Goal: Task Accomplishment & Management: Manage account settings

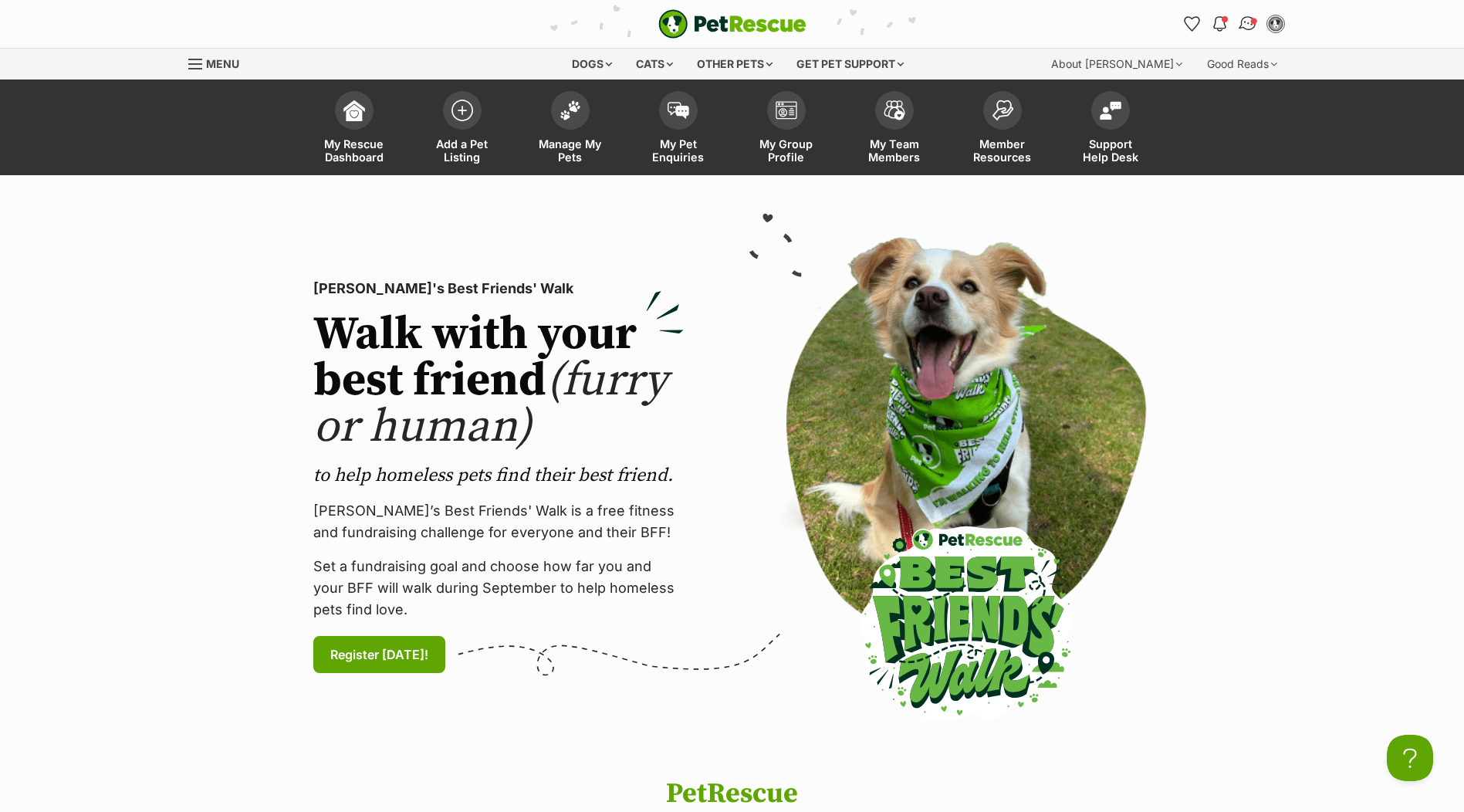
click at [1244, 29] on img "Conversations" at bounding box center [1247, 24] width 21 height 20
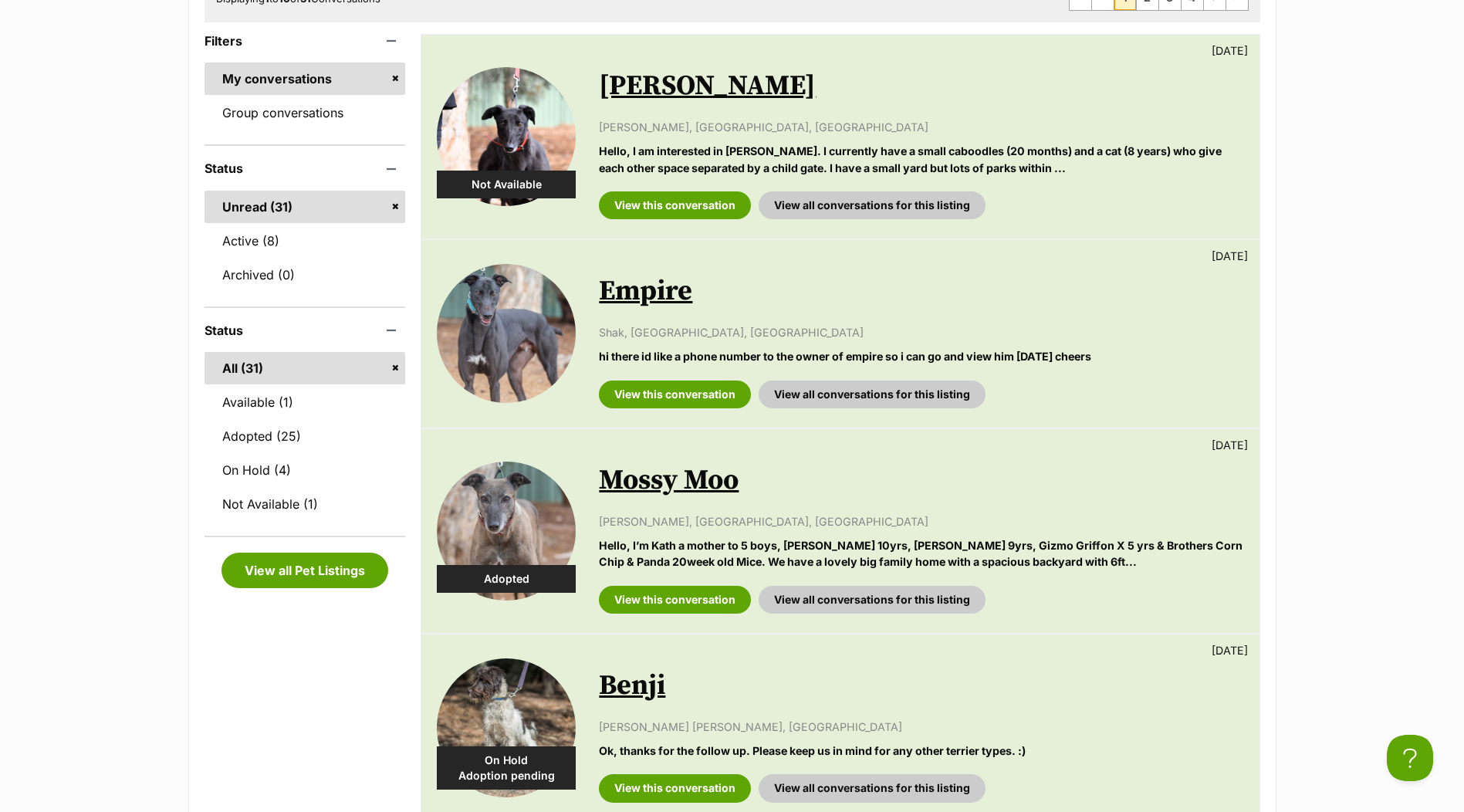
scroll to position [309, 0]
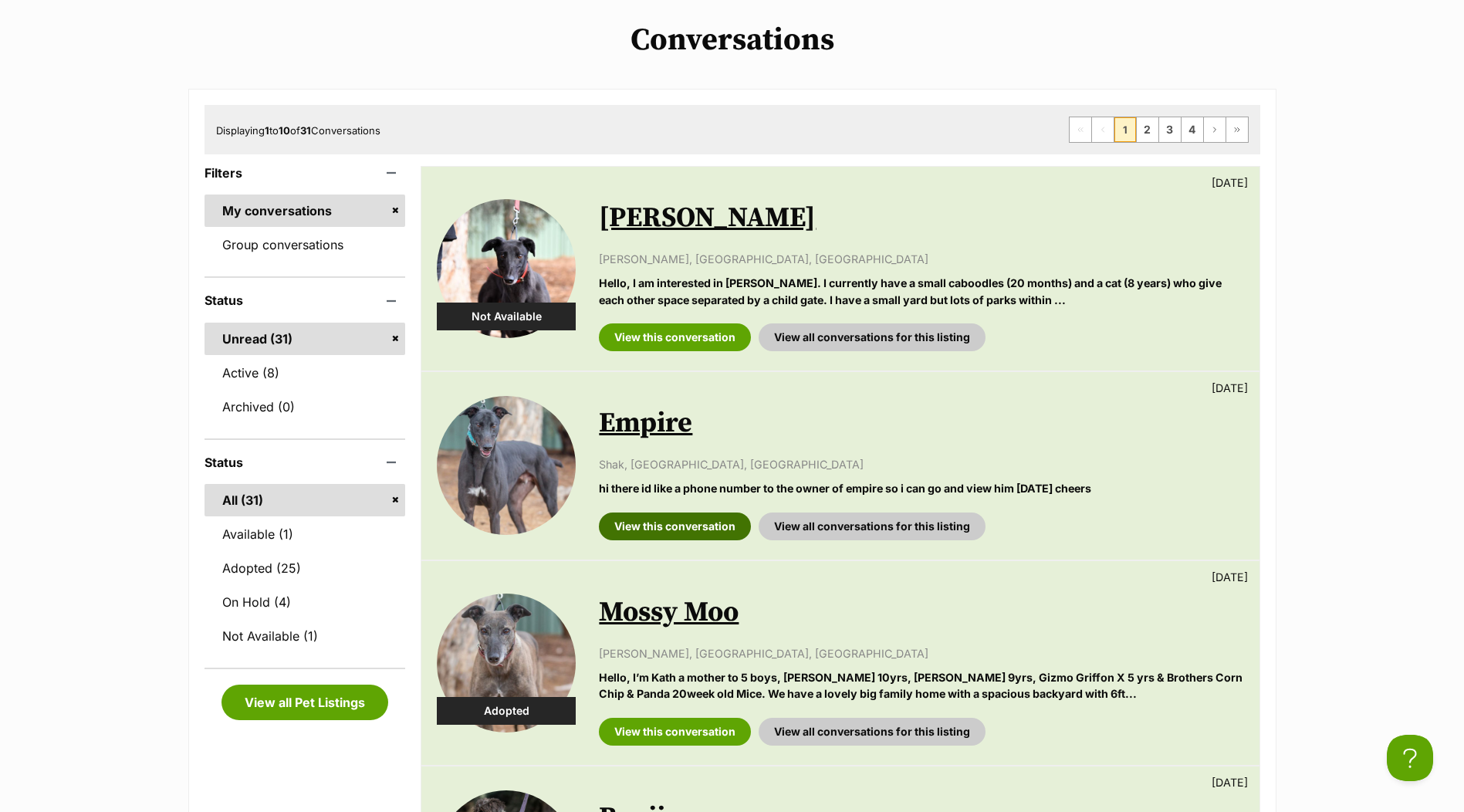
click at [715, 529] on link "View this conversation" at bounding box center [675, 526] width 152 height 28
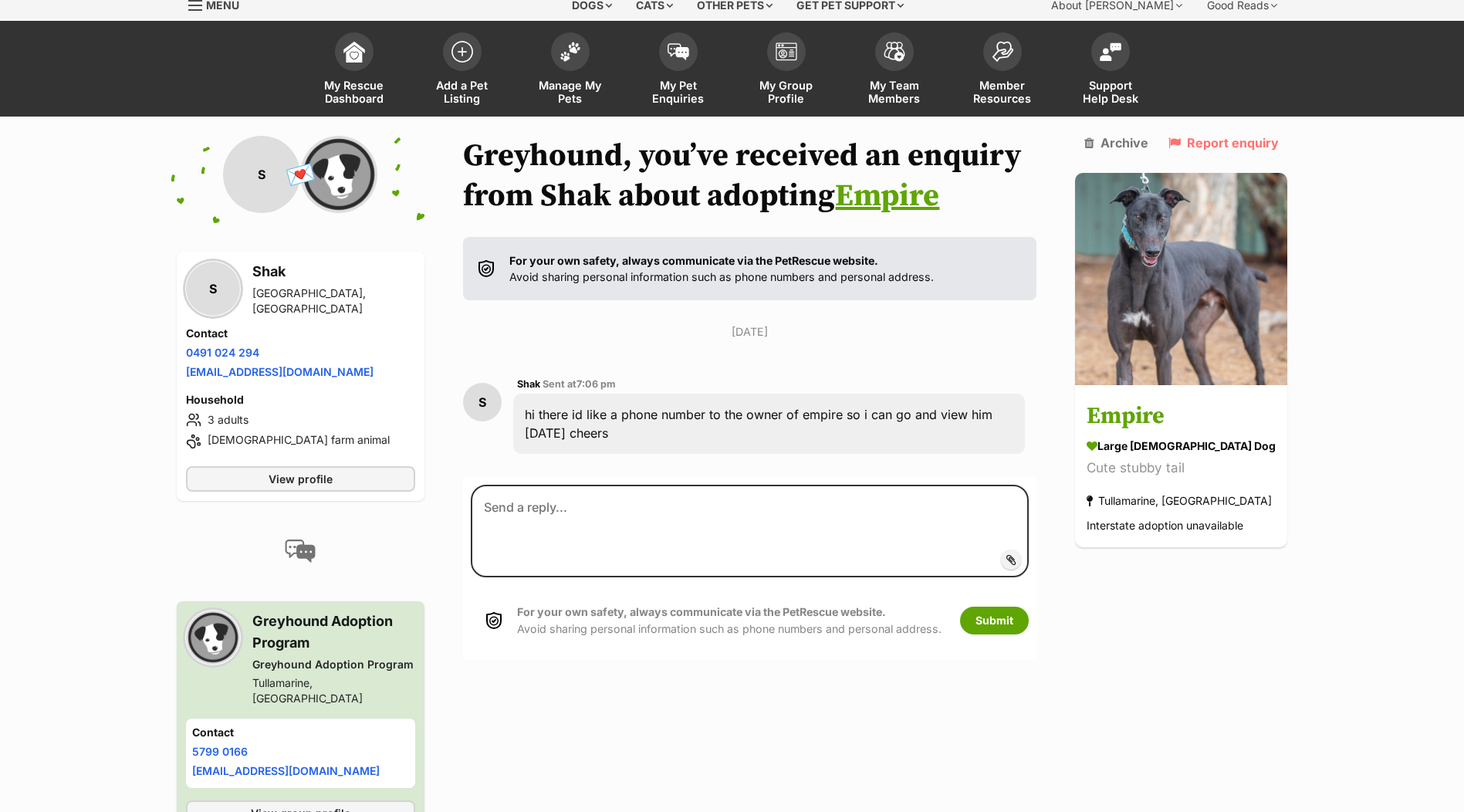
scroll to position [67, 0]
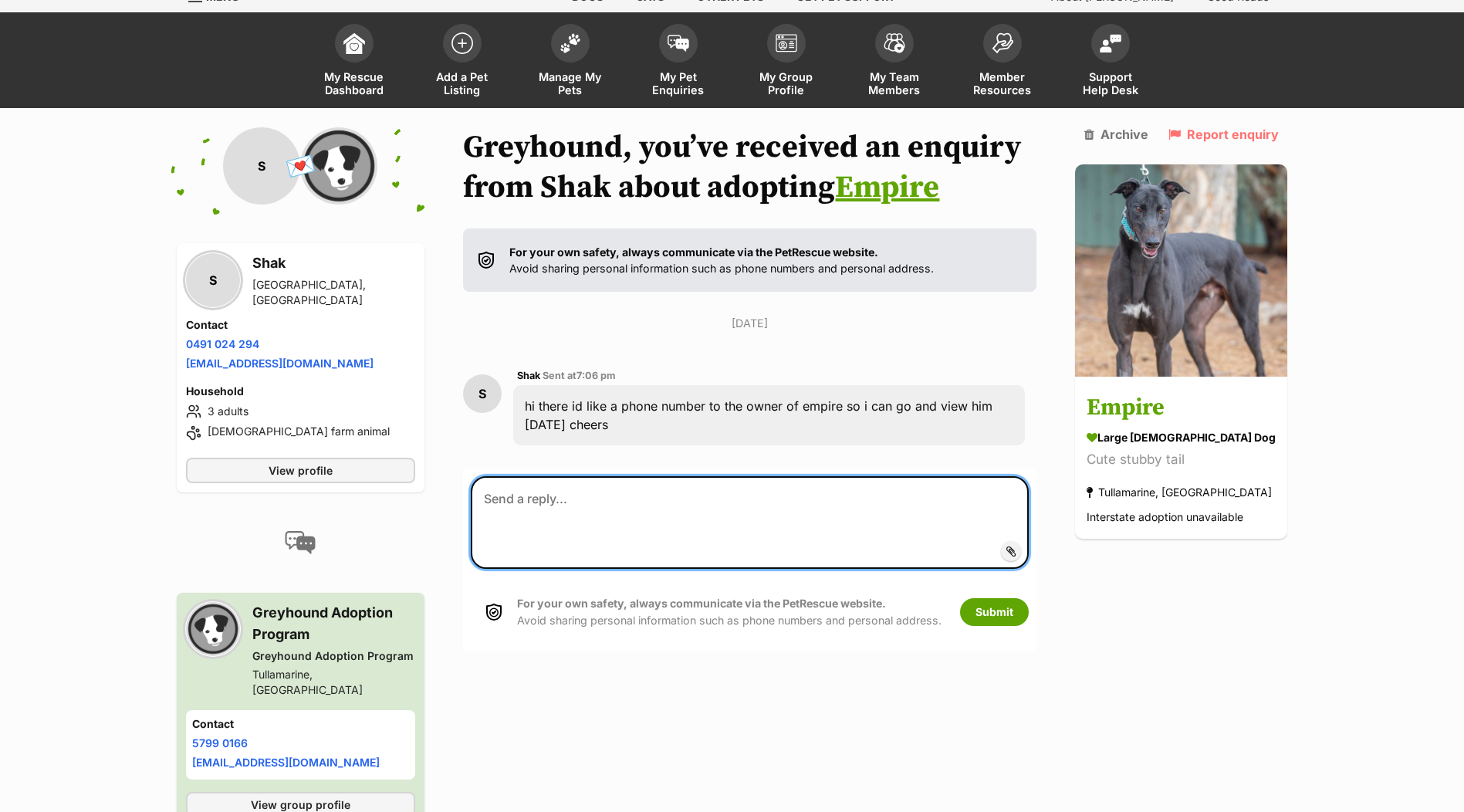
click at [654, 497] on textarea at bounding box center [750, 523] width 558 height 93
click at [704, 517] on textarea "Hi Shak, we can't provide the details of the owner but you can contact GAP 5799…" at bounding box center [750, 523] width 558 height 93
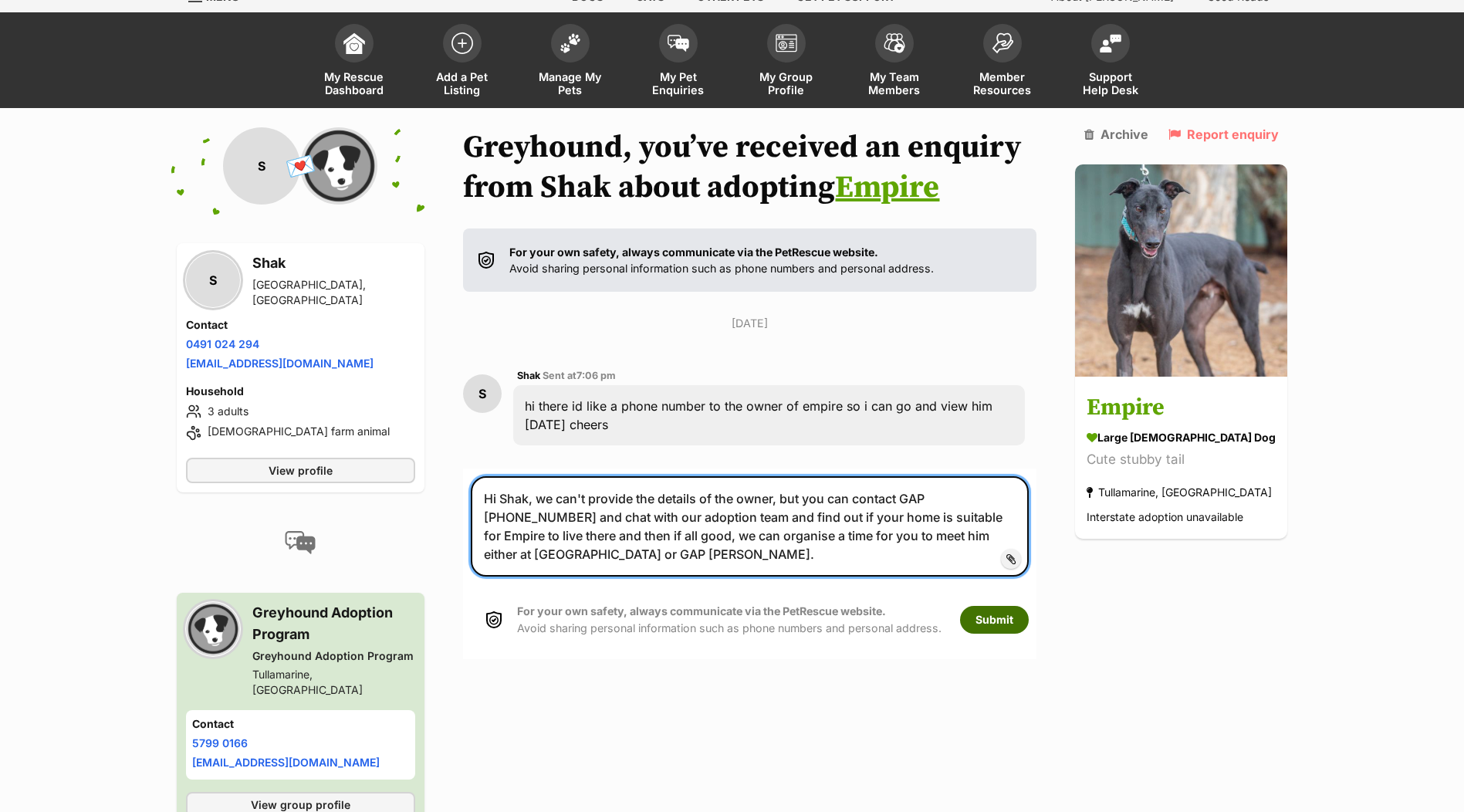
type textarea "Hi Shak, we can't provide the details of the owner, but you can contact GAP 579…"
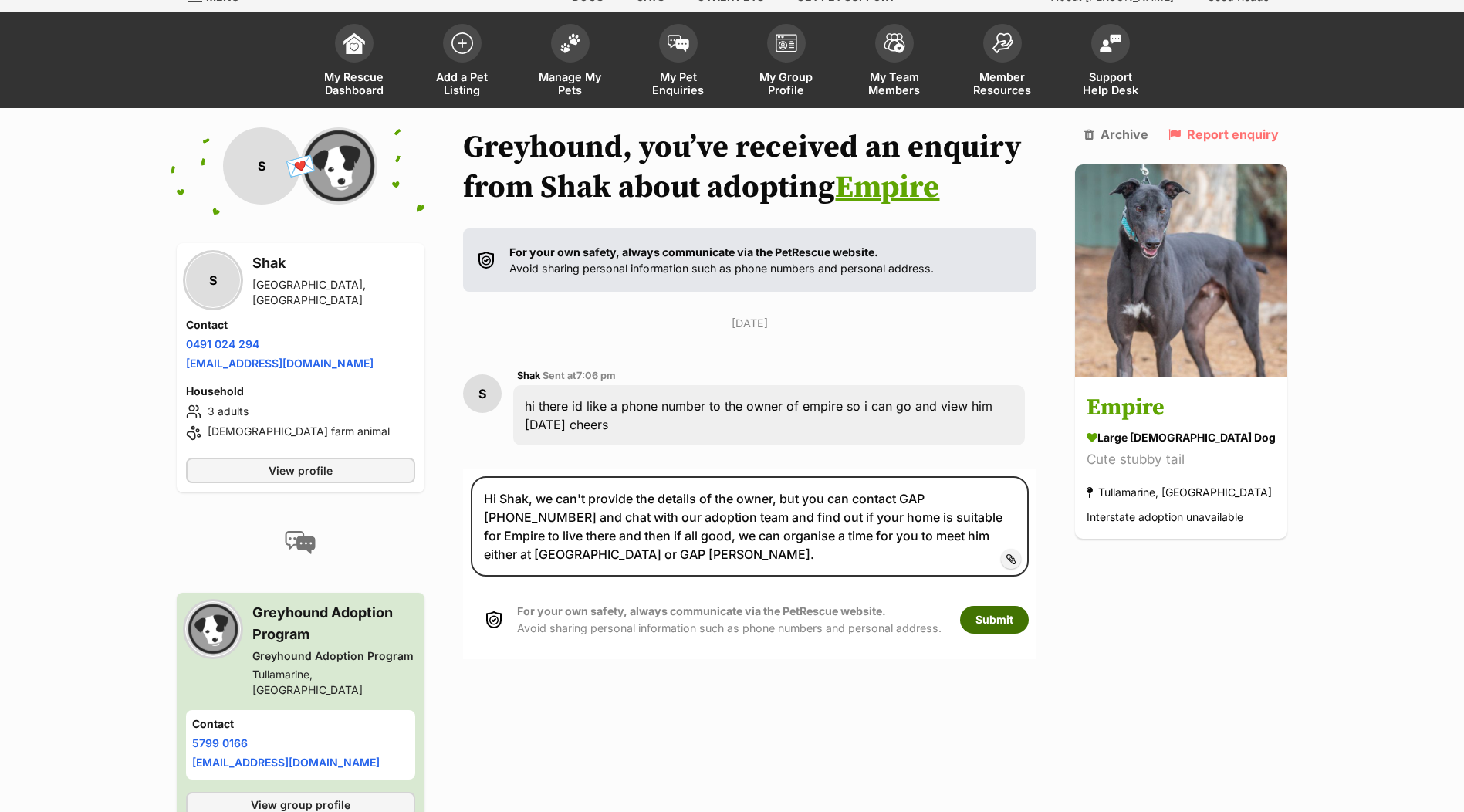
click at [998, 612] on button "Submit" at bounding box center [994, 619] width 68 height 28
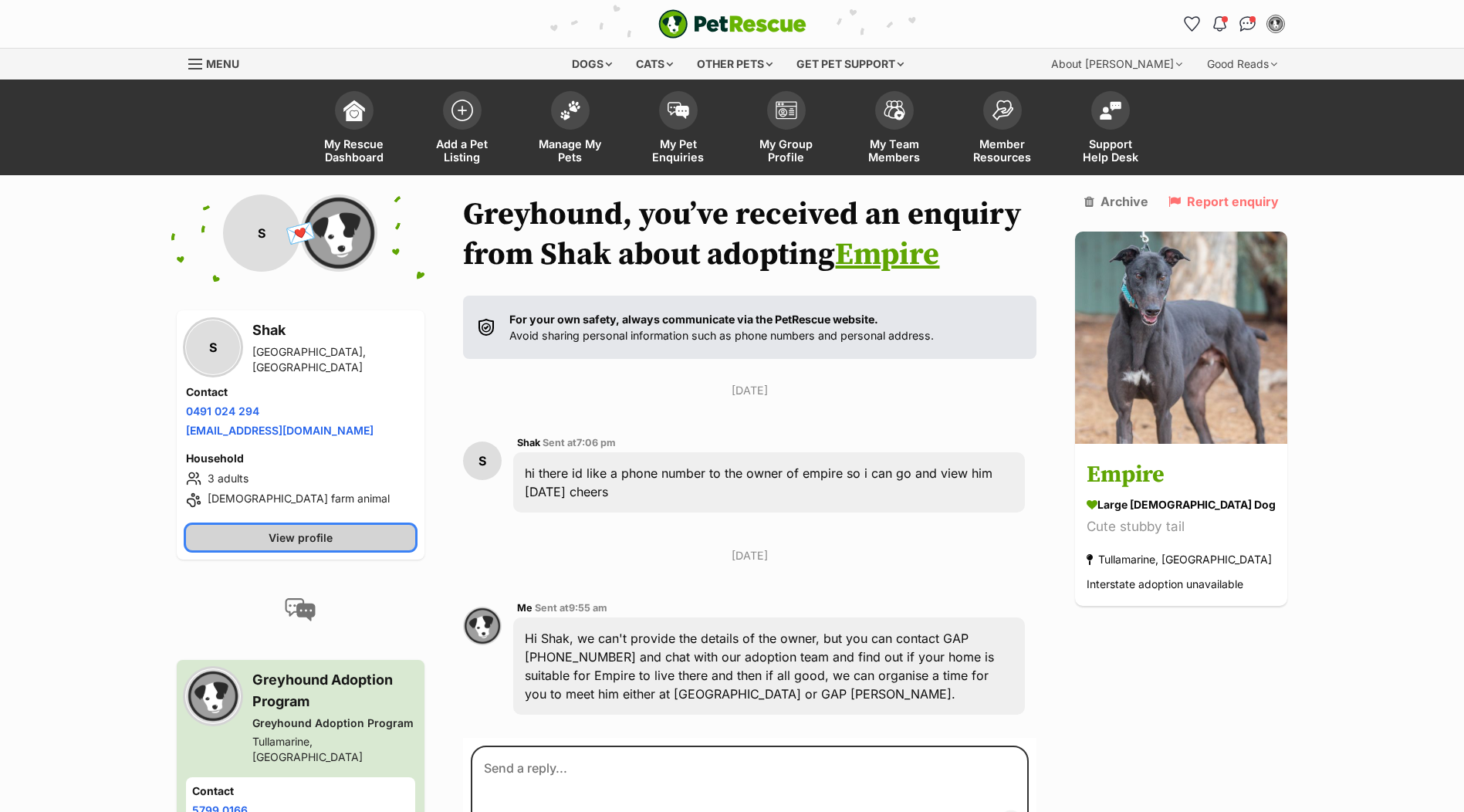
click at [327, 538] on span "View profile" at bounding box center [300, 537] width 64 height 17
click at [1242, 17] on img "Conversations" at bounding box center [1247, 24] width 21 height 20
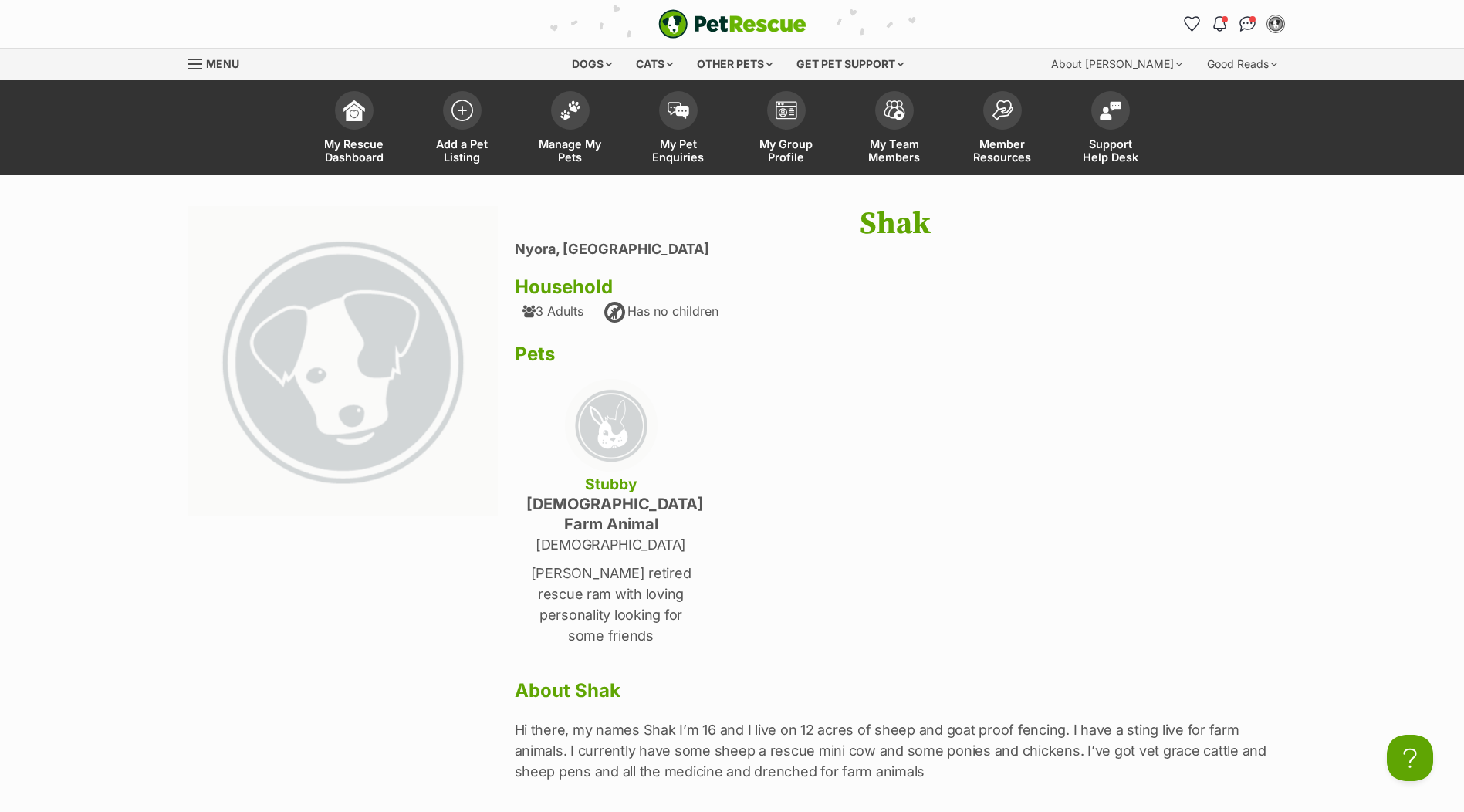
click at [616, 424] on img at bounding box center [611, 425] width 93 height 93
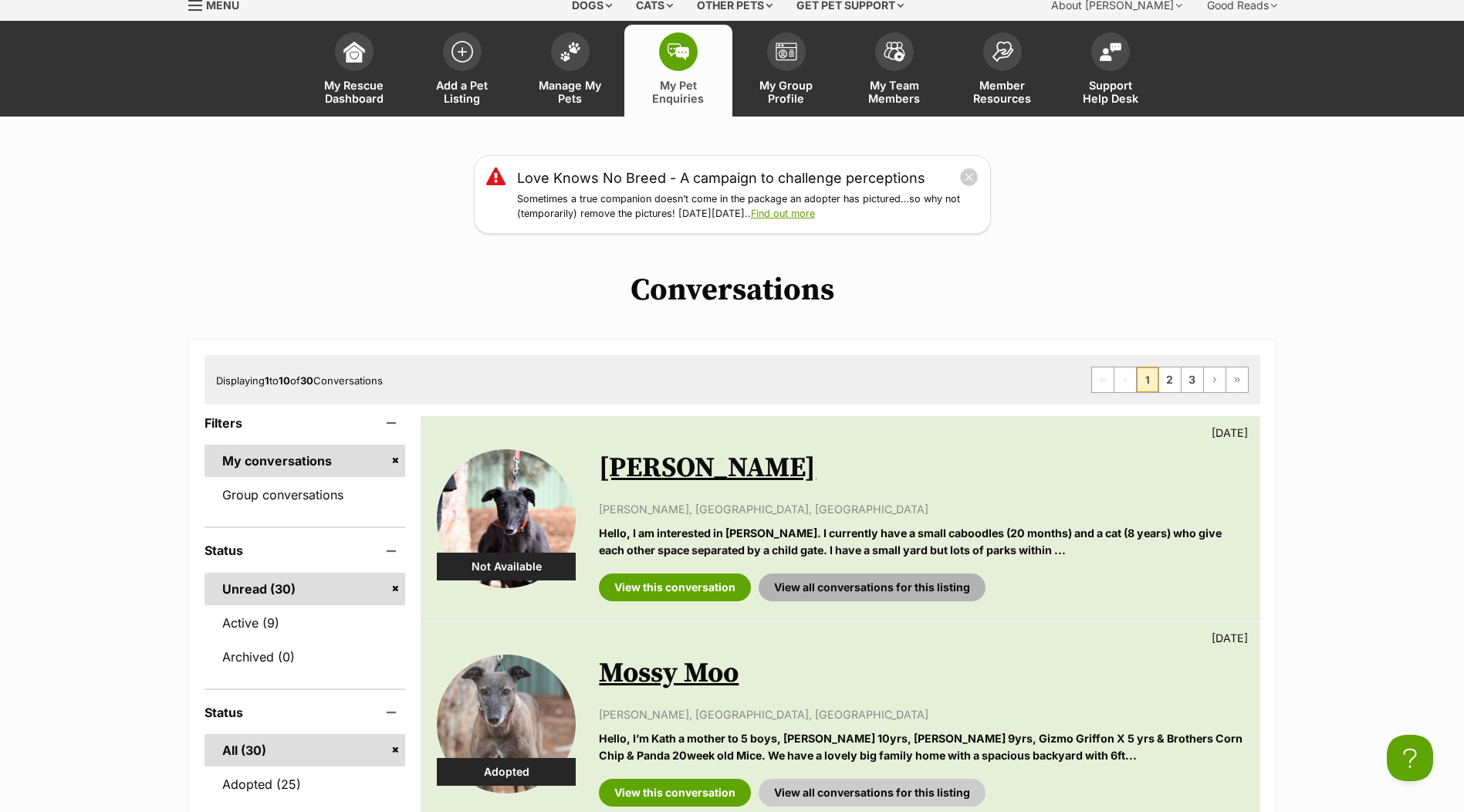
scroll to position [154, 0]
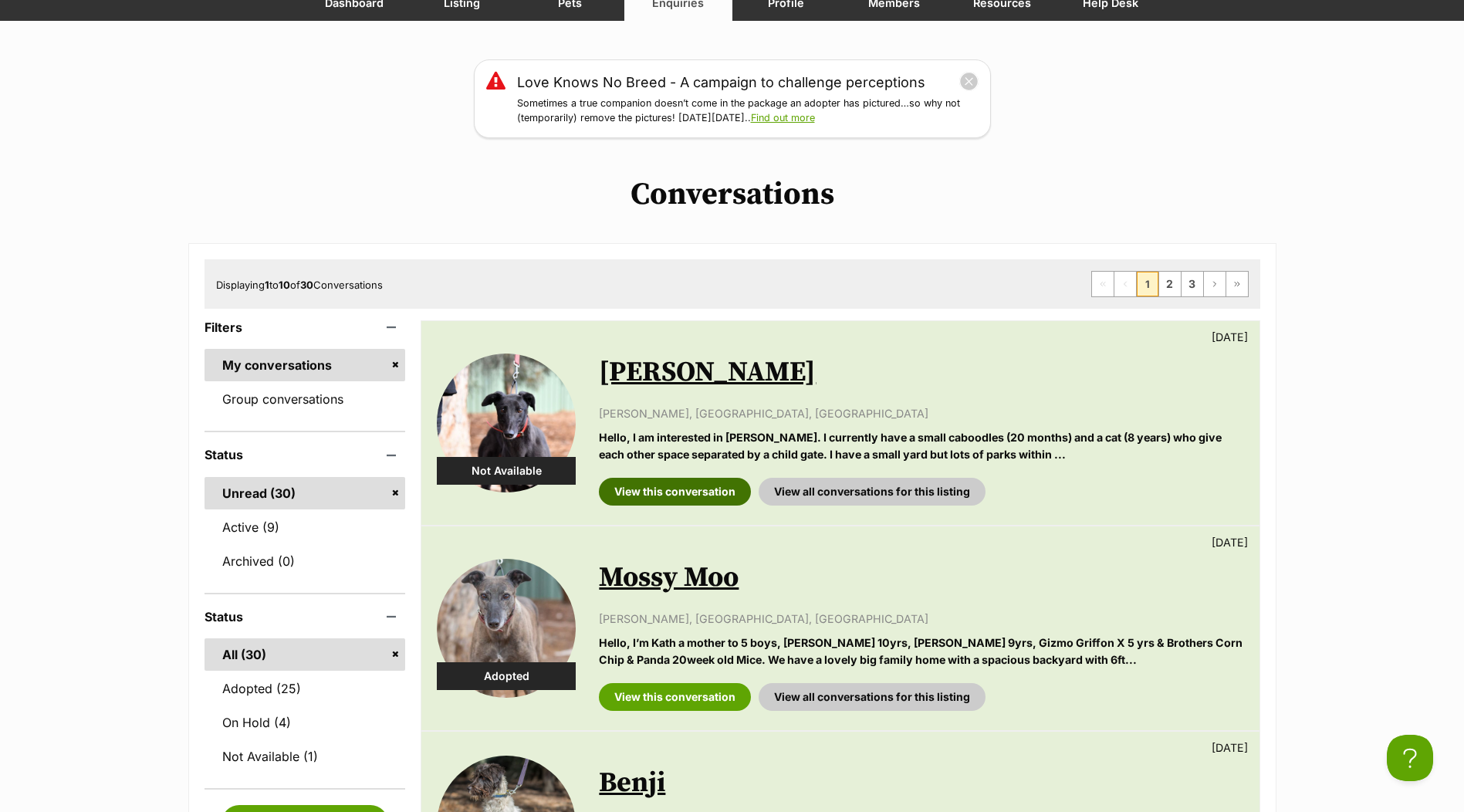
click at [692, 488] on link "View this conversation" at bounding box center [675, 491] width 152 height 28
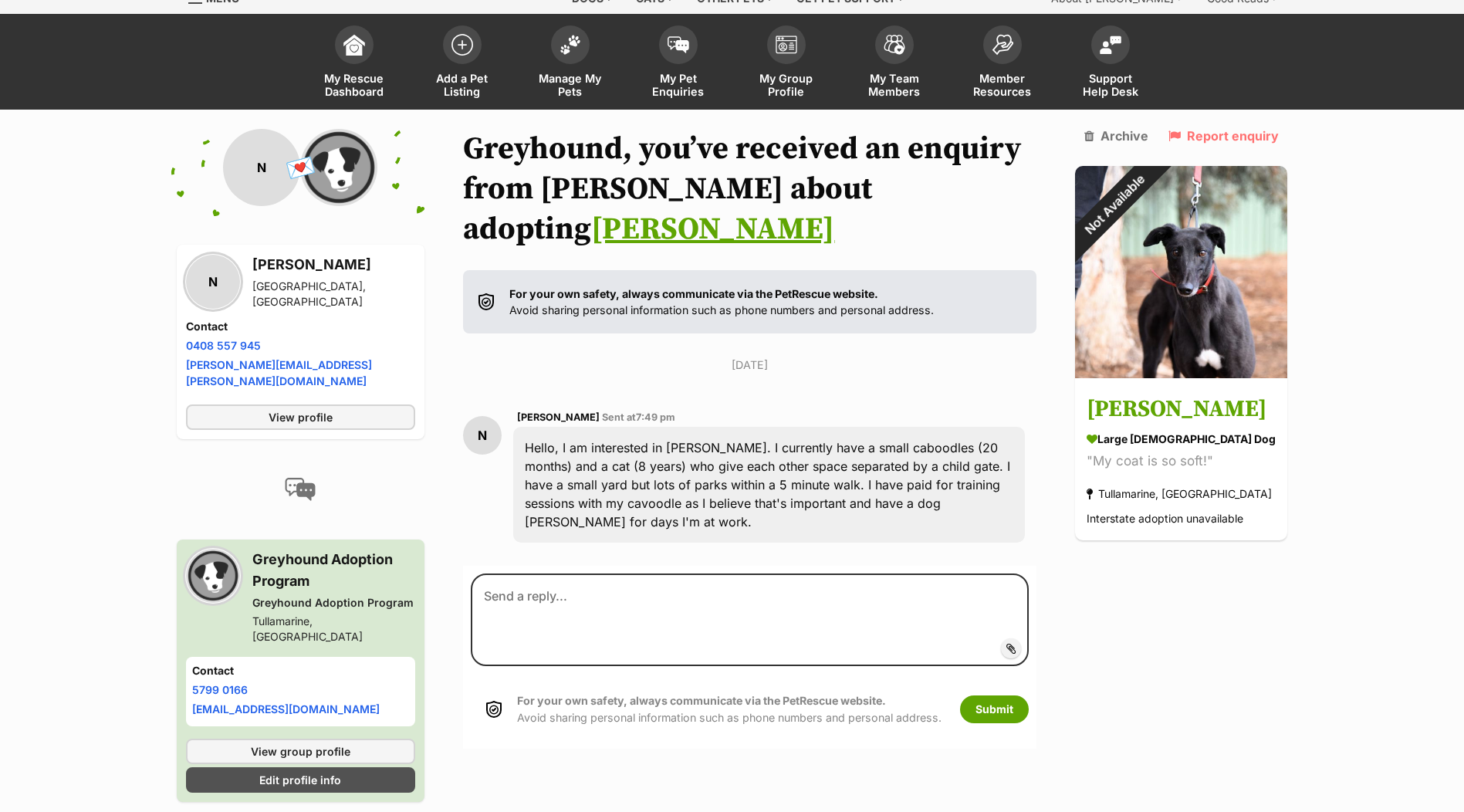
scroll to position [86, 0]
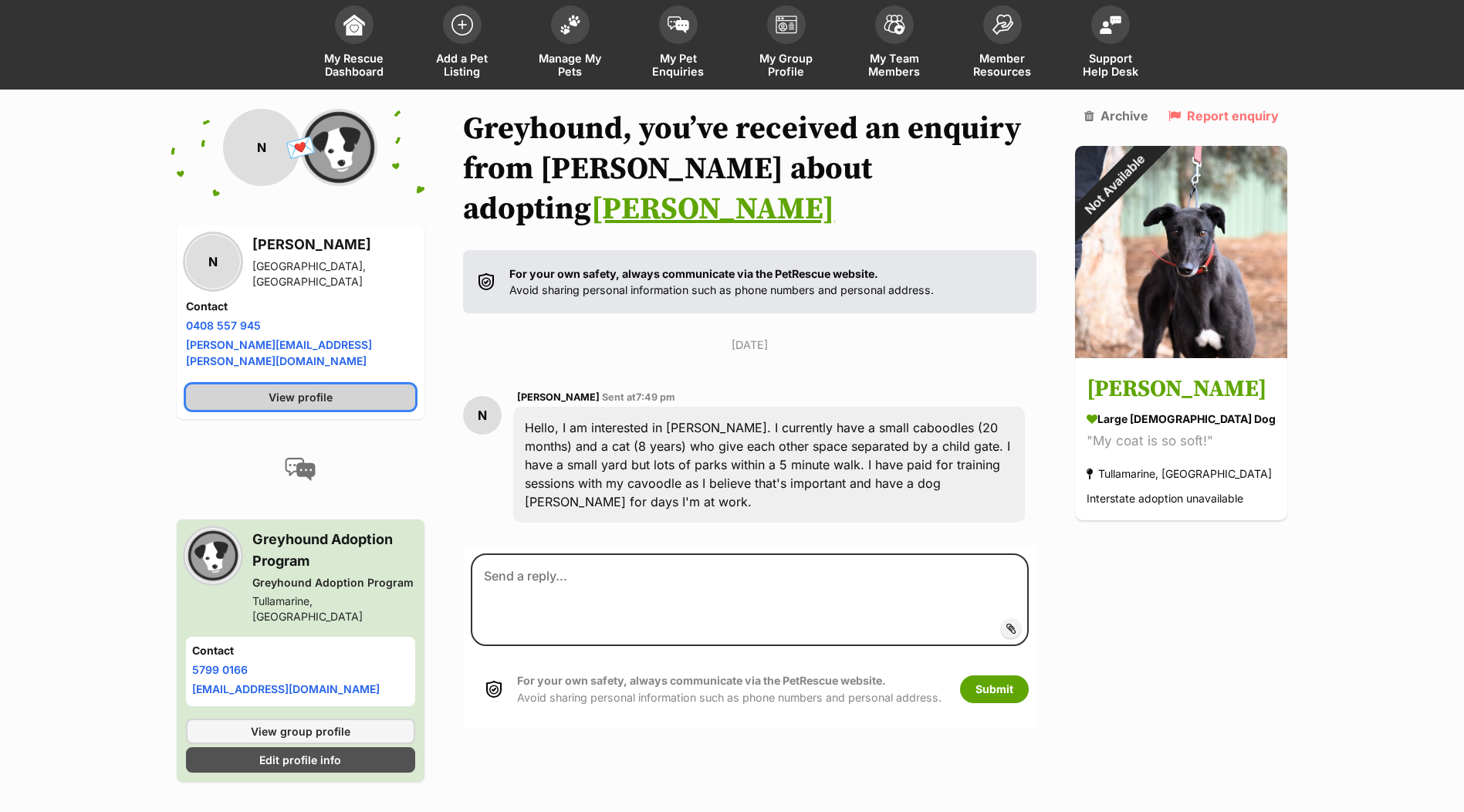
click at [301, 390] on link "View profile" at bounding box center [301, 397] width 230 height 25
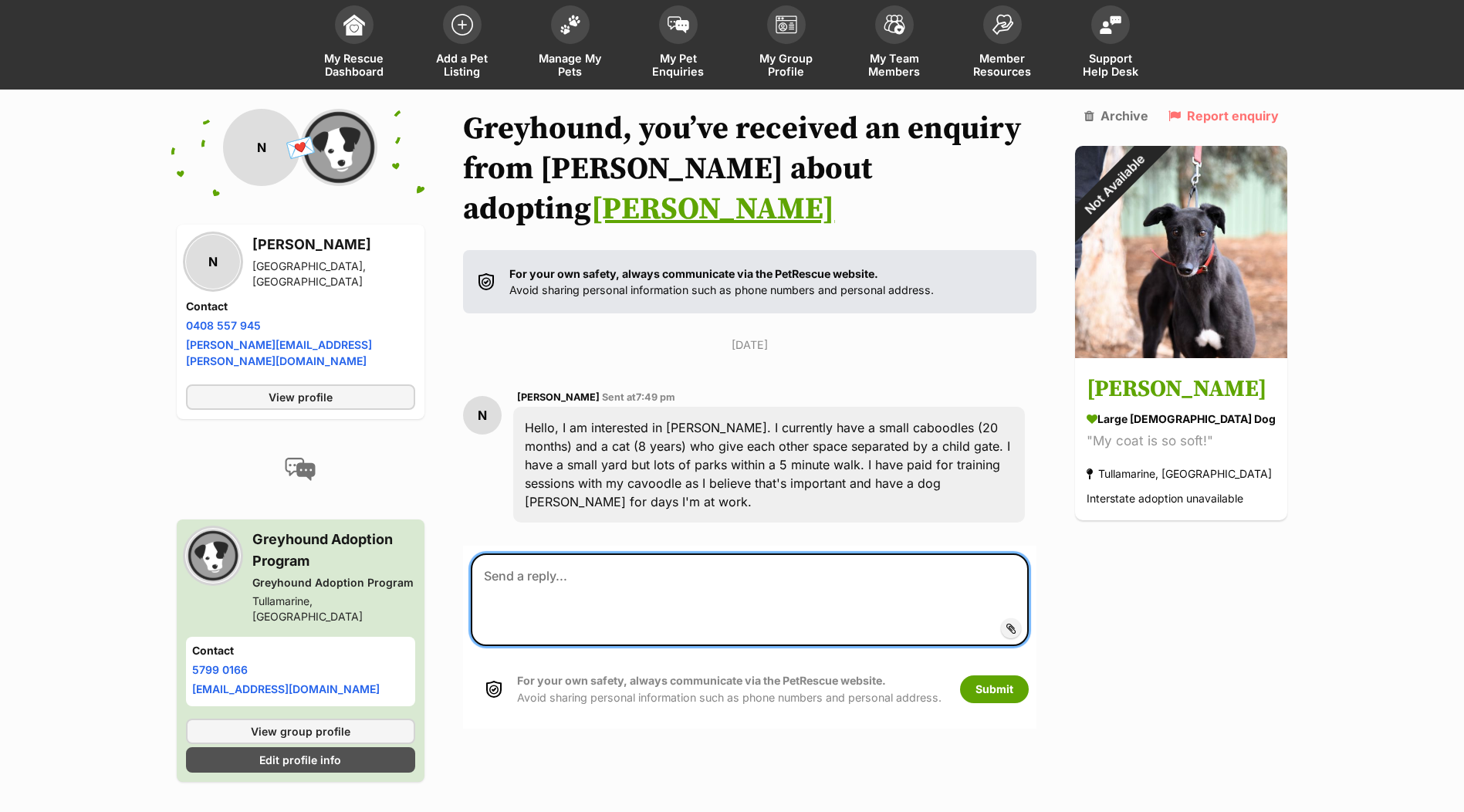
click at [782, 553] on textarea at bounding box center [750, 600] width 558 height 93
type textarea "Hi"
drag, startPoint x: 503, startPoint y: 513, endPoint x: 479, endPoint y: 513, distance: 24.0
click at [479, 553] on textarea "Hi" at bounding box center [750, 600] width 558 height 93
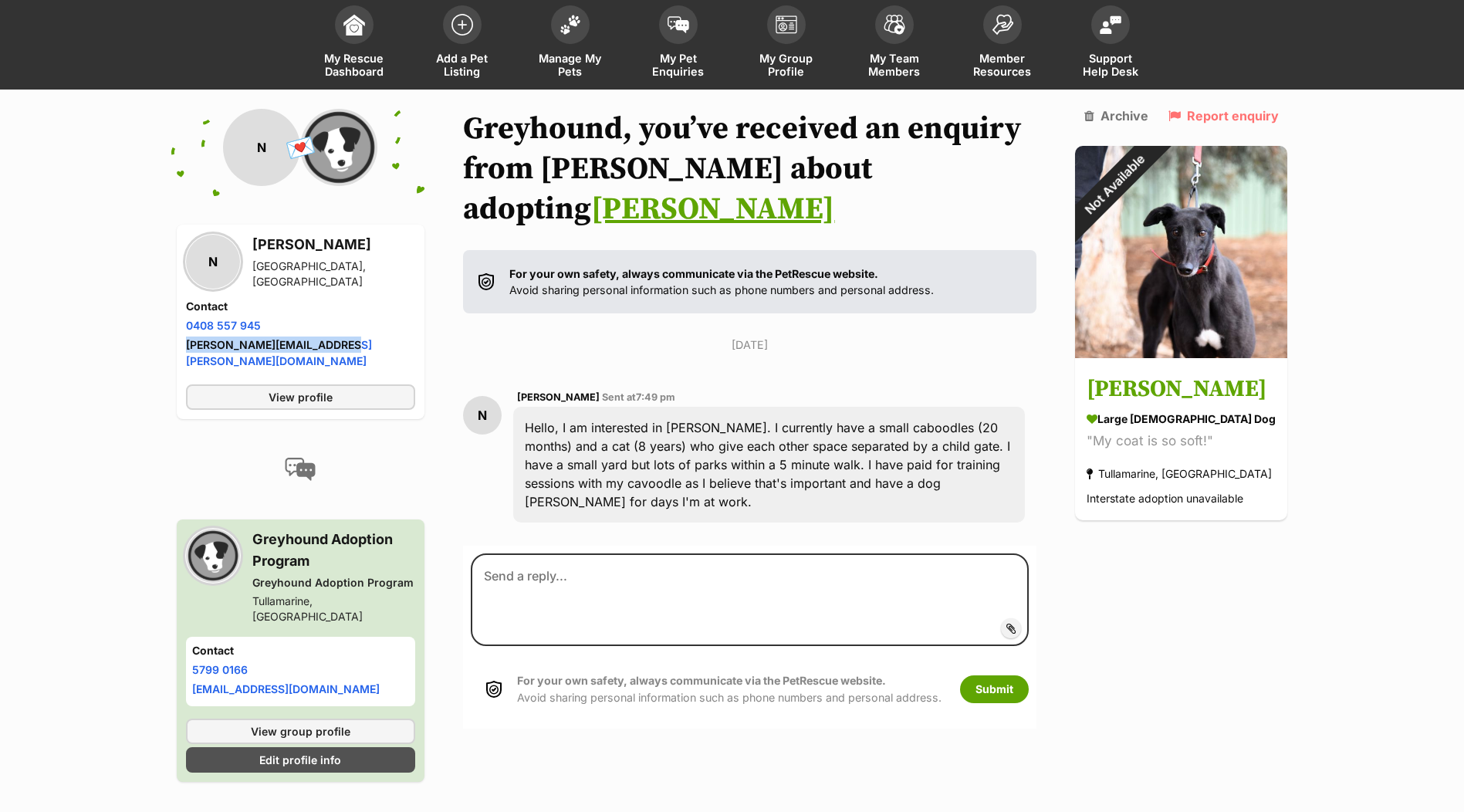
drag, startPoint x: 355, startPoint y: 341, endPoint x: 182, endPoint y: 355, distance: 173.6
click at [182, 355] on div "N [PERSON_NAME] [GEOGRAPHIC_DATA], [GEOGRAPHIC_DATA] Contact Phone number Phone…" at bounding box center [301, 321] width 248 height 194
copy link "[PERSON_NAME][EMAIL_ADDRESS][PERSON_NAME][DOMAIN_NAME]"
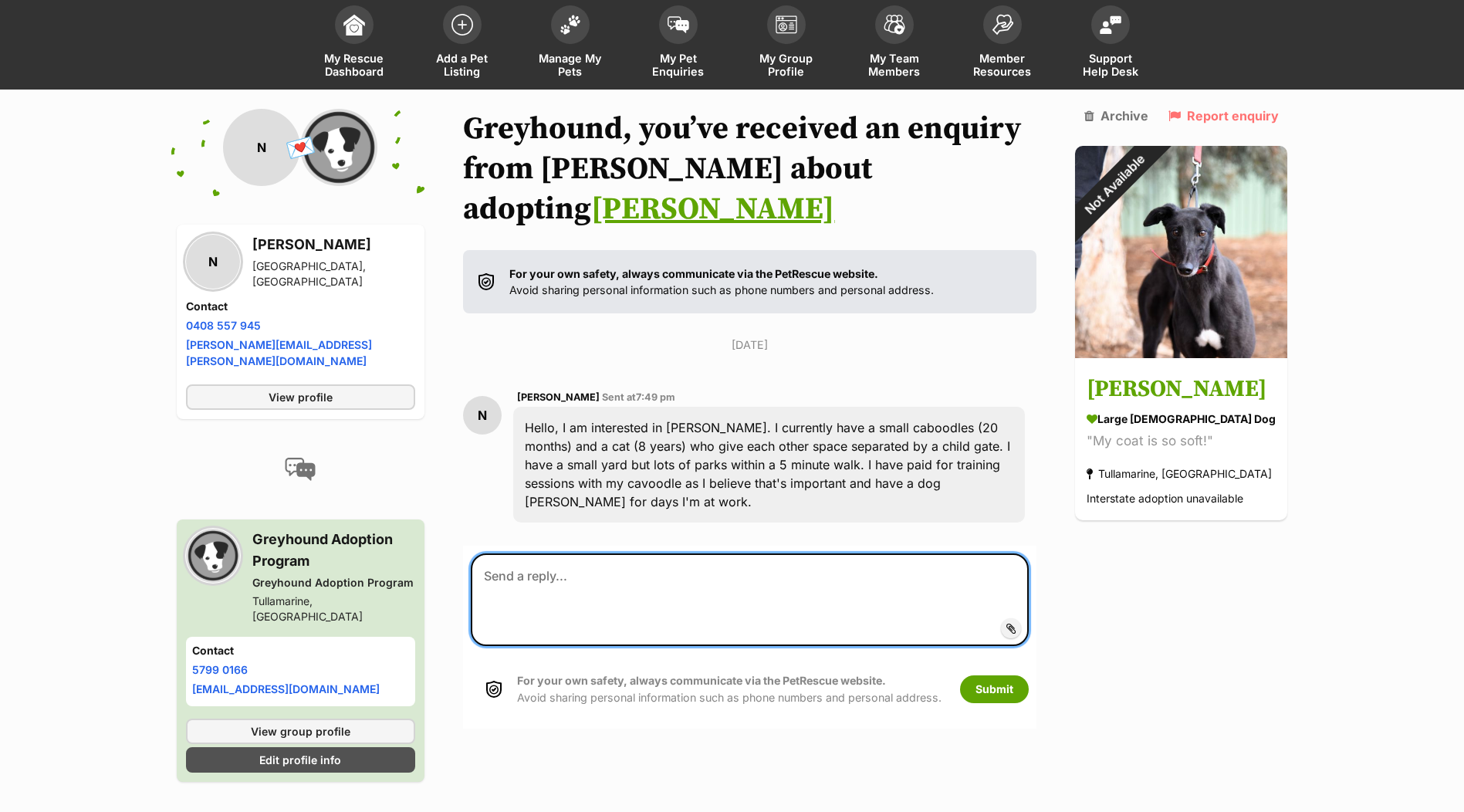
click at [634, 553] on textarea at bounding box center [750, 600] width 558 height 93
type textarea "Hi [PERSON_NAME], thank you for"
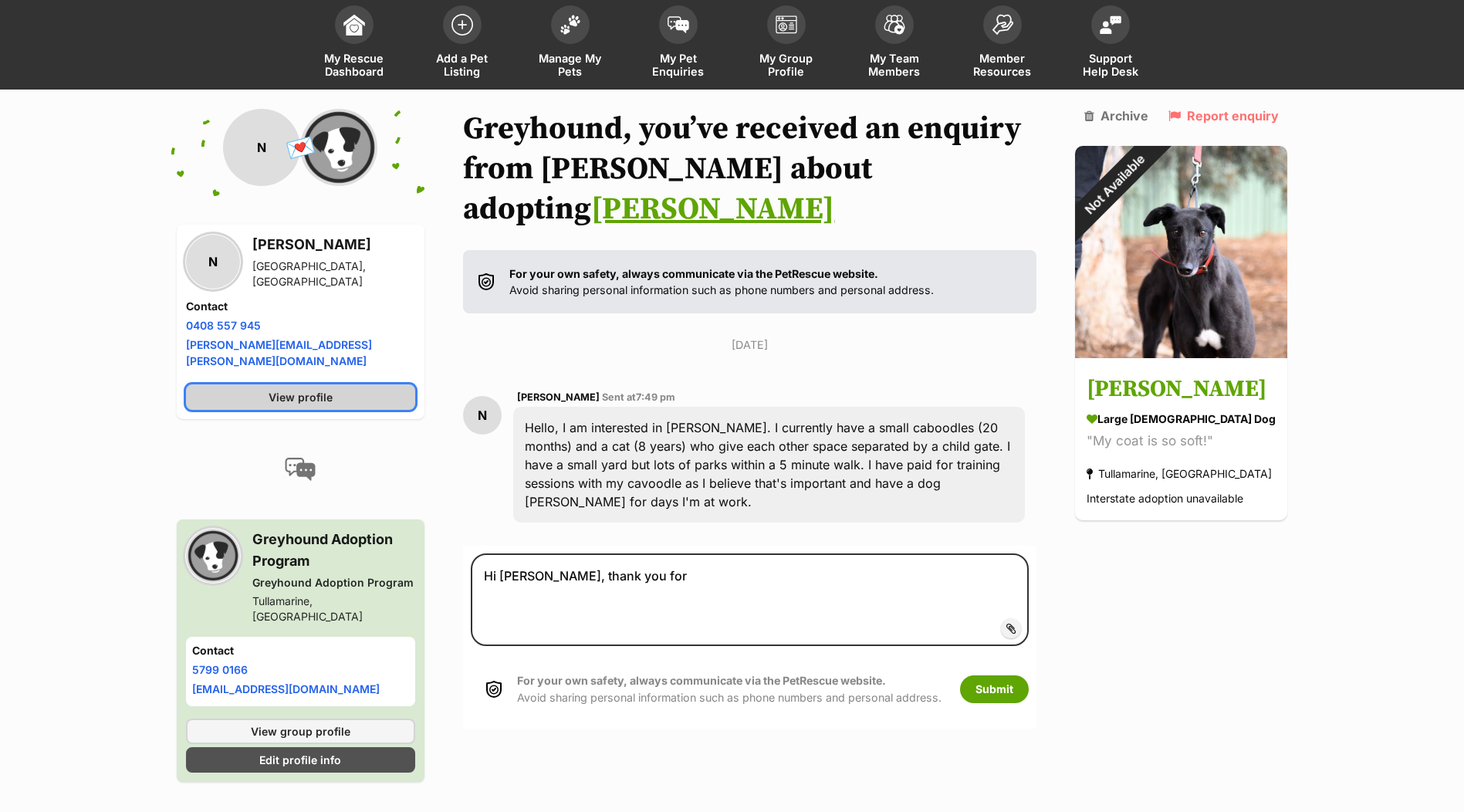
click at [302, 389] on span "View profile" at bounding box center [300, 397] width 64 height 17
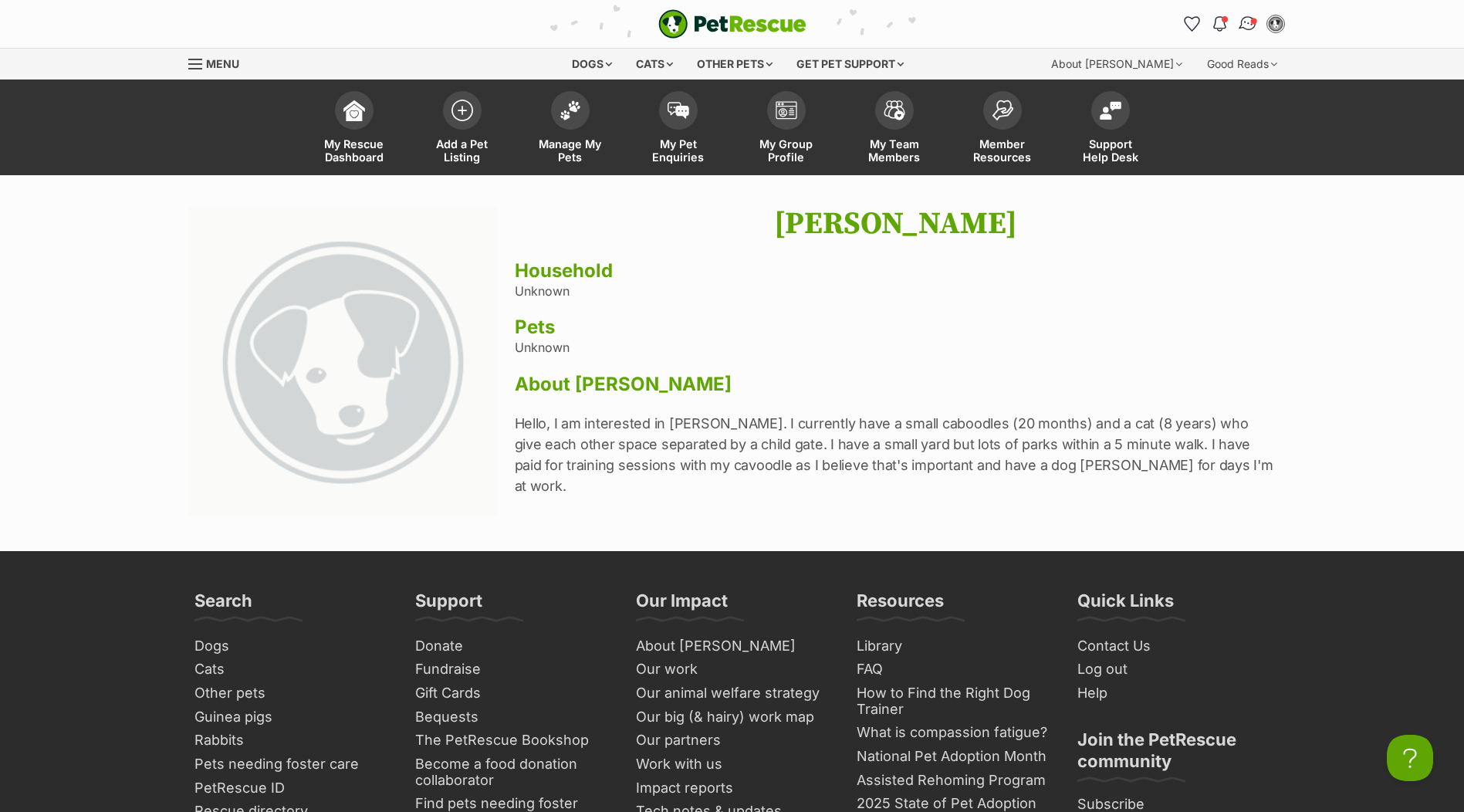
click at [1241, 15] on img "Conversations" at bounding box center [1247, 24] width 21 height 20
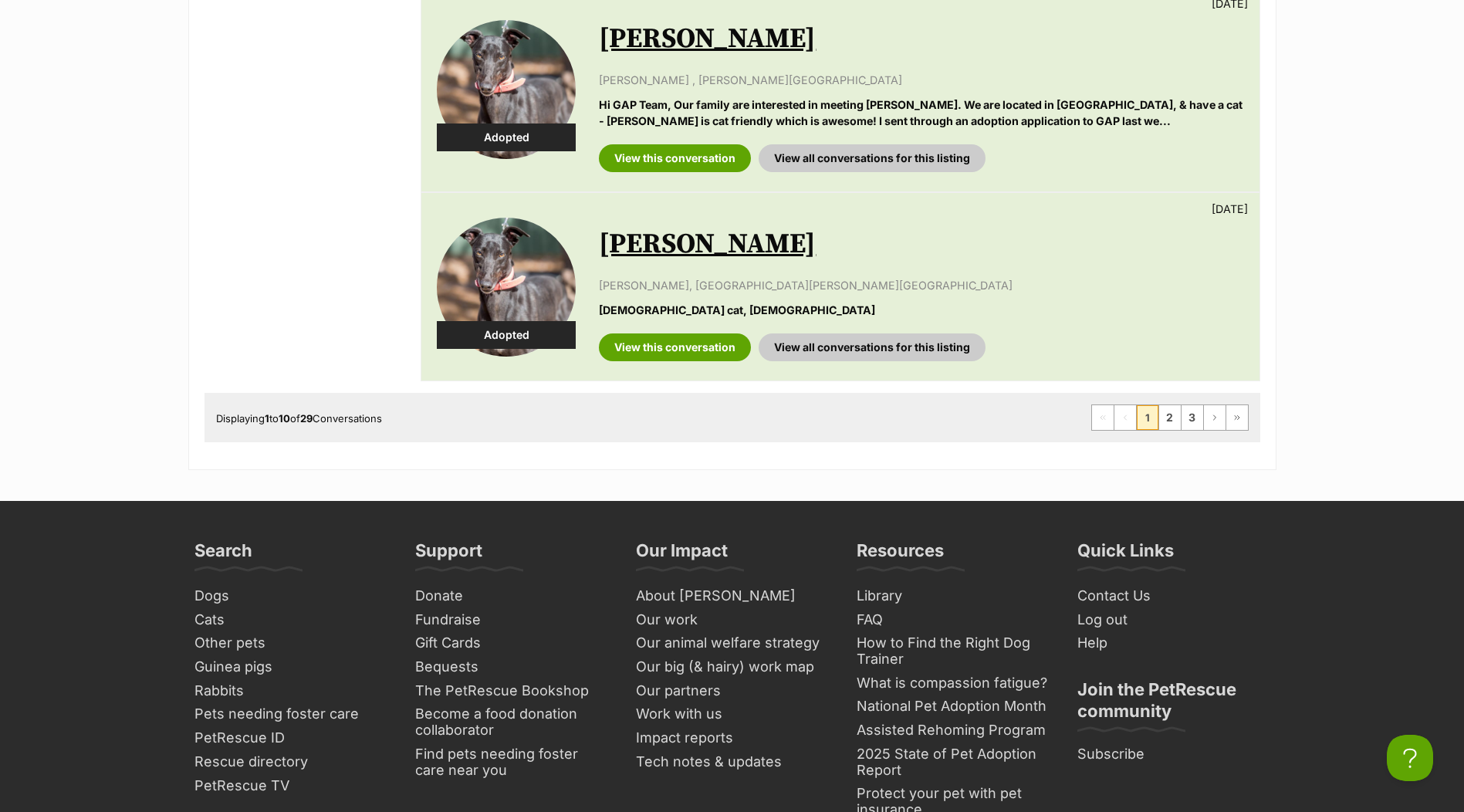
scroll to position [2237, 0]
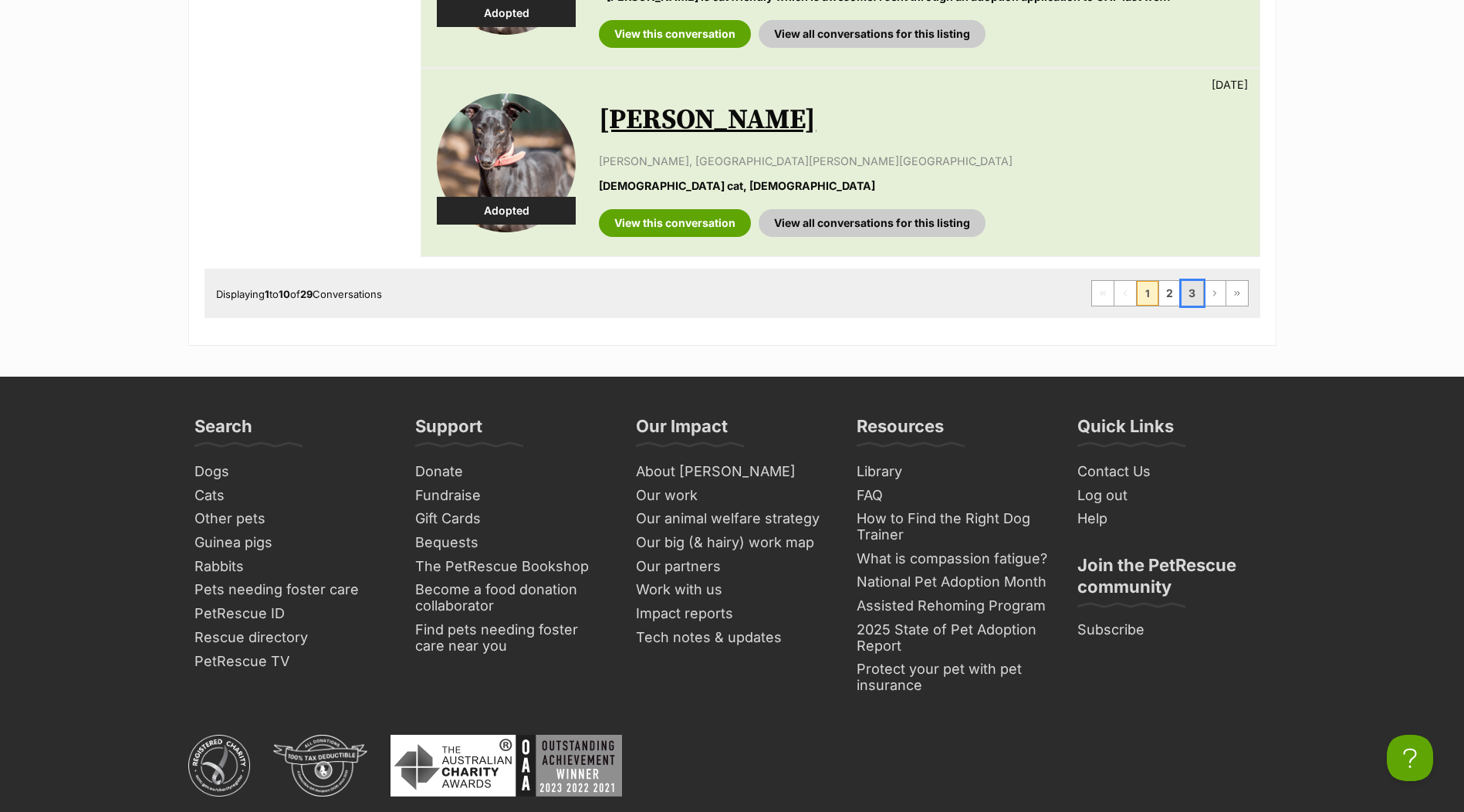
click at [1199, 296] on link "3" at bounding box center [1192, 292] width 21 height 24
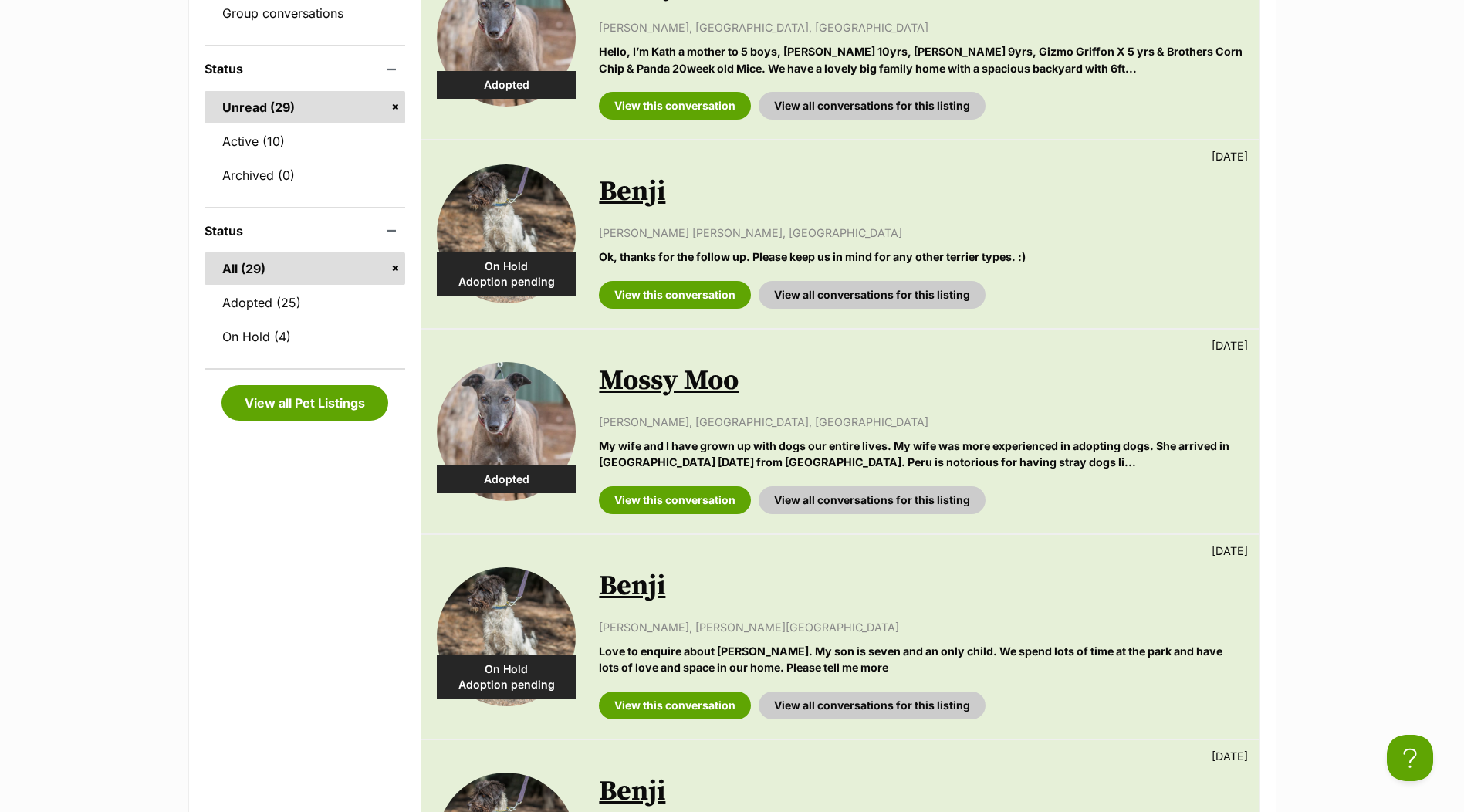
scroll to position [0, 0]
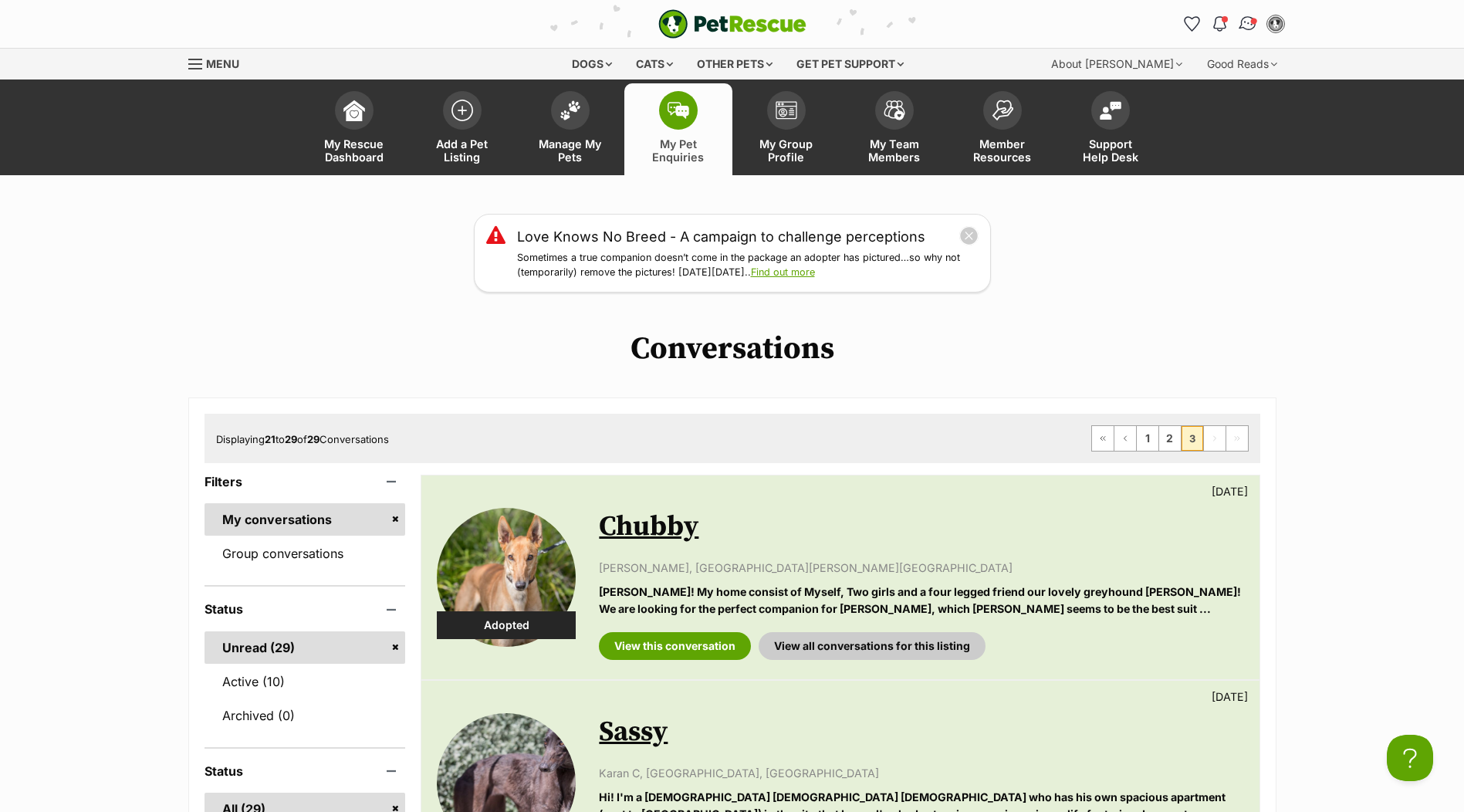
click at [1245, 22] on img "Conversations" at bounding box center [1247, 24] width 21 height 20
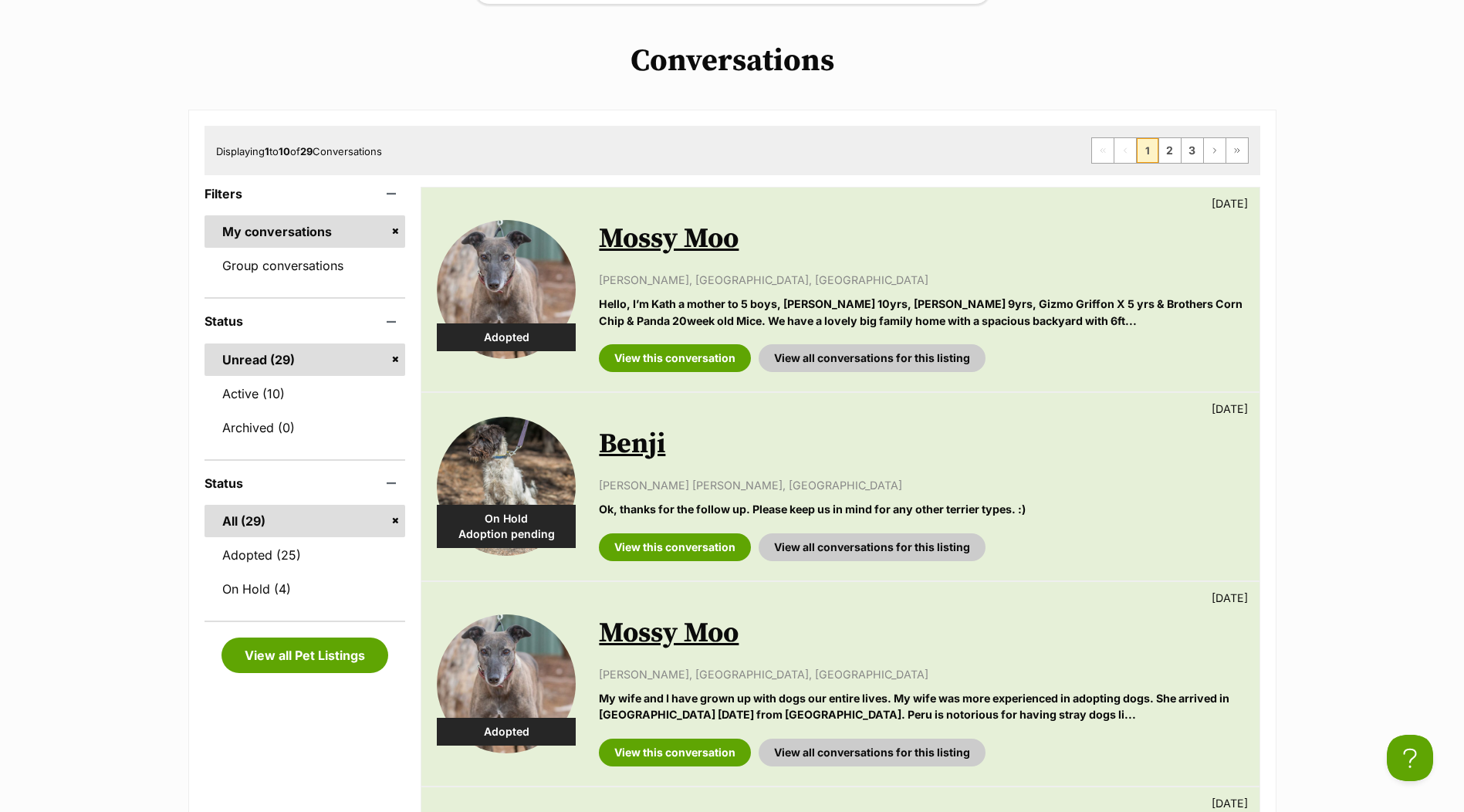
scroll to position [309, 0]
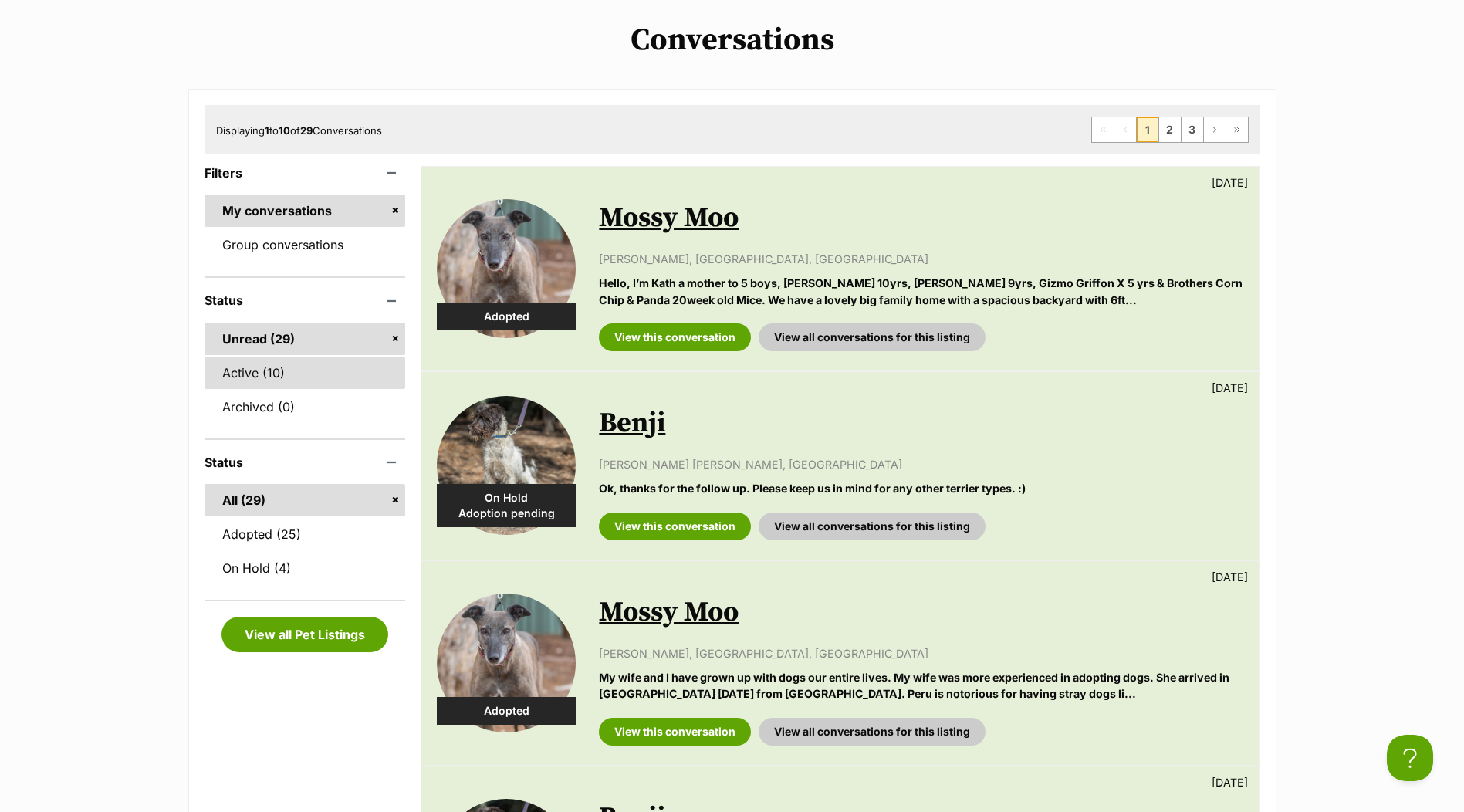
click at [289, 370] on link "Active (10)" at bounding box center [305, 372] width 201 height 32
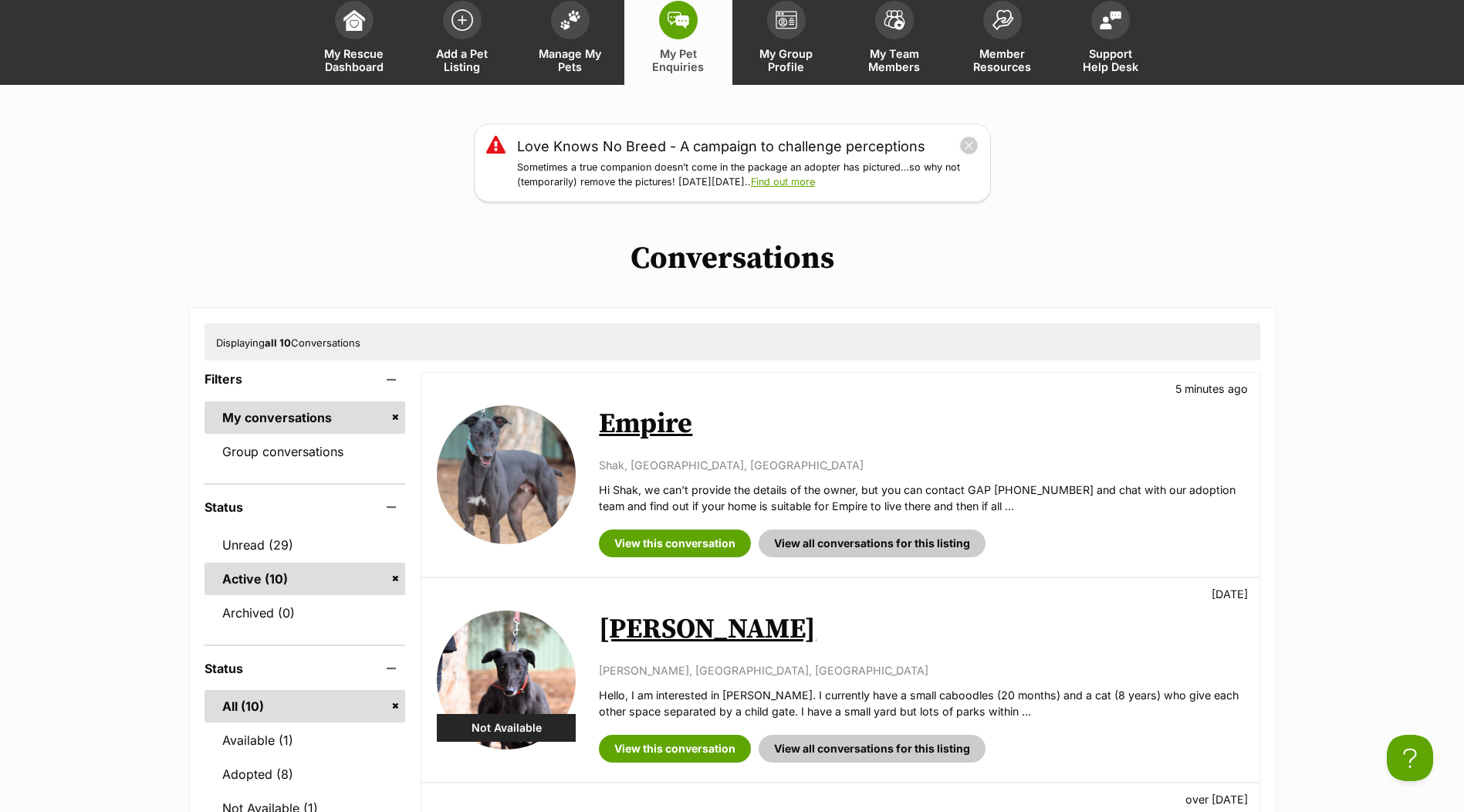
scroll to position [231, 0]
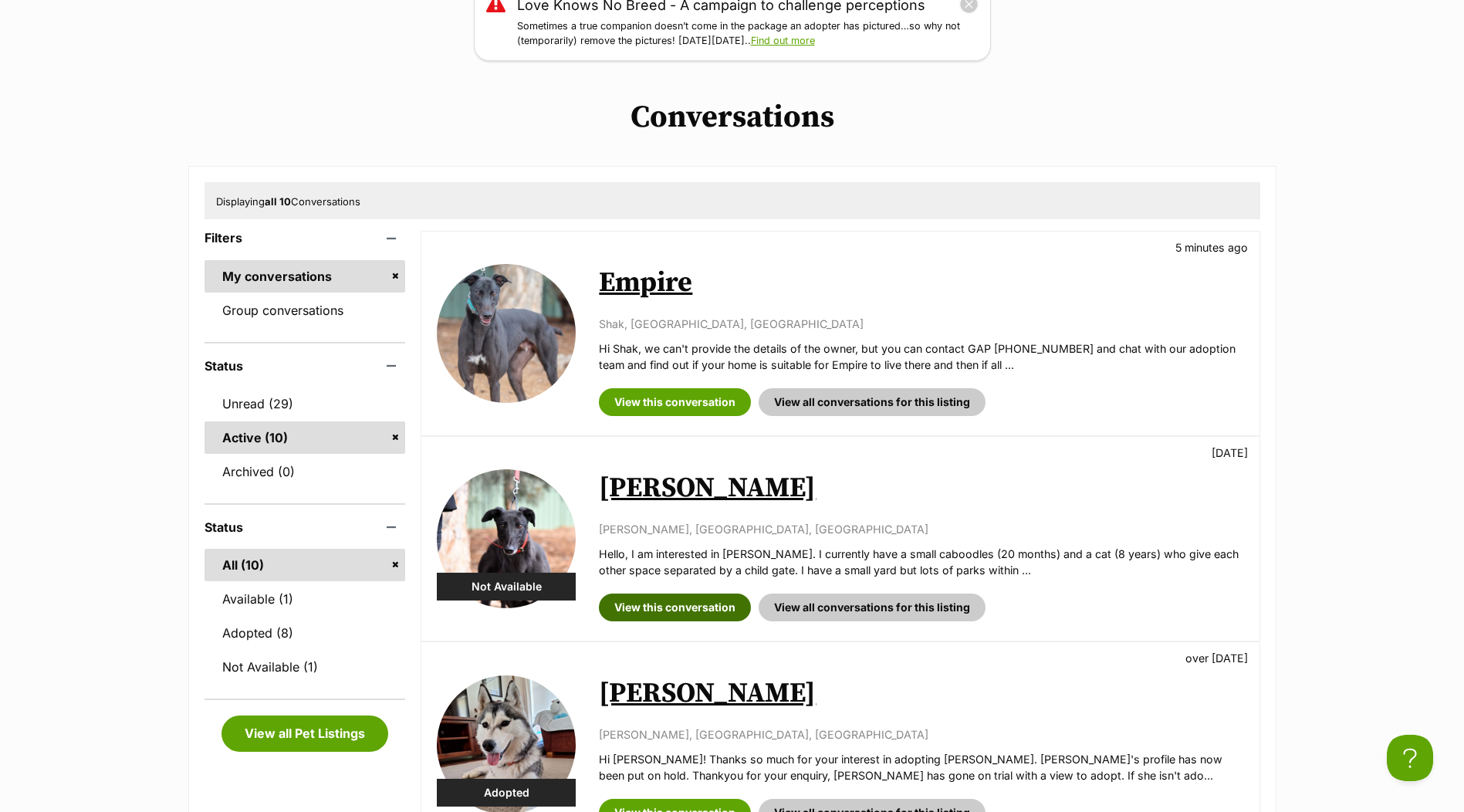
click at [708, 608] on link "View this conversation" at bounding box center [675, 607] width 152 height 28
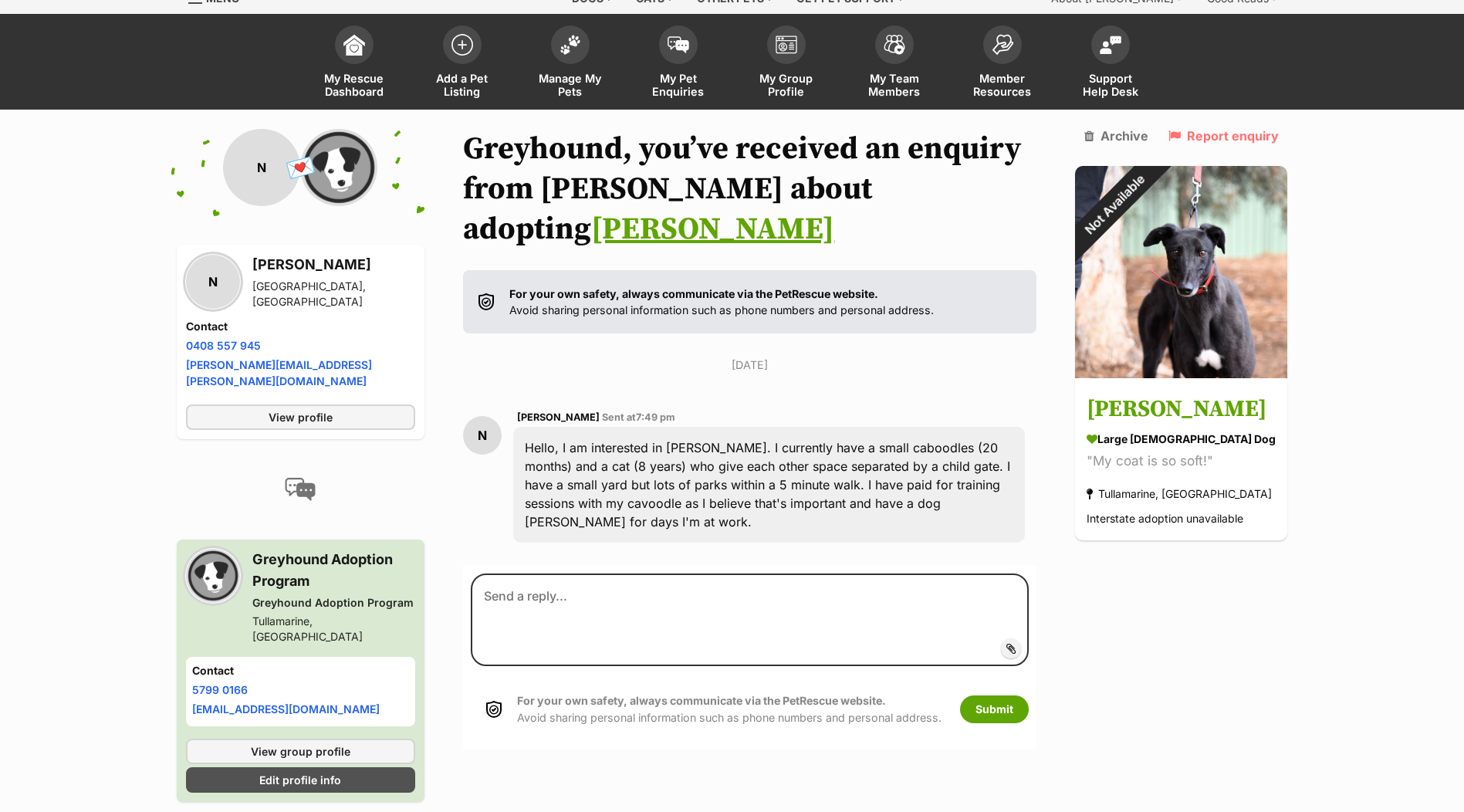
scroll to position [86, 0]
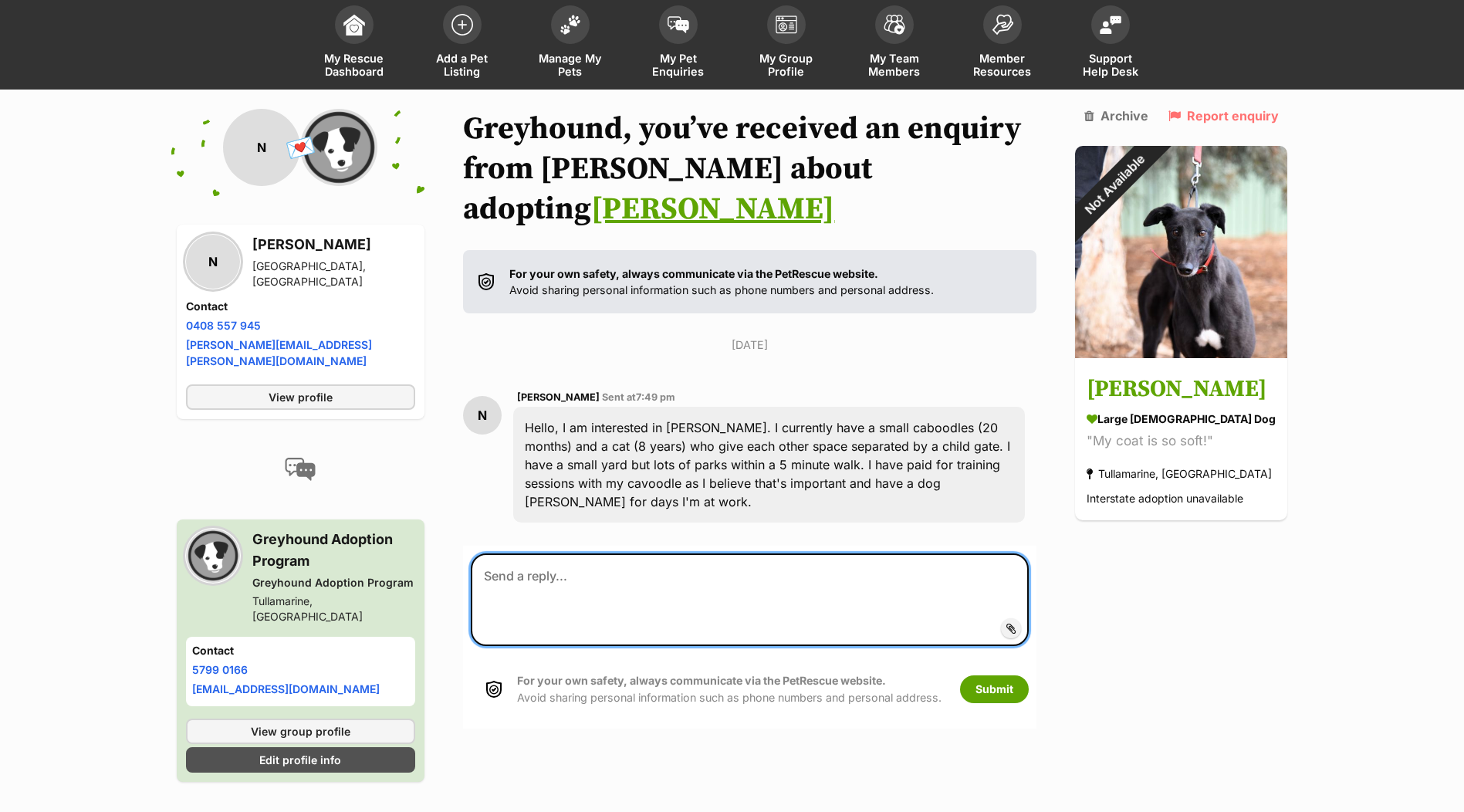
click at [642, 553] on textarea at bounding box center [750, 600] width 558 height 93
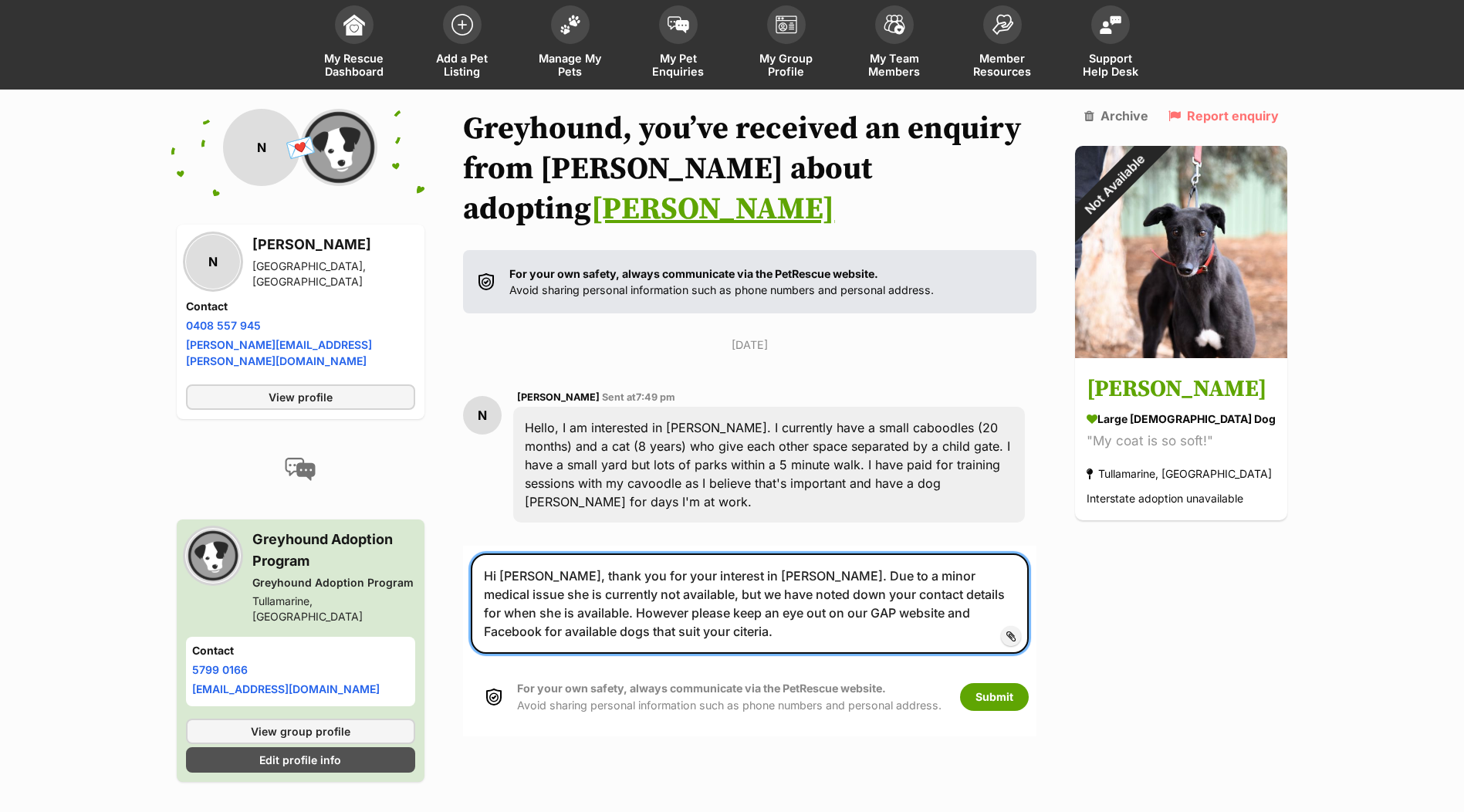
click at [575, 573] on textarea "Hi Naomi, thank you for your interest in Luna. Due to a minor medical issue she…" at bounding box center [750, 604] width 558 height 101
click at [581, 564] on textarea "Hi Naomi, thank you for your interest in Luna. Due to a minor medical issue she…" at bounding box center [750, 604] width 558 height 101
click at [723, 571] on textarea "Hi Naomi, thank you for your interest in Luna. Due to a minor medical issue she…" at bounding box center [750, 604] width 558 height 101
click at [939, 553] on textarea "Hi Naomi, thank you for your interest in Luna. Due to a minor medical issue she…" at bounding box center [750, 604] width 558 height 101
type textarea "Hi Naomi, thank you for your interest in Luna. Due to a minor medical issue, sh…"
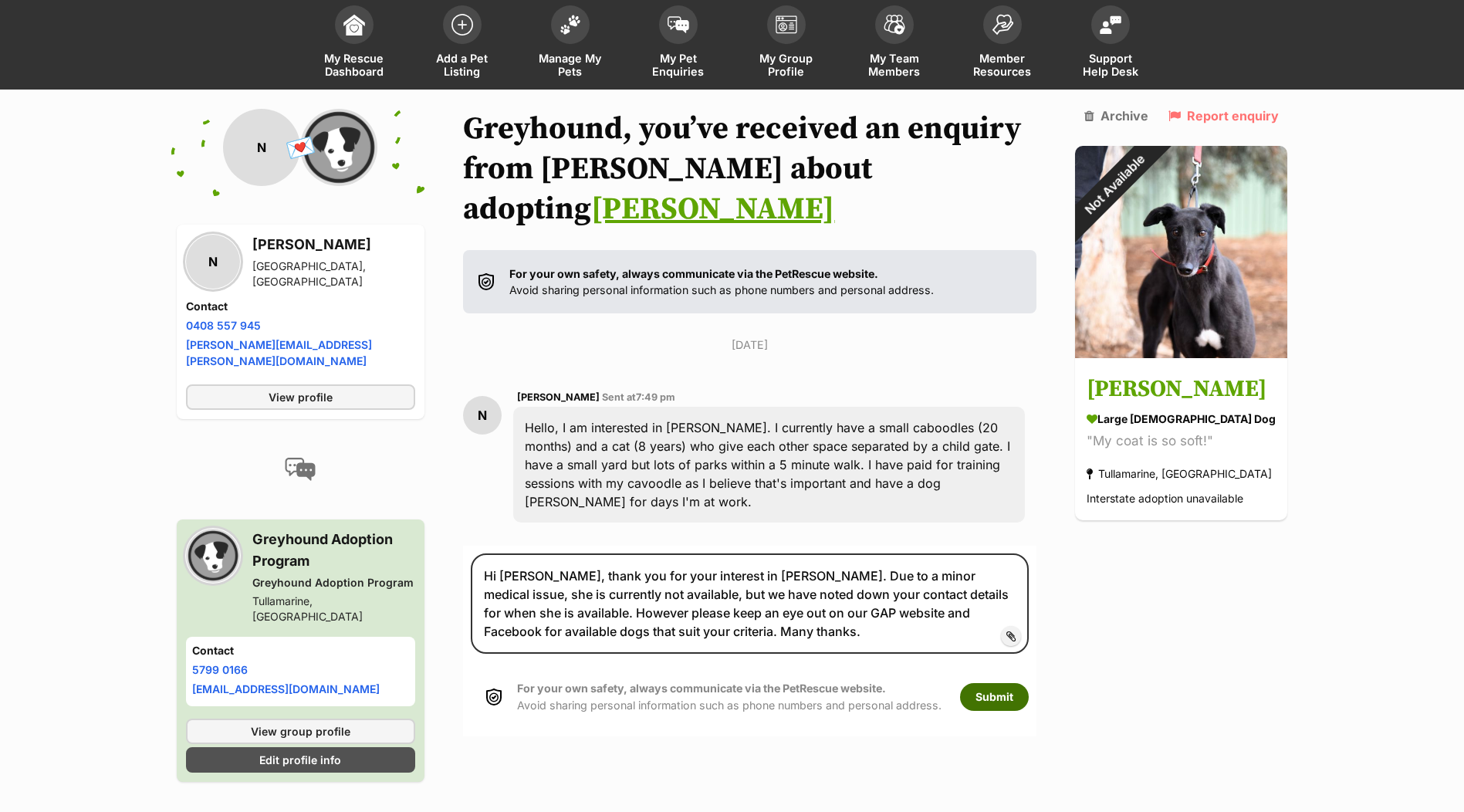
click at [1006, 683] on button "Submit" at bounding box center [994, 696] width 68 height 28
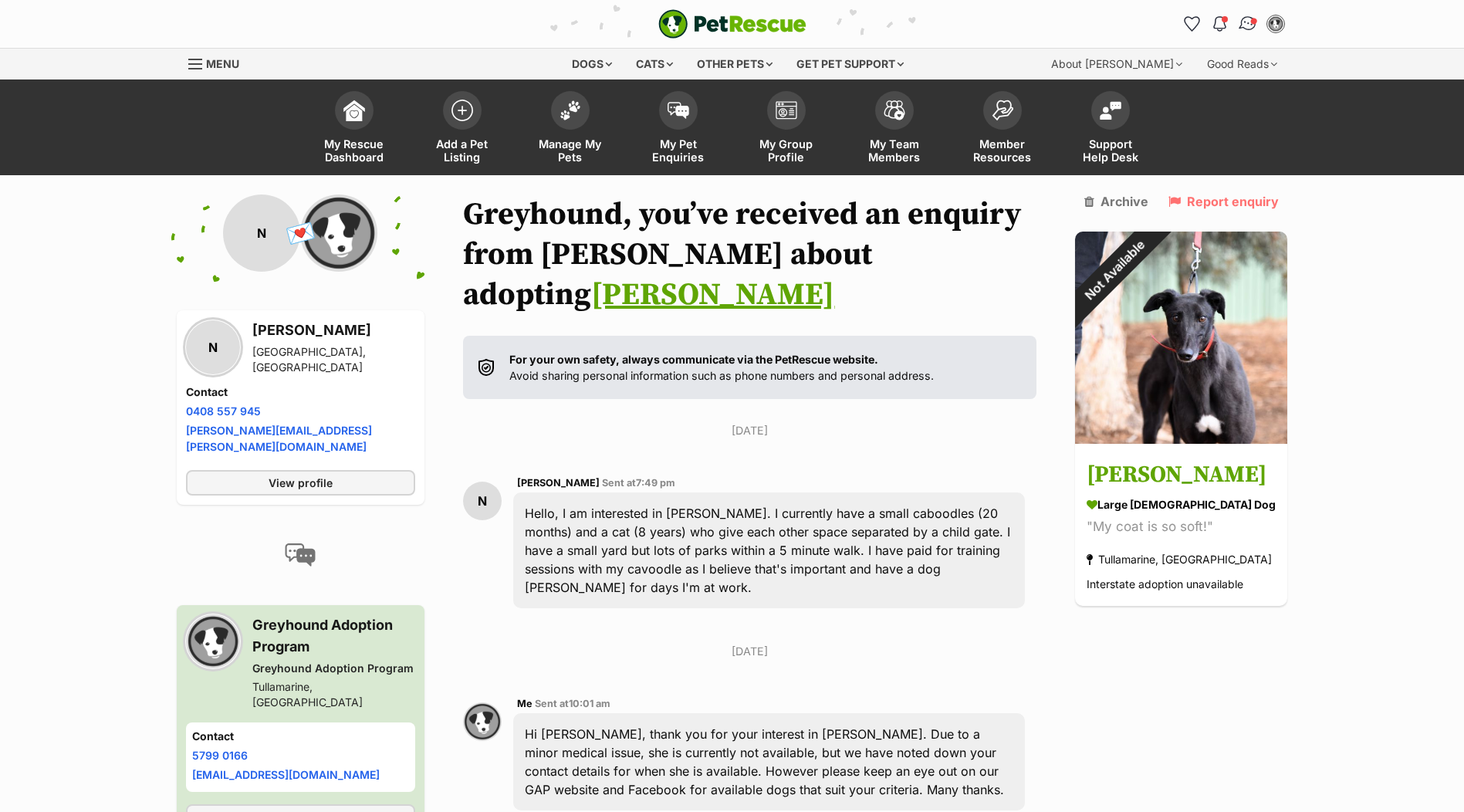
click at [1245, 25] on img "Conversations" at bounding box center [1247, 24] width 21 height 20
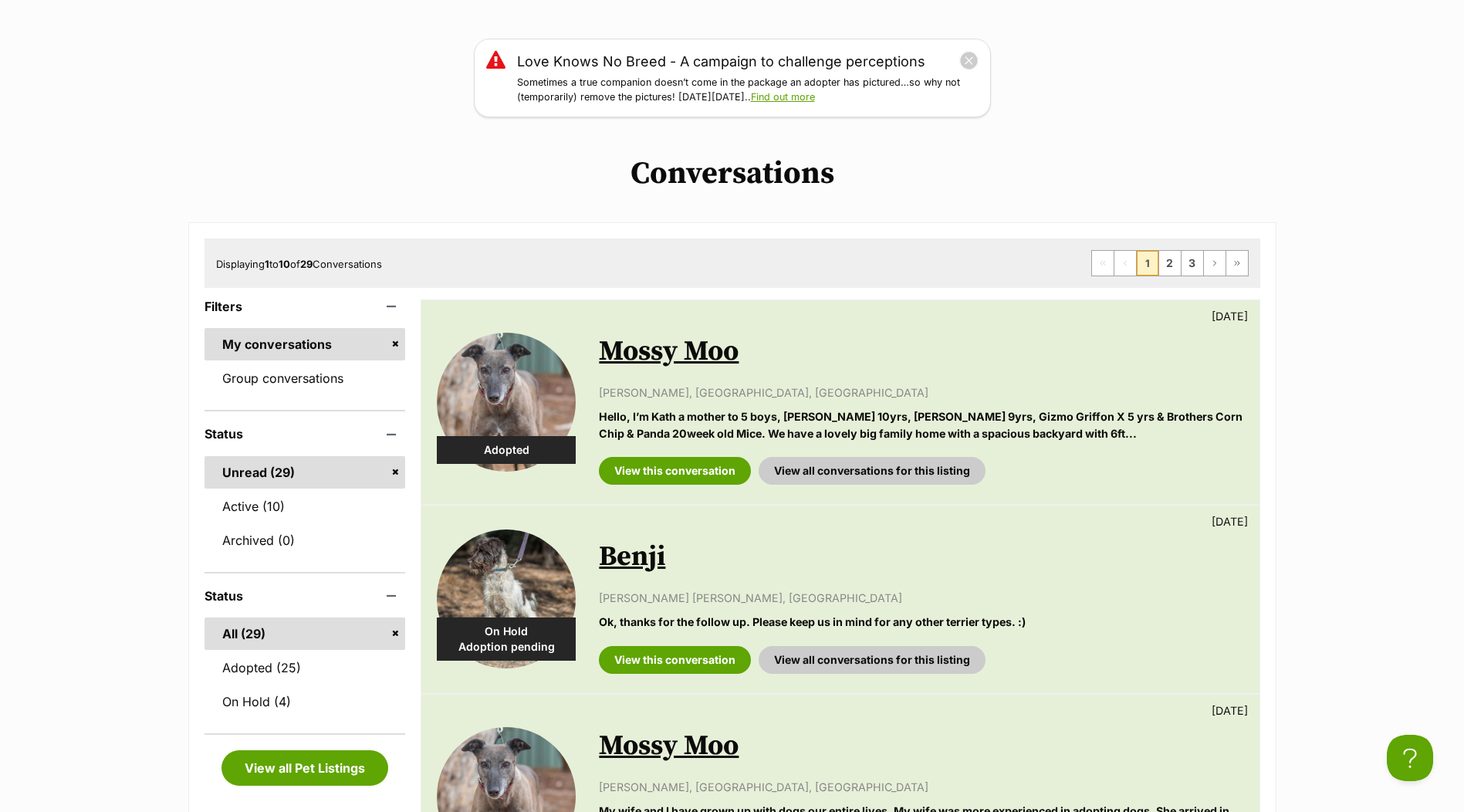
scroll to position [309, 0]
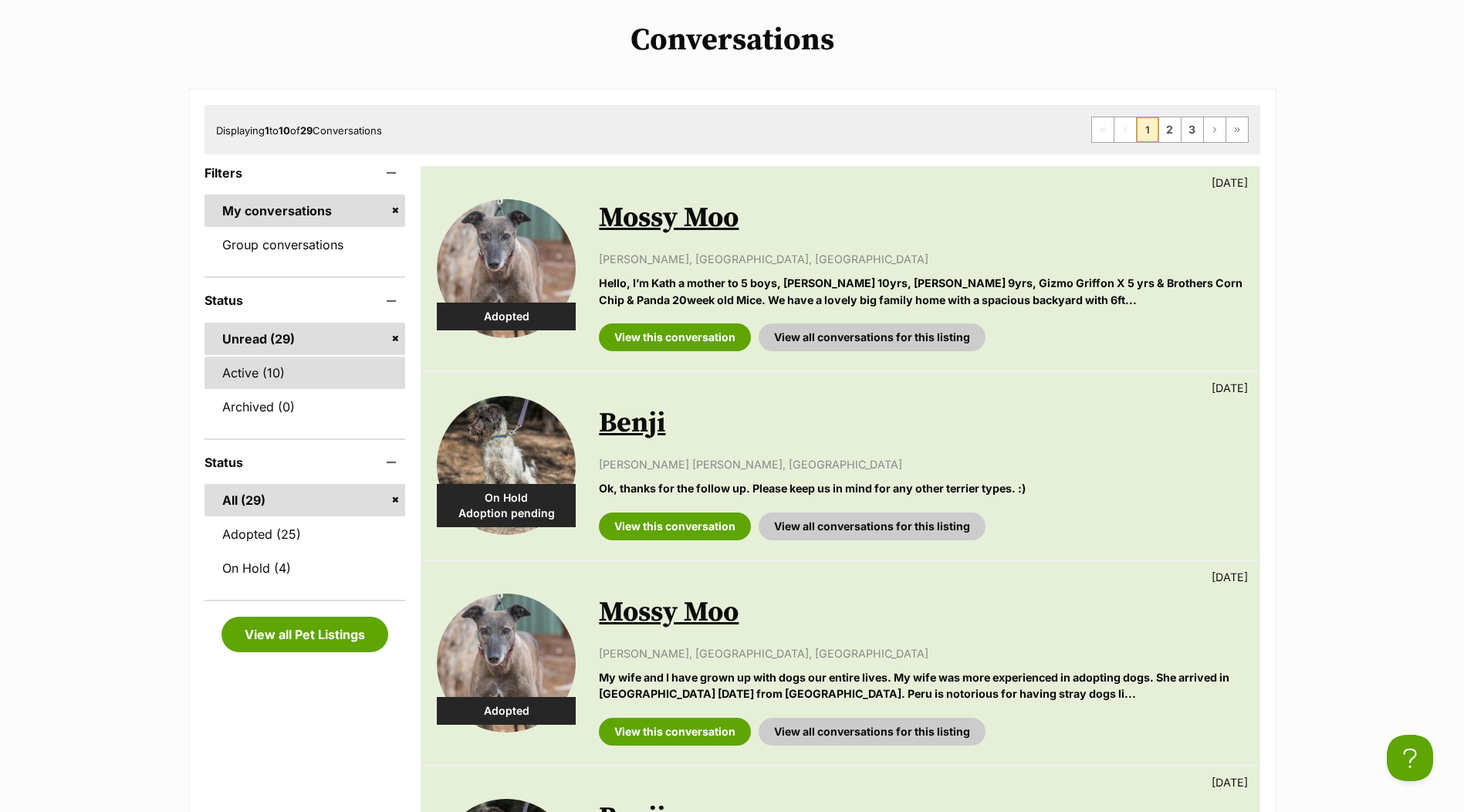
click at [266, 371] on link "Active (10)" at bounding box center [305, 372] width 201 height 32
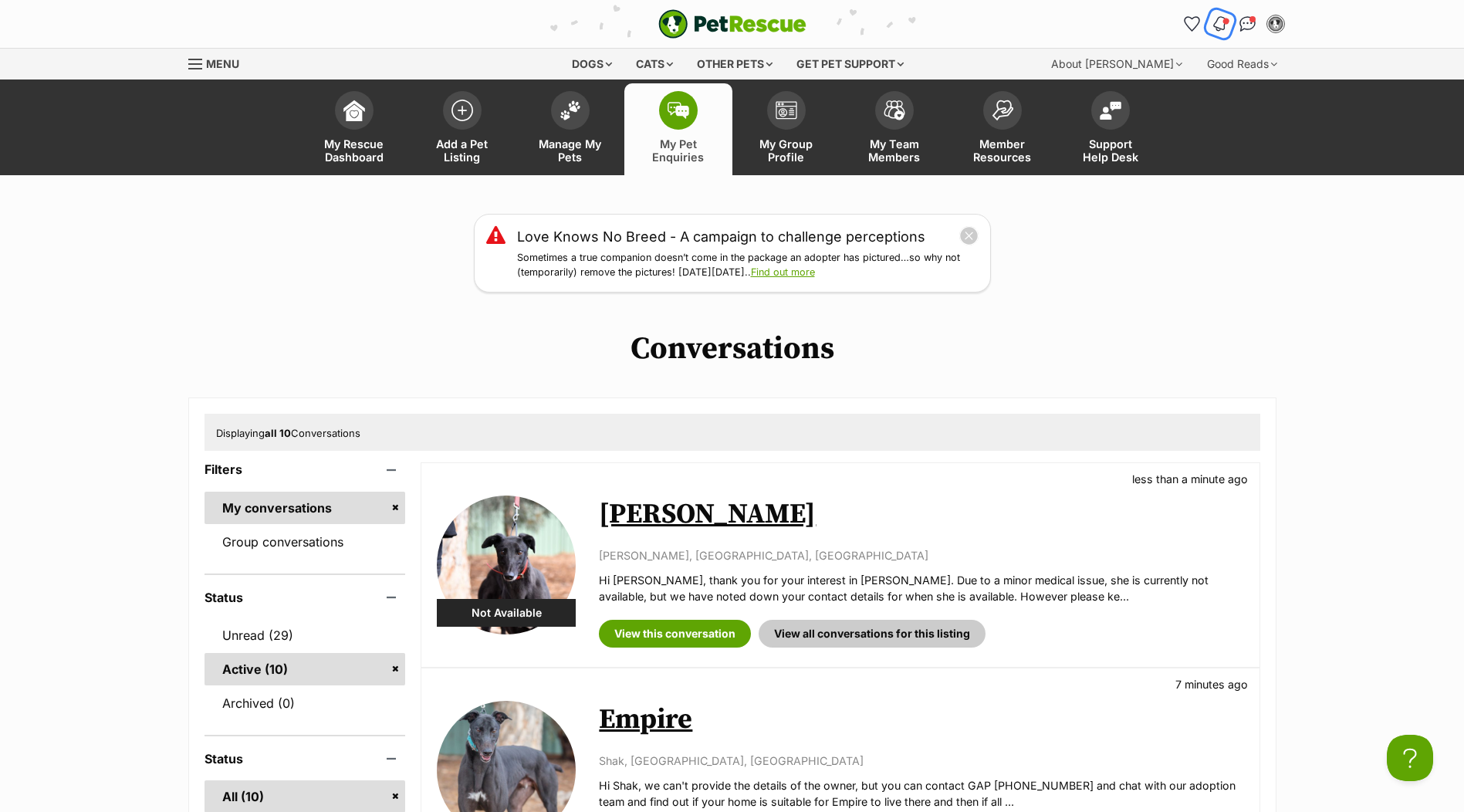
click at [1215, 24] on img "Notifications" at bounding box center [1219, 24] width 17 height 19
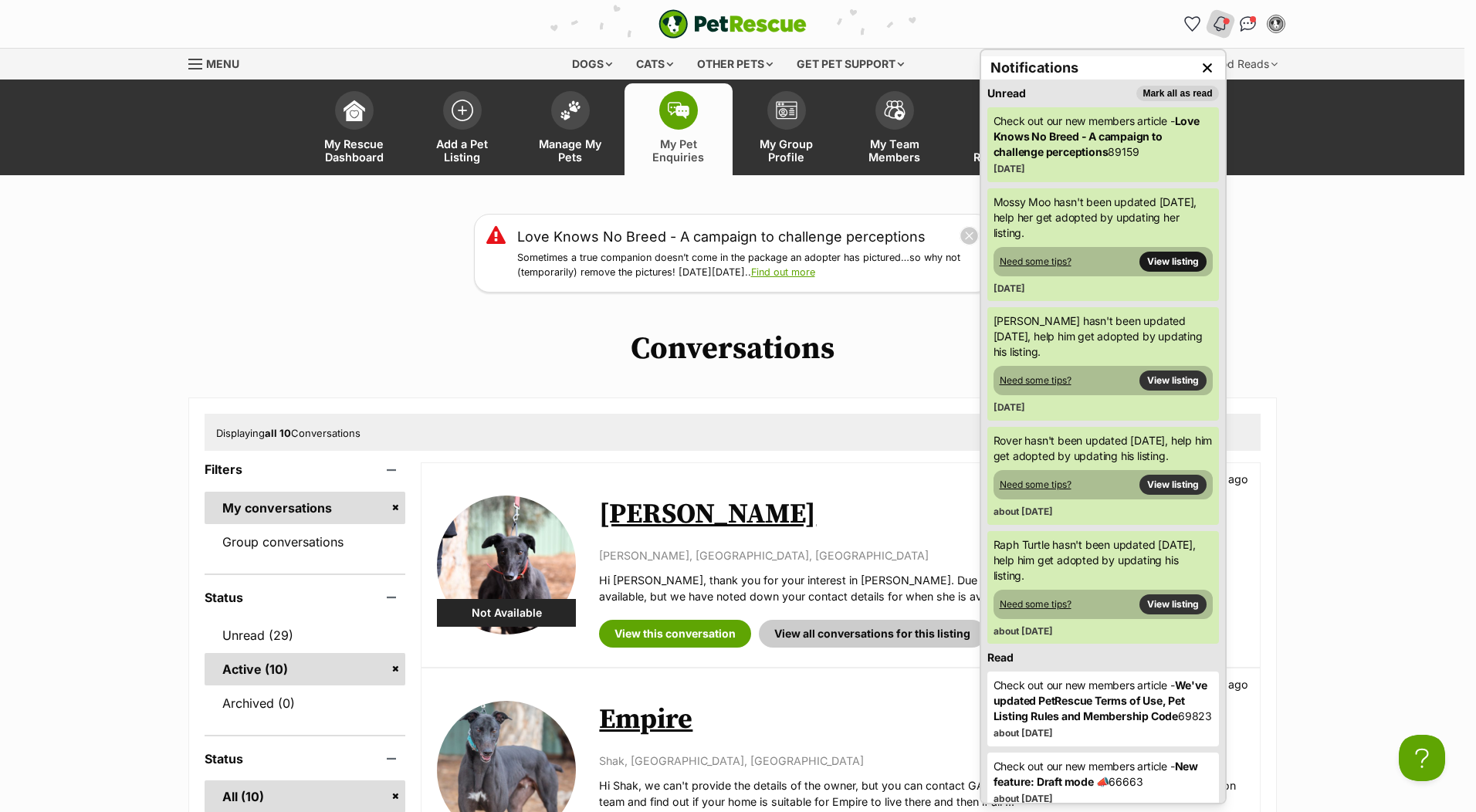
click at [1149, 258] on link "View listing" at bounding box center [1172, 262] width 67 height 20
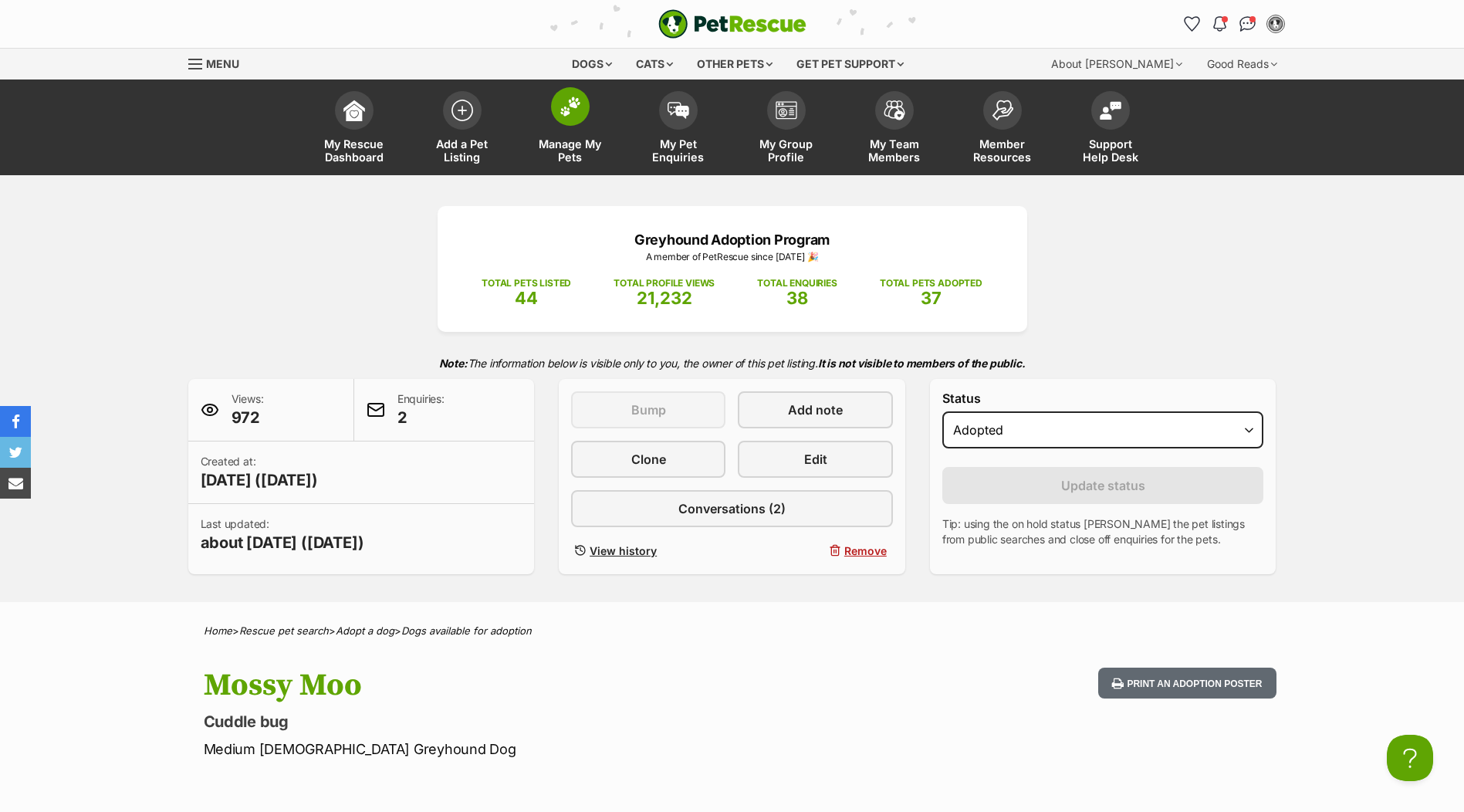
click at [587, 140] on span "Manage My Pets" at bounding box center [570, 150] width 69 height 26
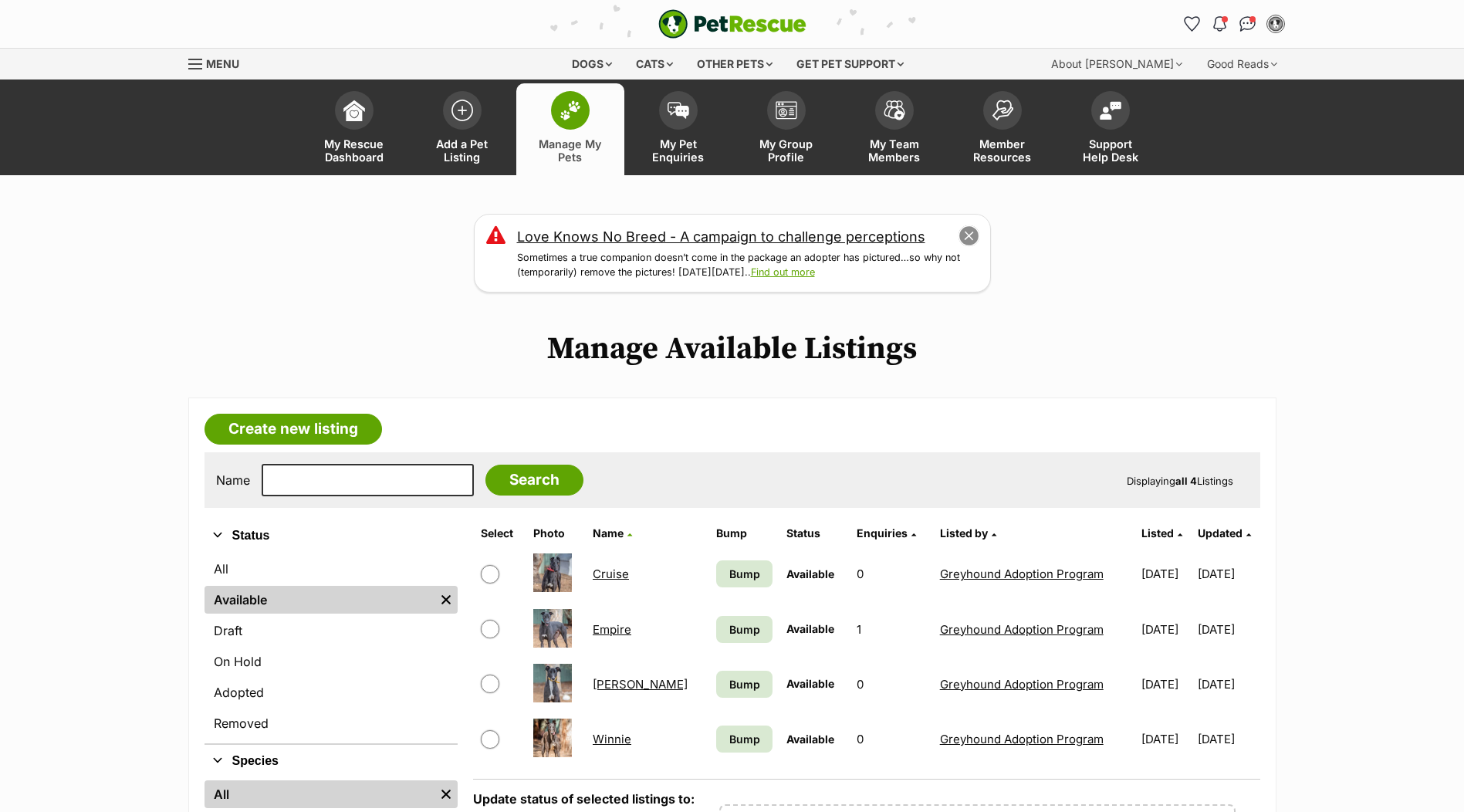
click at [969, 241] on button "close" at bounding box center [968, 236] width 21 height 21
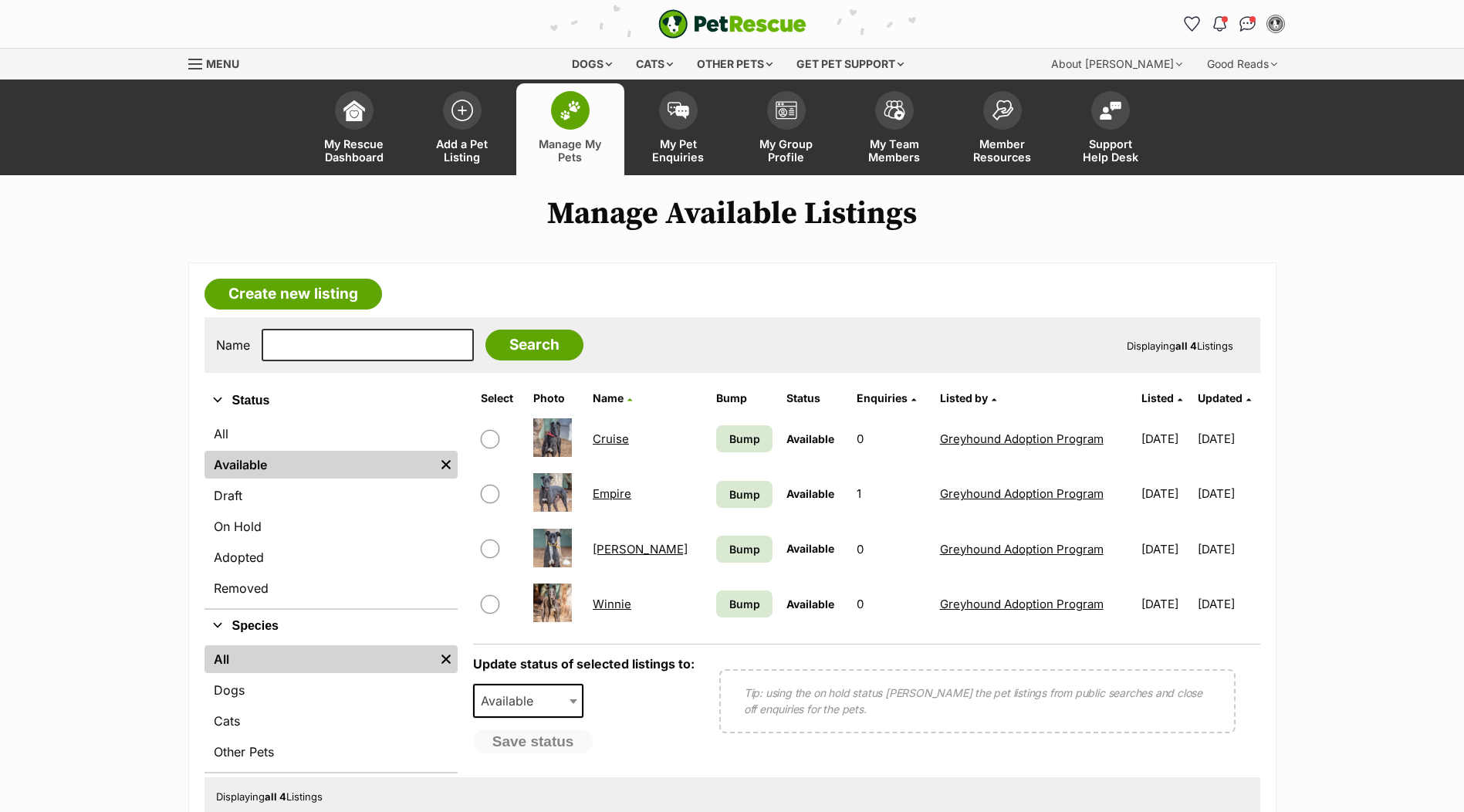
click at [491, 442] on input "checkbox" at bounding box center [490, 439] width 19 height 19
checkbox input "true"
click at [570, 699] on b at bounding box center [573, 701] width 8 height 5
select select "rehomed"
click at [546, 740] on button "Save status" at bounding box center [534, 742] width 122 height 26
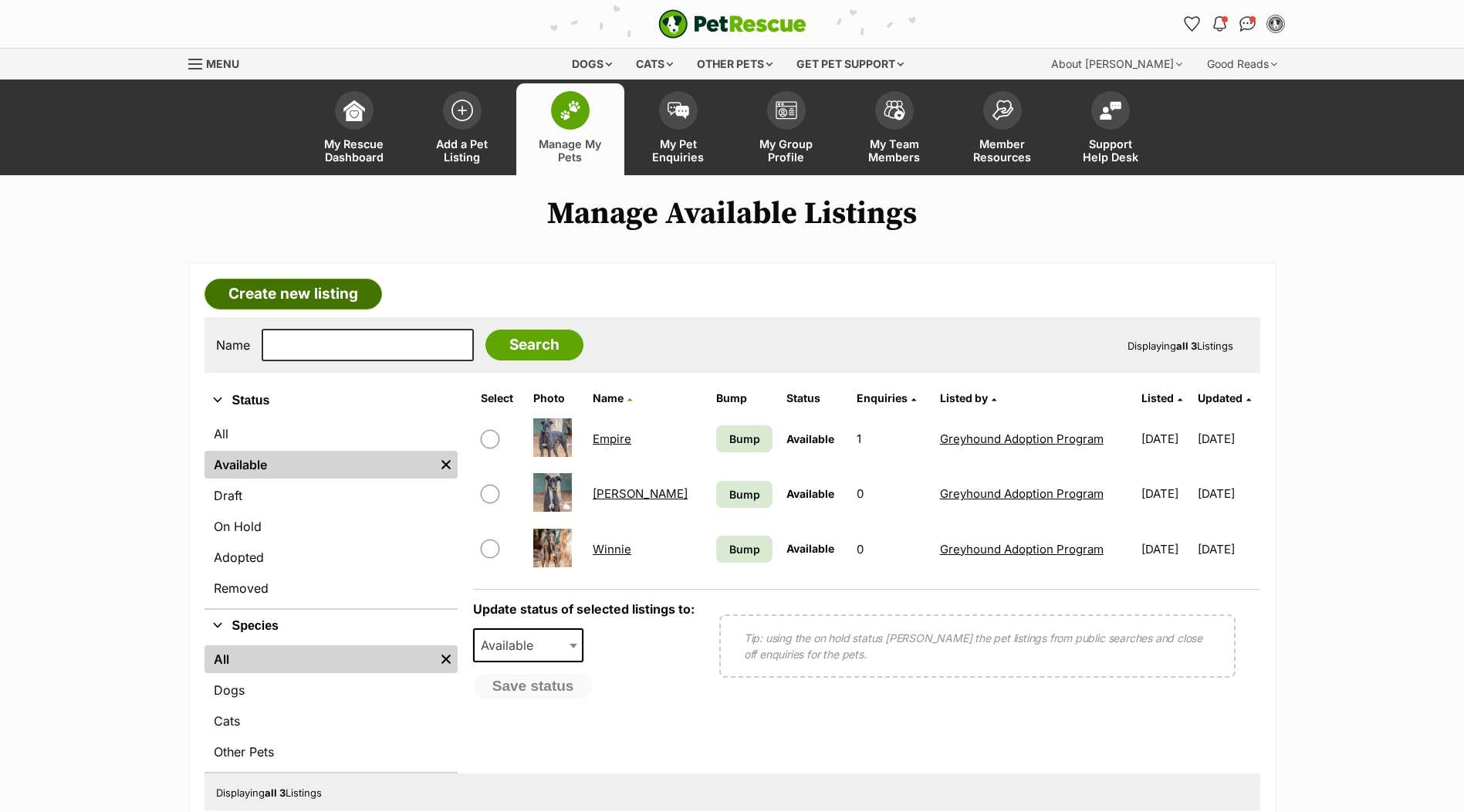
click at [327, 292] on link "Create new listing" at bounding box center [293, 293] width 178 height 31
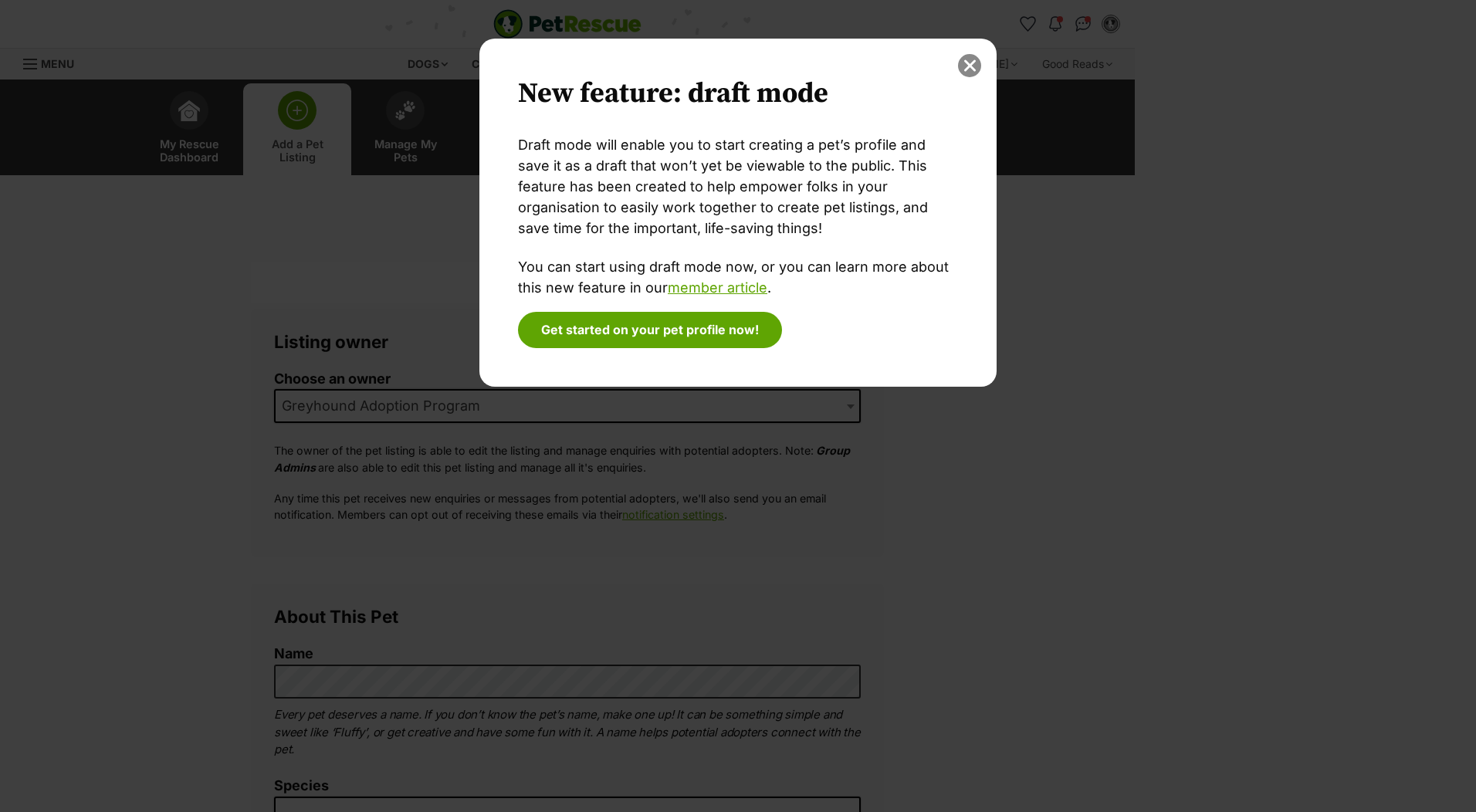
click at [971, 64] on button "close" at bounding box center [969, 65] width 23 height 23
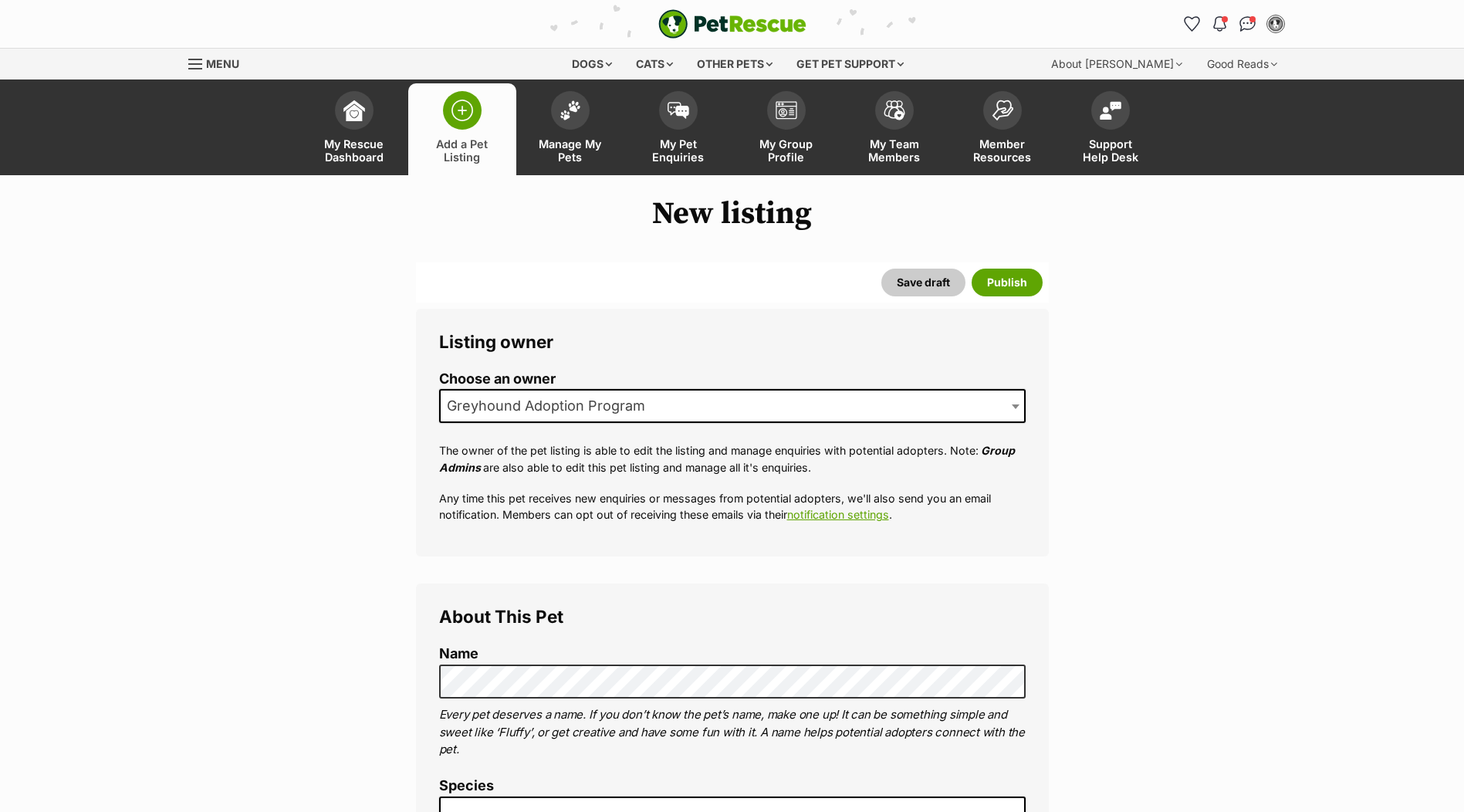
scroll to position [231, 0]
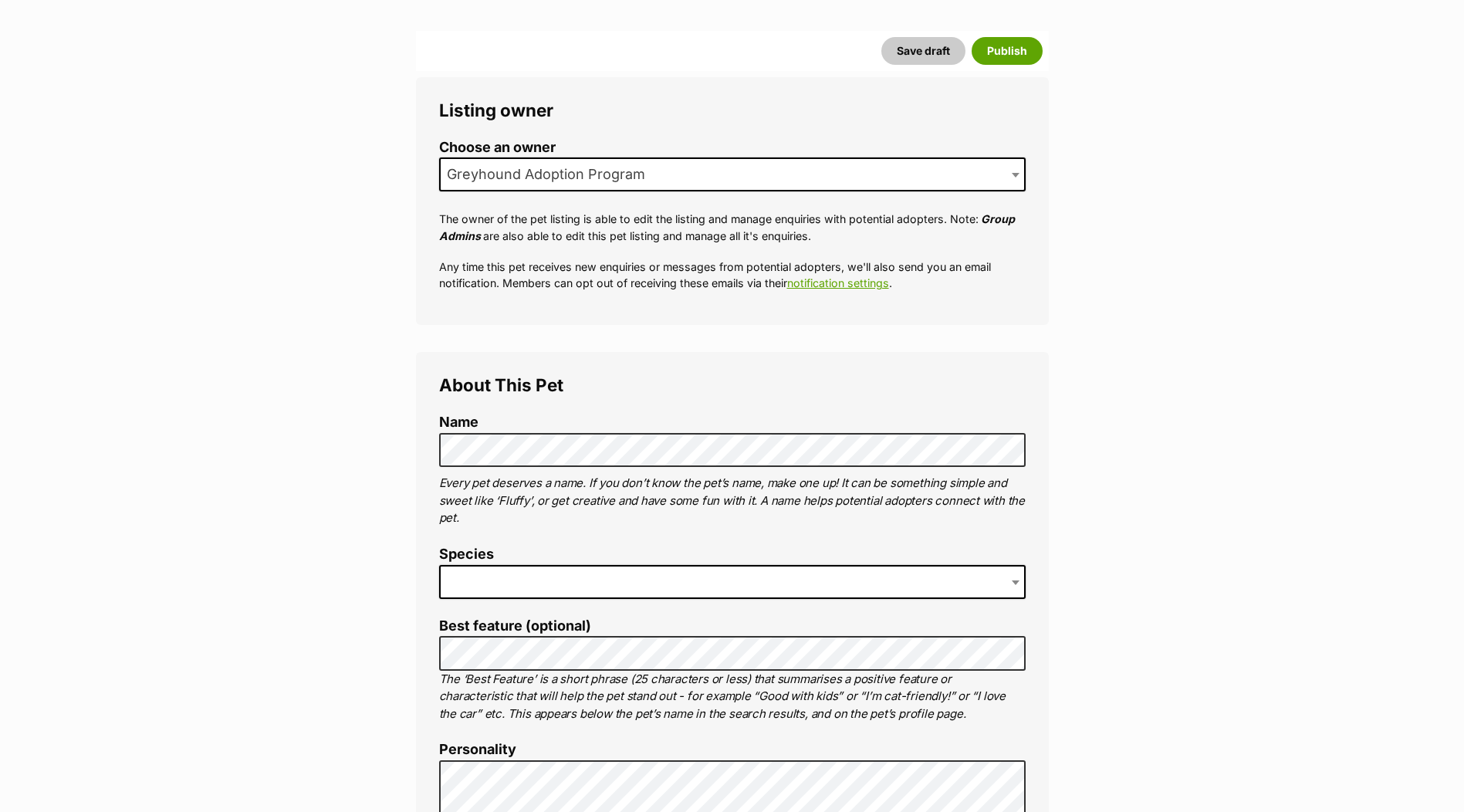
click at [550, 586] on span at bounding box center [732, 581] width 587 height 34
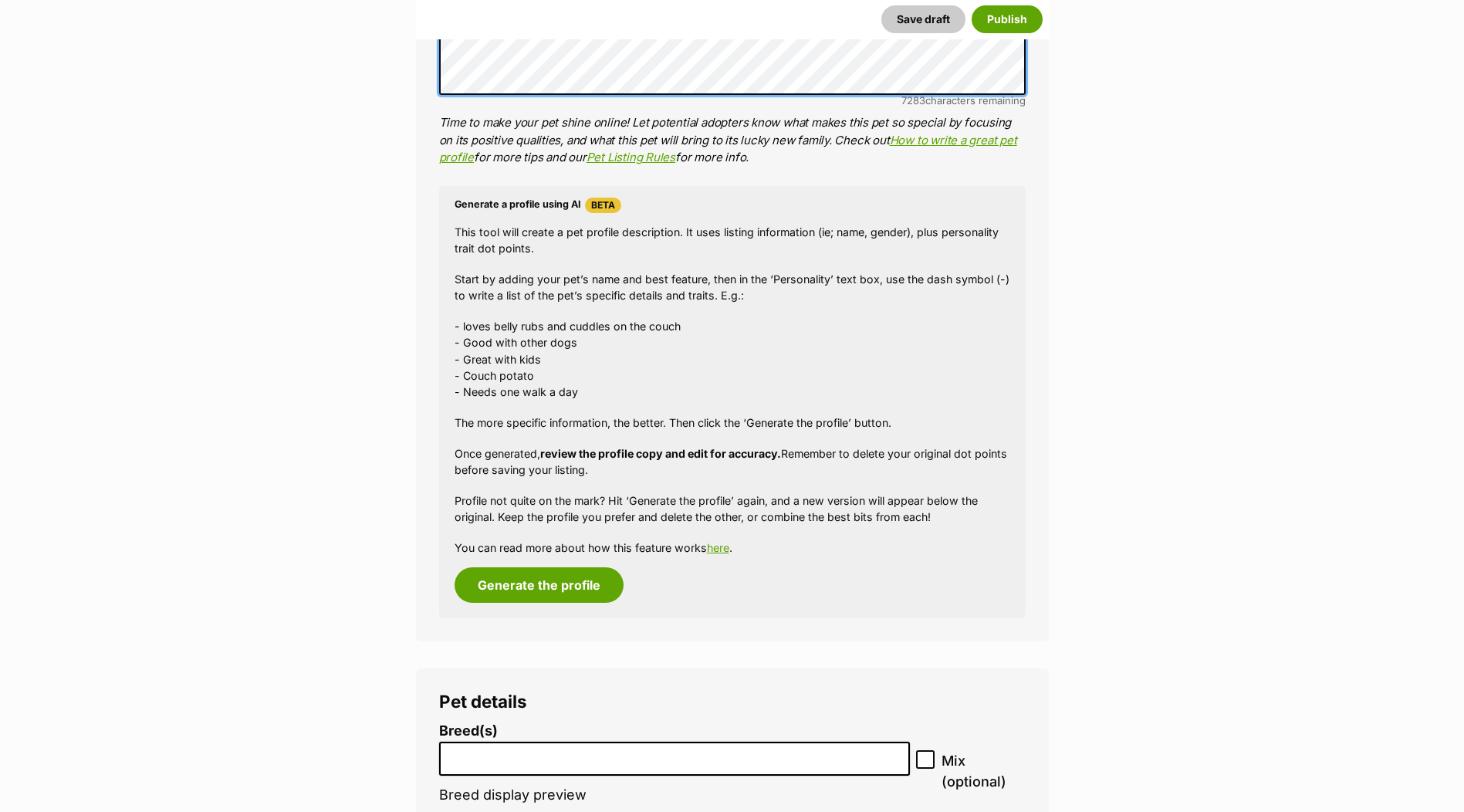
scroll to position [1697, 0]
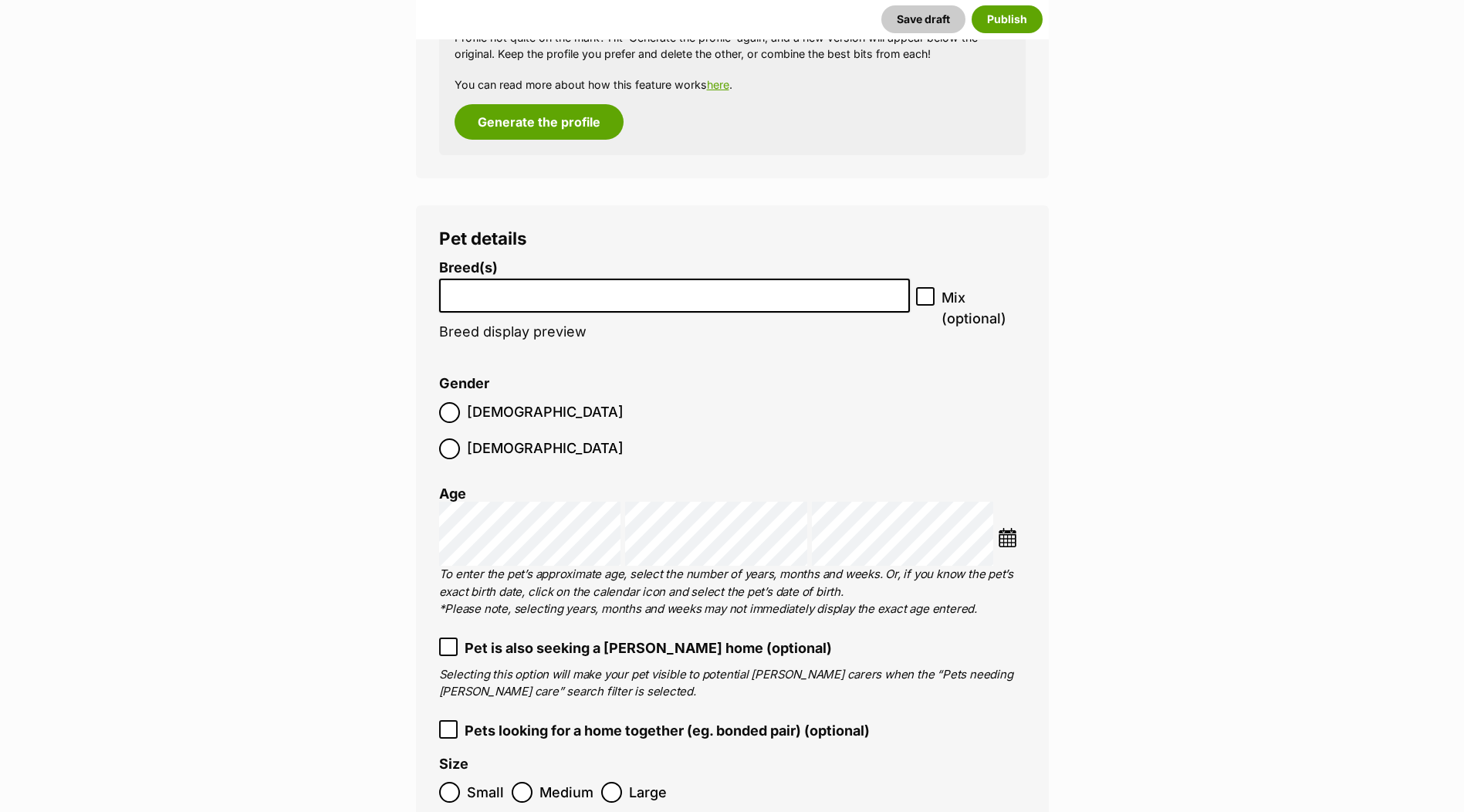
click at [723, 296] on input "search" at bounding box center [675, 292] width 461 height 17
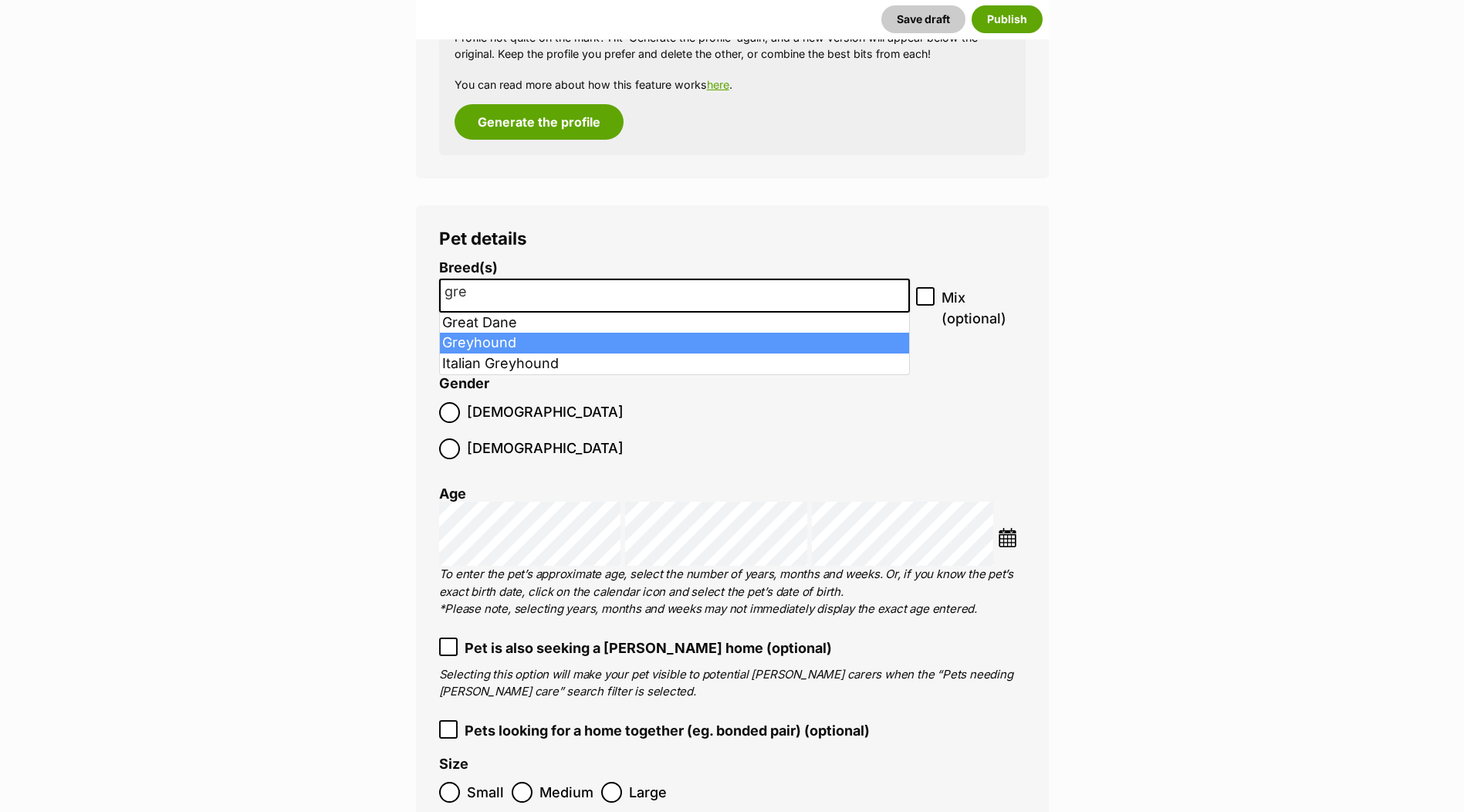
type input "gre"
select select "101"
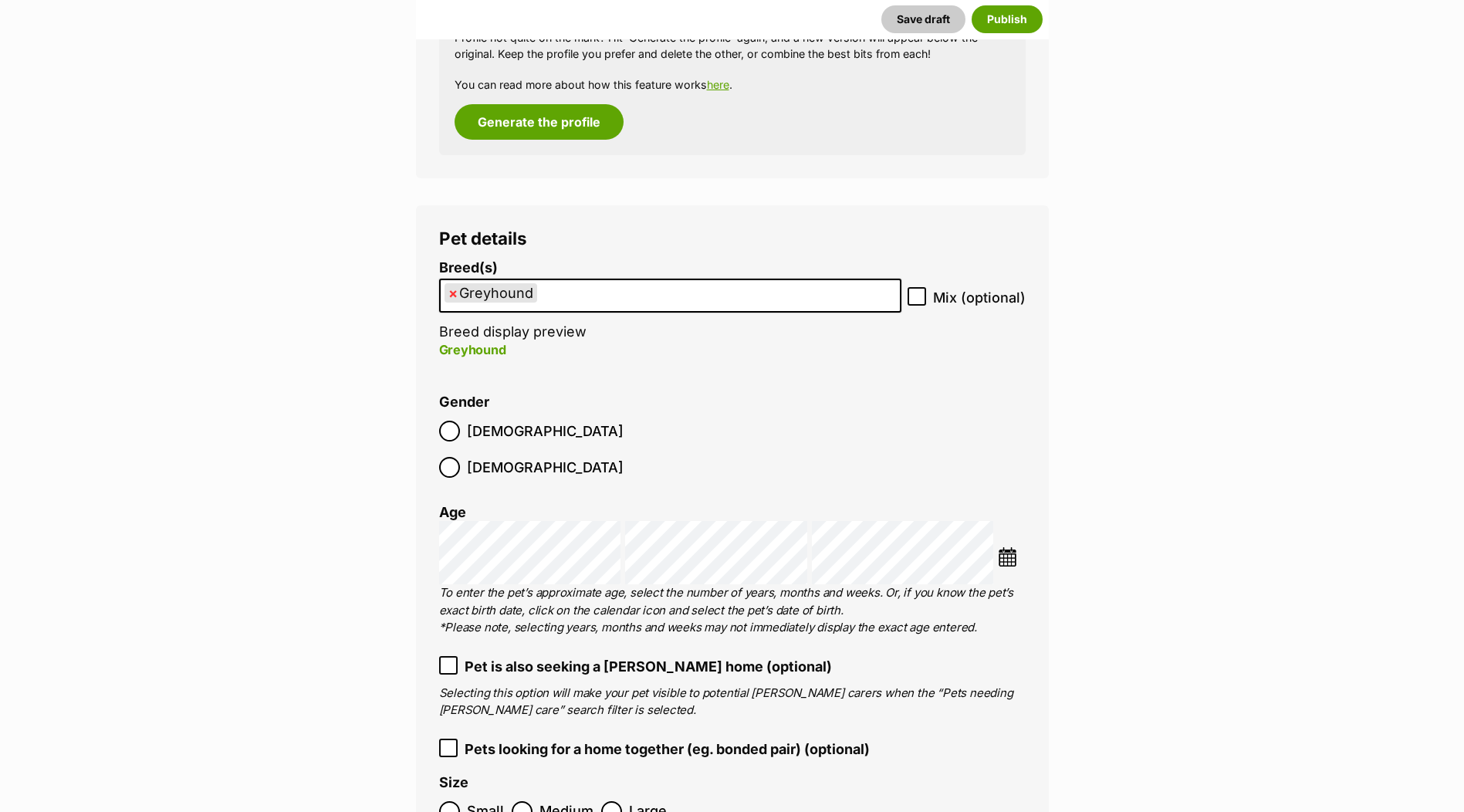
click at [491, 346] on p "Greyhound" at bounding box center [670, 350] width 462 height 19
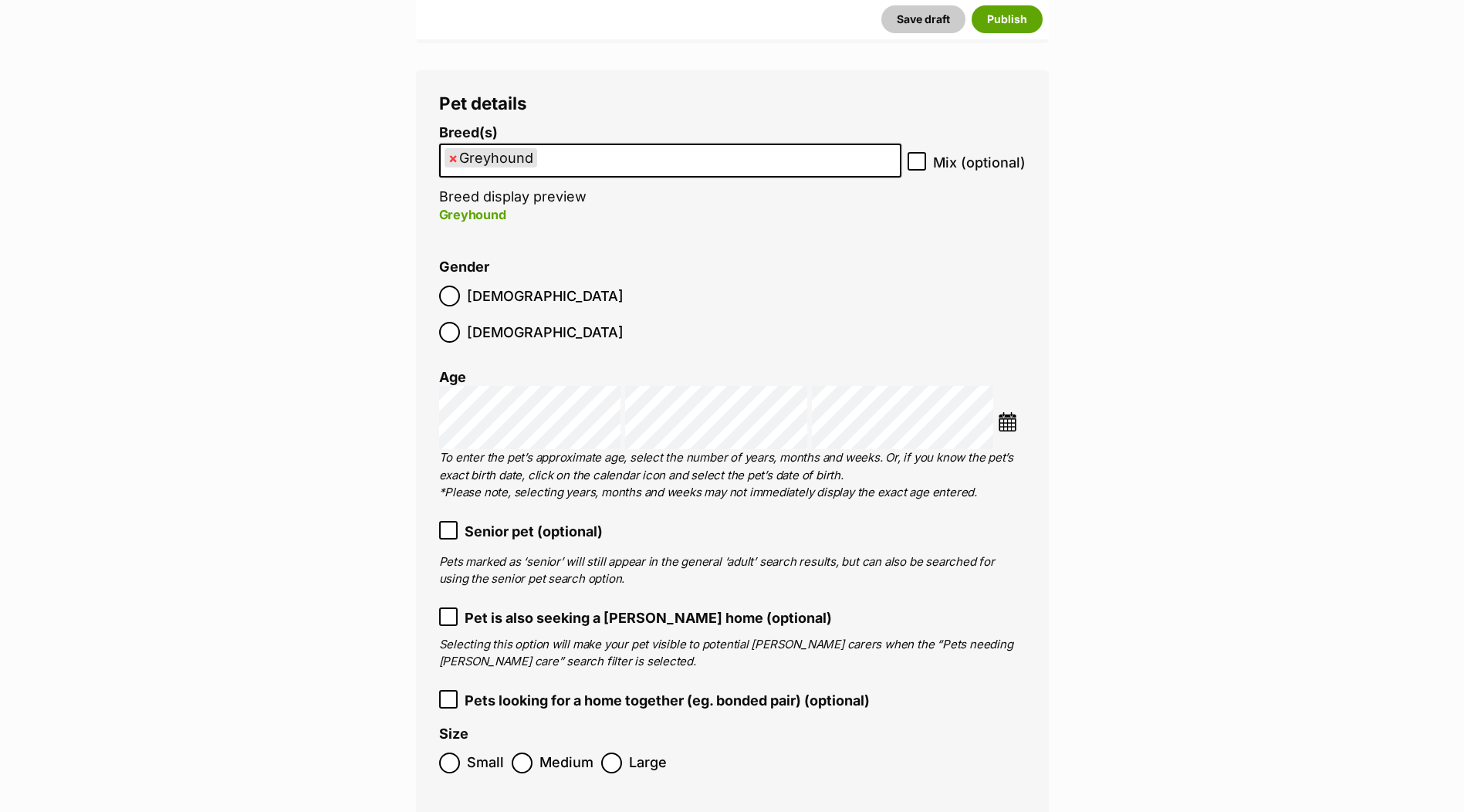
scroll to position [2006, 0]
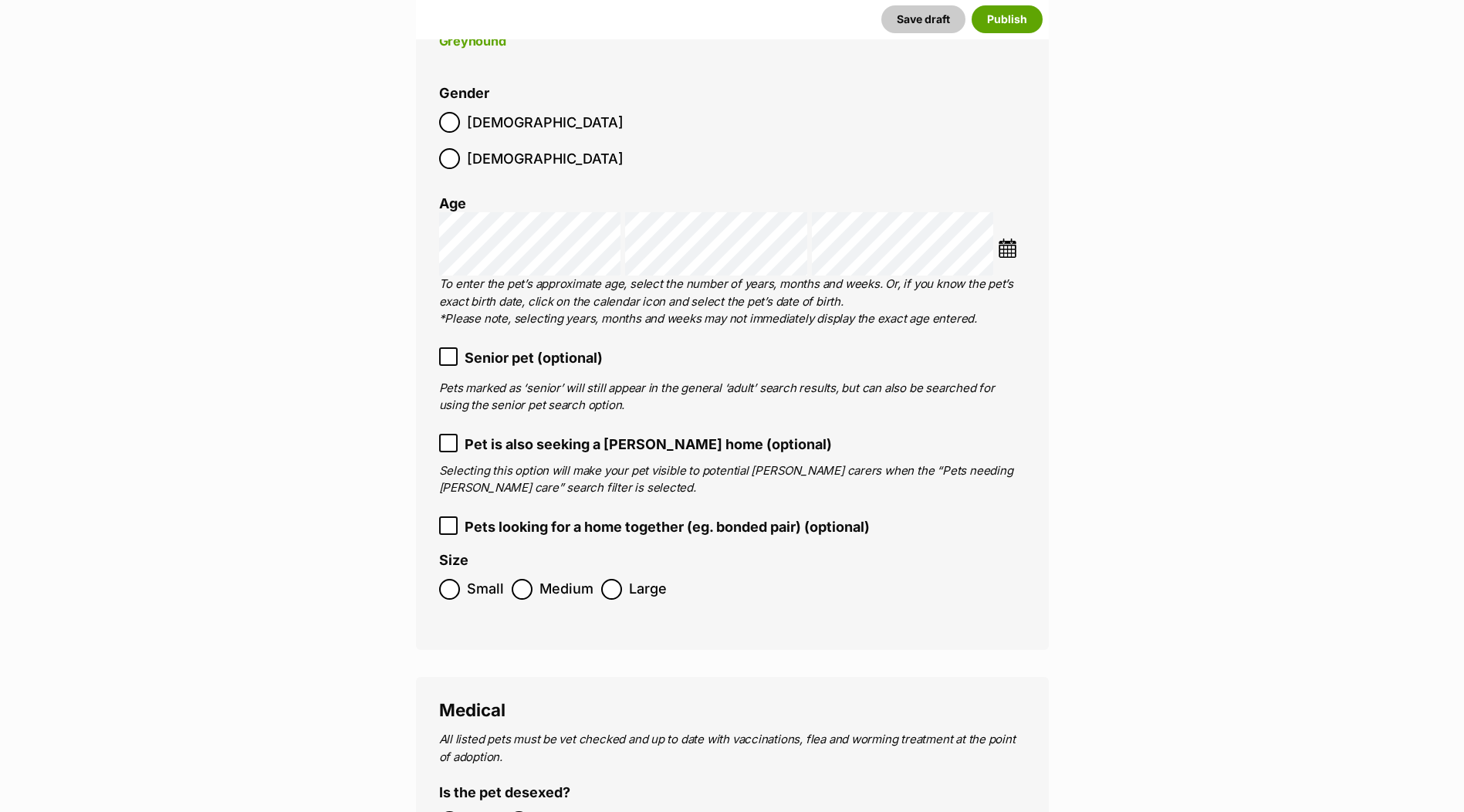
click at [451, 351] on icon at bounding box center [448, 357] width 11 height 11
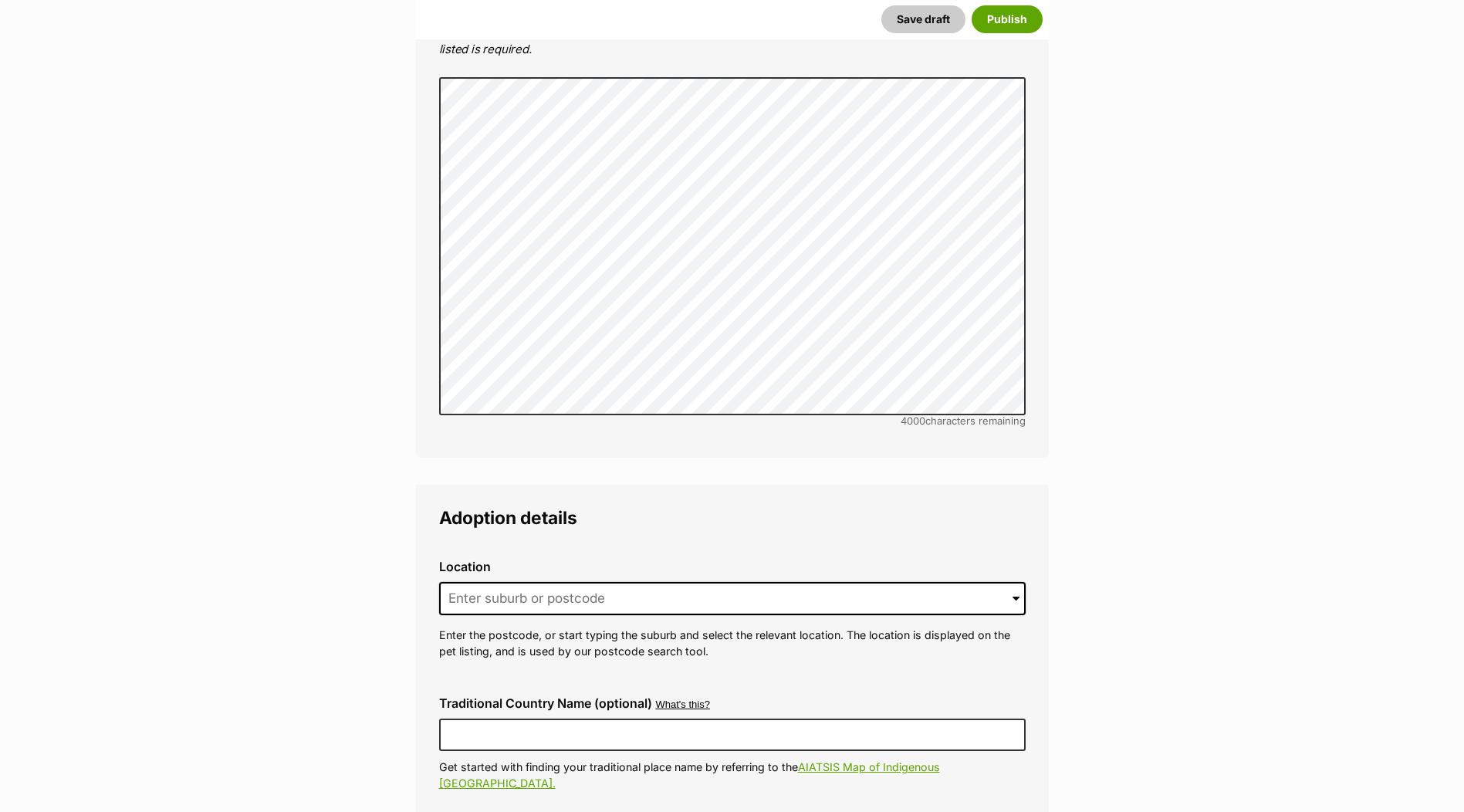
scroll to position [3395, 0]
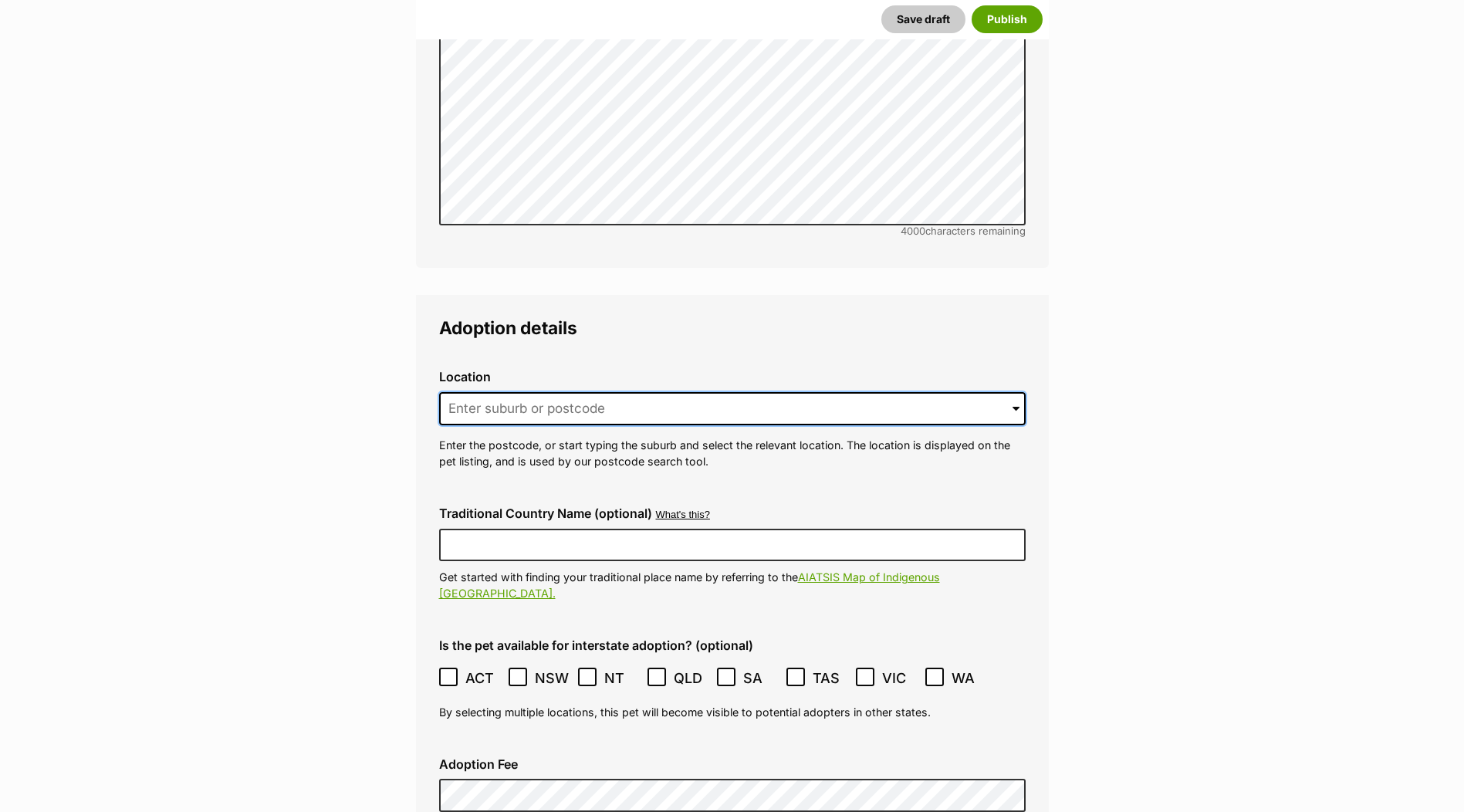
click at [686, 392] on input at bounding box center [732, 409] width 587 height 34
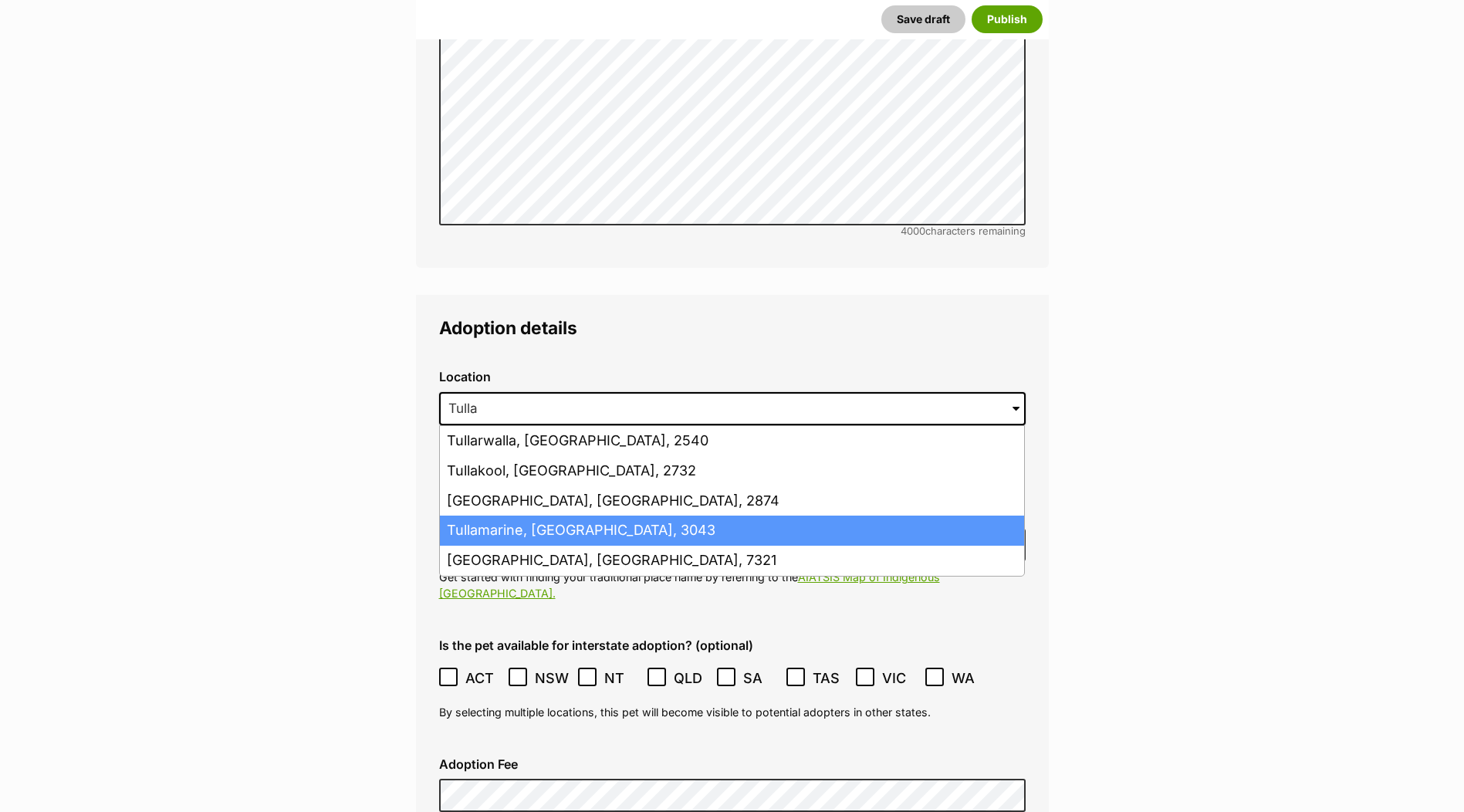
click at [603, 516] on li "Tullamarine, Victoria, 3043" at bounding box center [731, 531] width 584 height 30
type input "Tullamarine, Victoria, 3043"
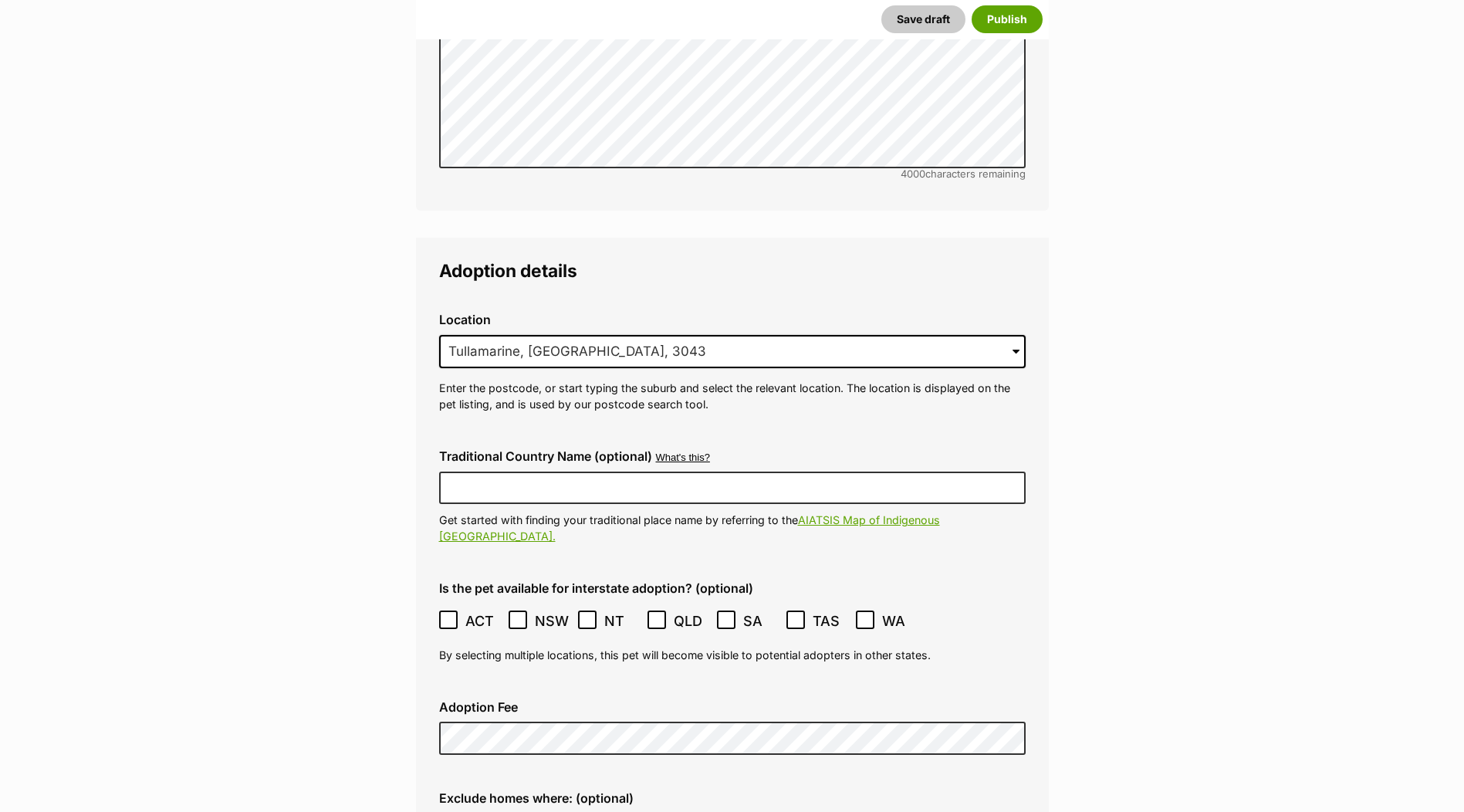
scroll to position [3549, 0]
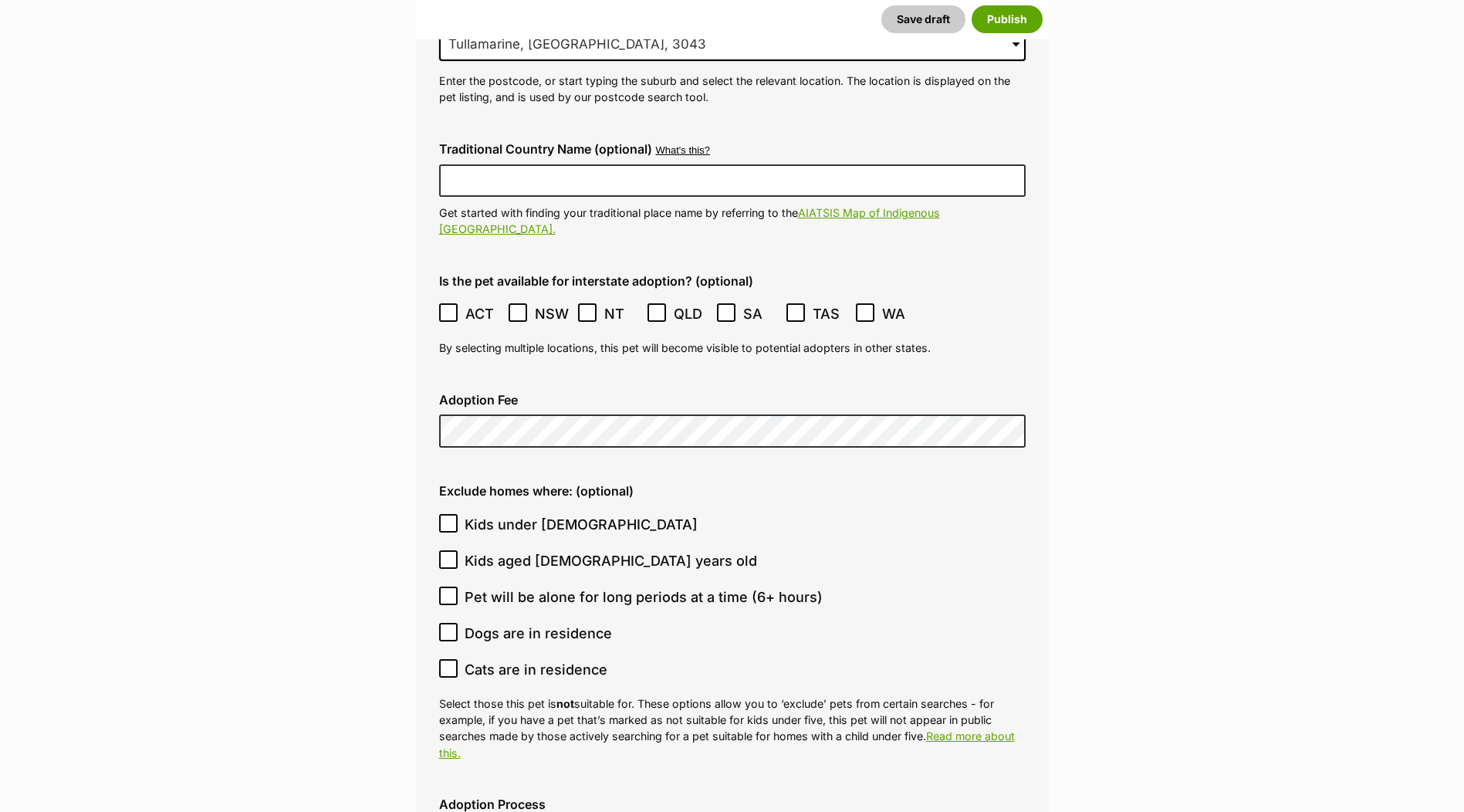
scroll to position [3780, 0]
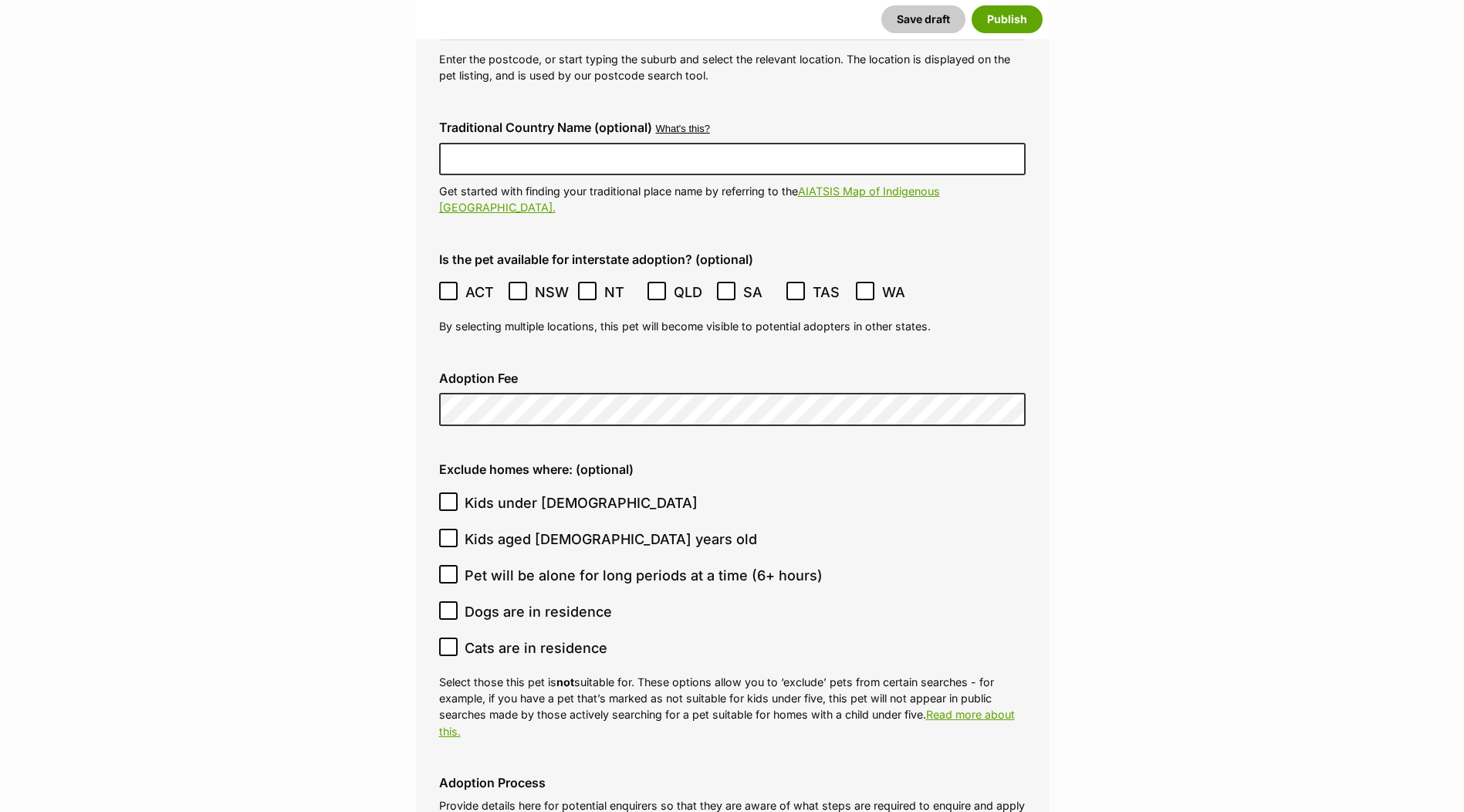
click at [453, 605] on icon at bounding box center [448, 611] width 11 height 11
click at [453, 601] on input "Dogs are in residence" at bounding box center [448, 611] width 19 height 19
checkbox input "true"
drag, startPoint x: 453, startPoint y: 601, endPoint x: 462, endPoint y: 601, distance: 9.0
click at [453, 637] on input "Cats are in residence" at bounding box center [448, 647] width 19 height 19
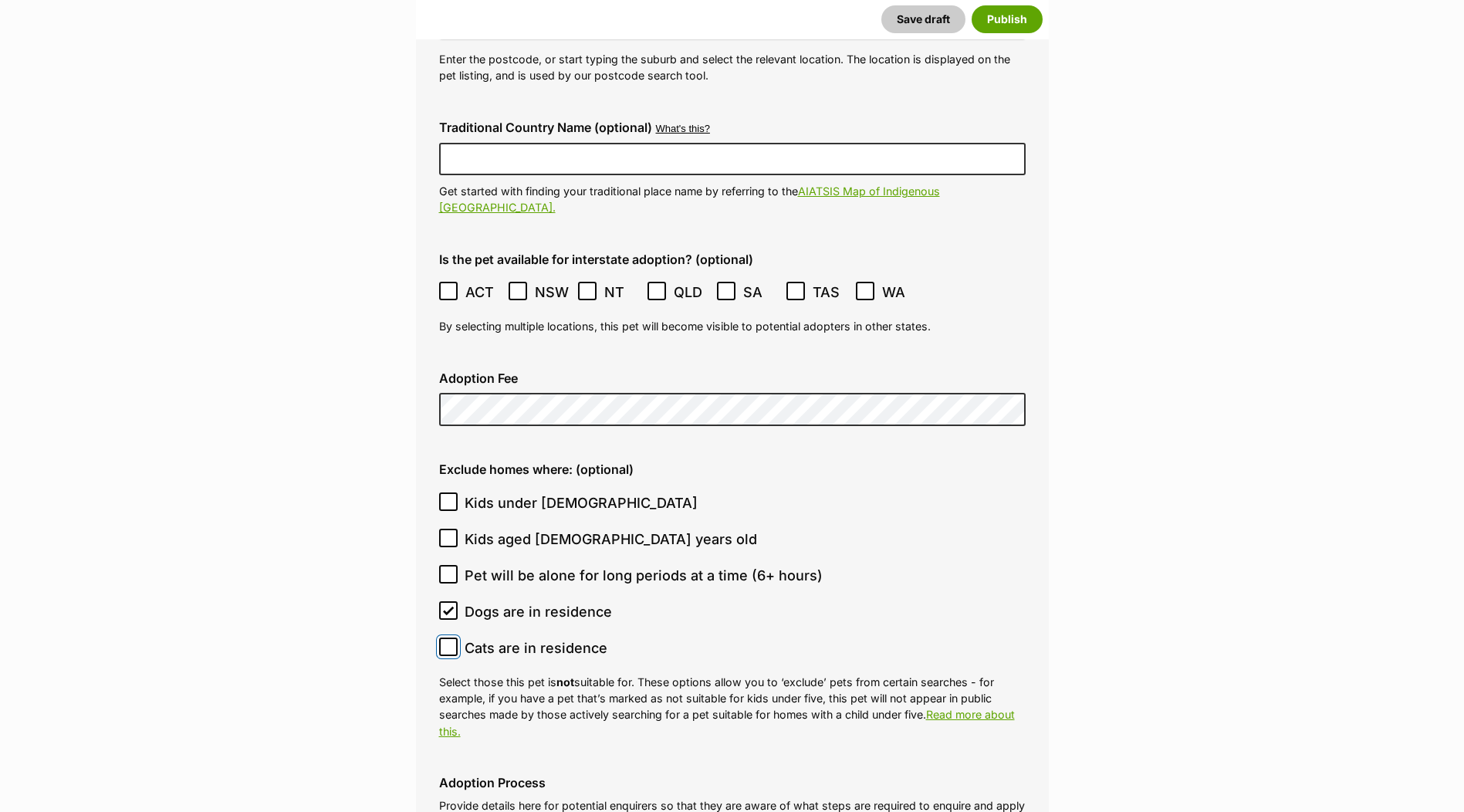
checkbox input "true"
click at [442, 492] on input "Kids under 5 years old" at bounding box center [448, 502] width 19 height 19
checkbox input "true"
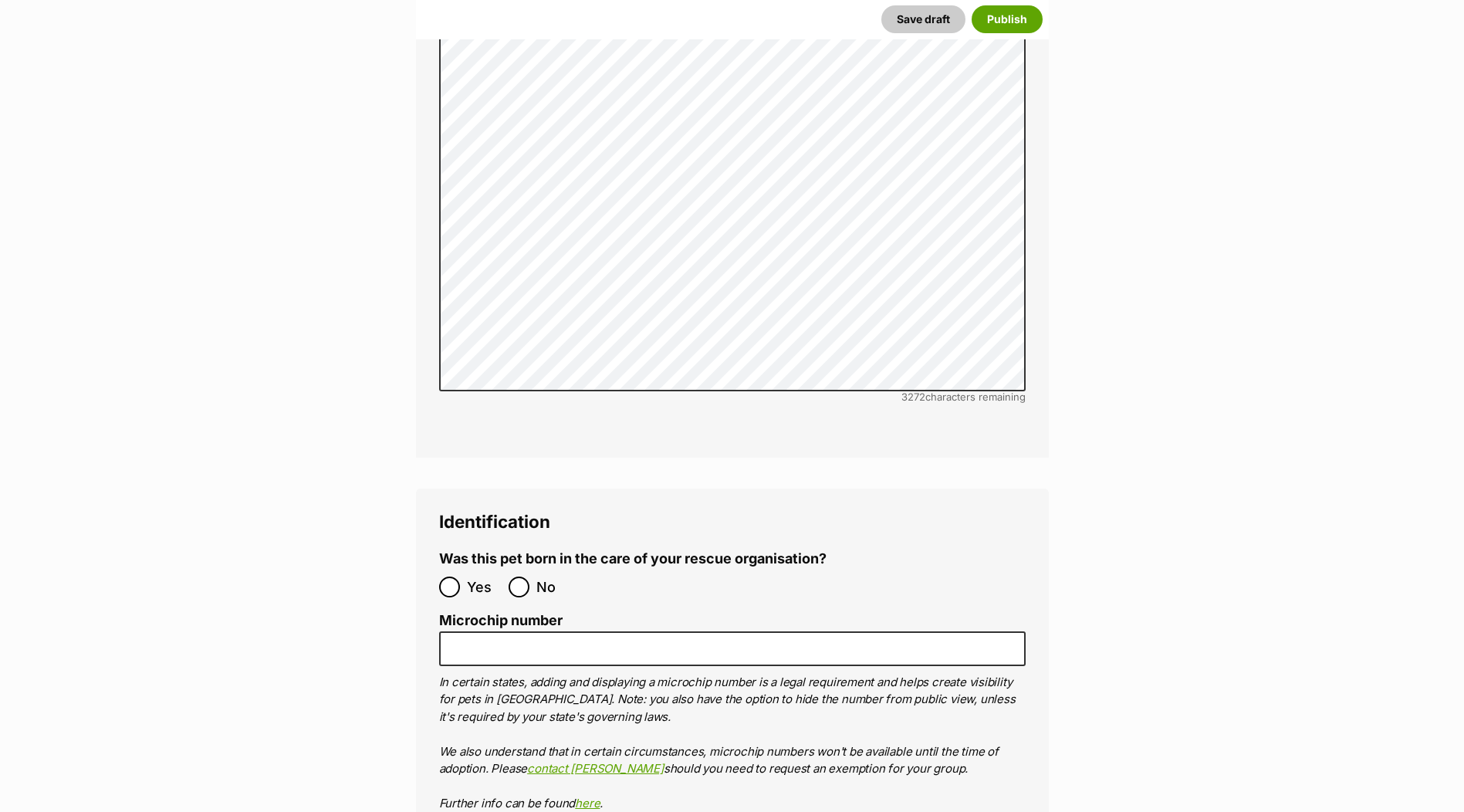
scroll to position [4629, 0]
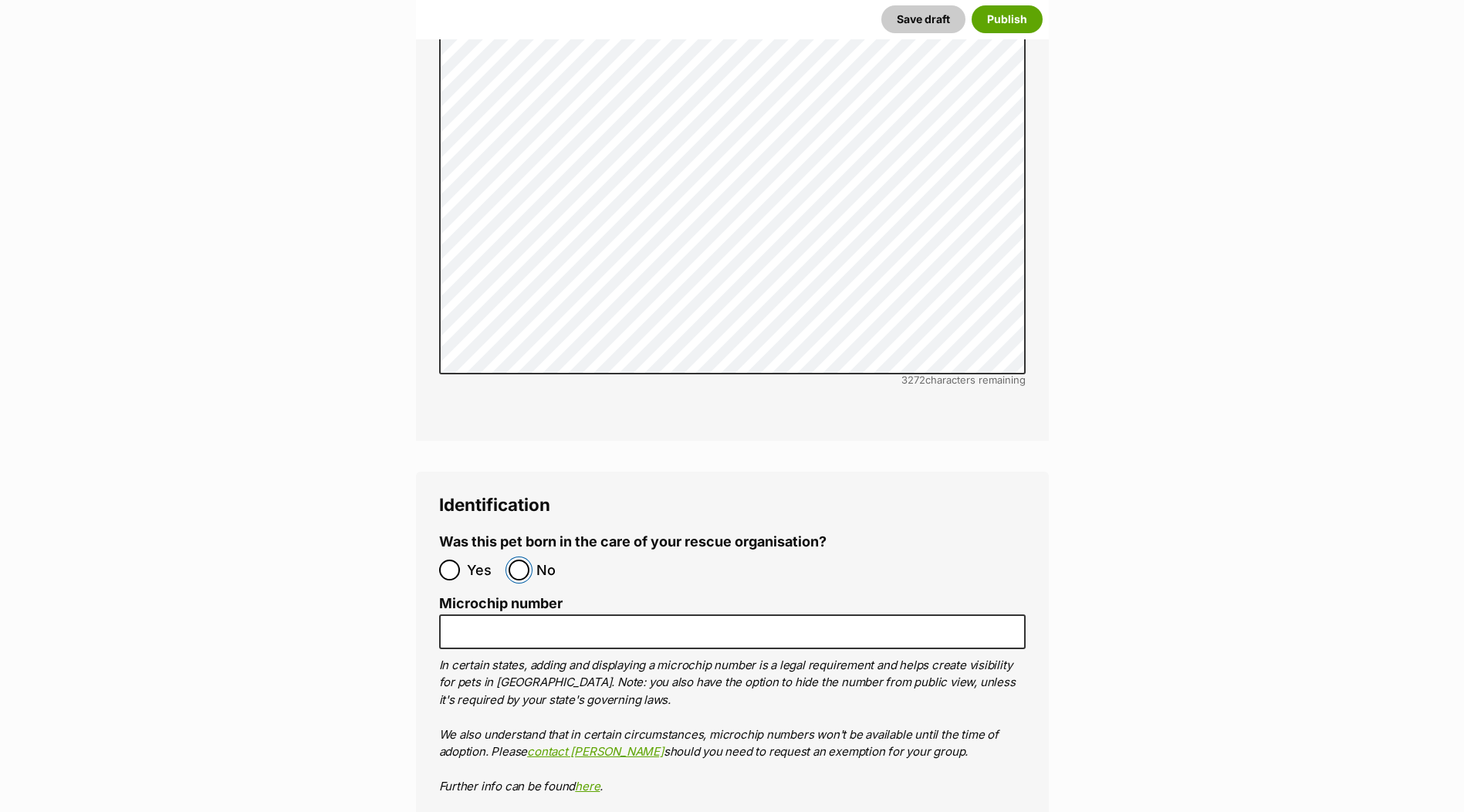
click at [517, 560] on input "No" at bounding box center [519, 570] width 21 height 21
radio input "true"
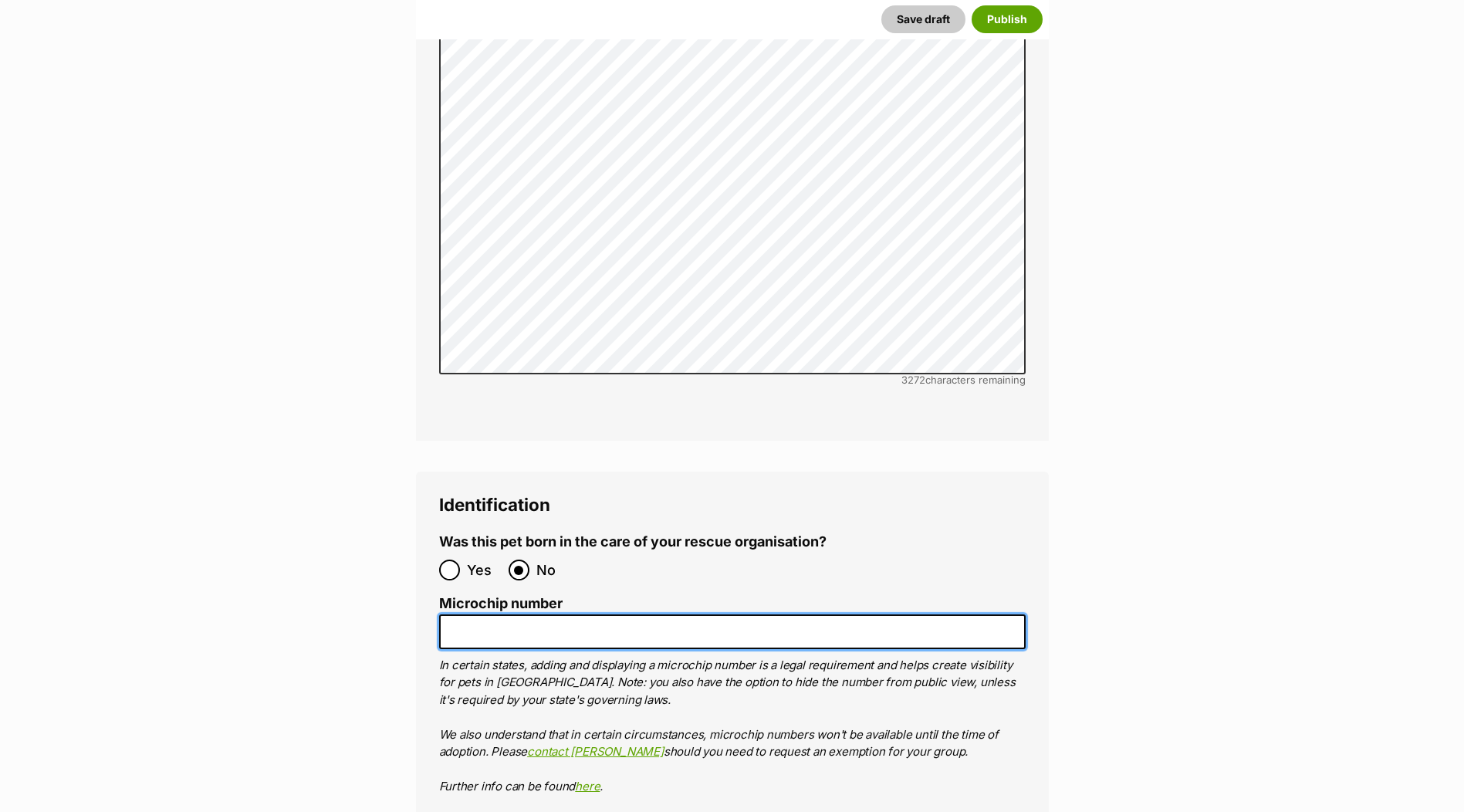
click at [522, 614] on input "Microchip number" at bounding box center [732, 631] width 587 height 35
click at [515, 614] on input "Microchip number" at bounding box center [732, 631] width 587 height 35
paste input "956000005383703"
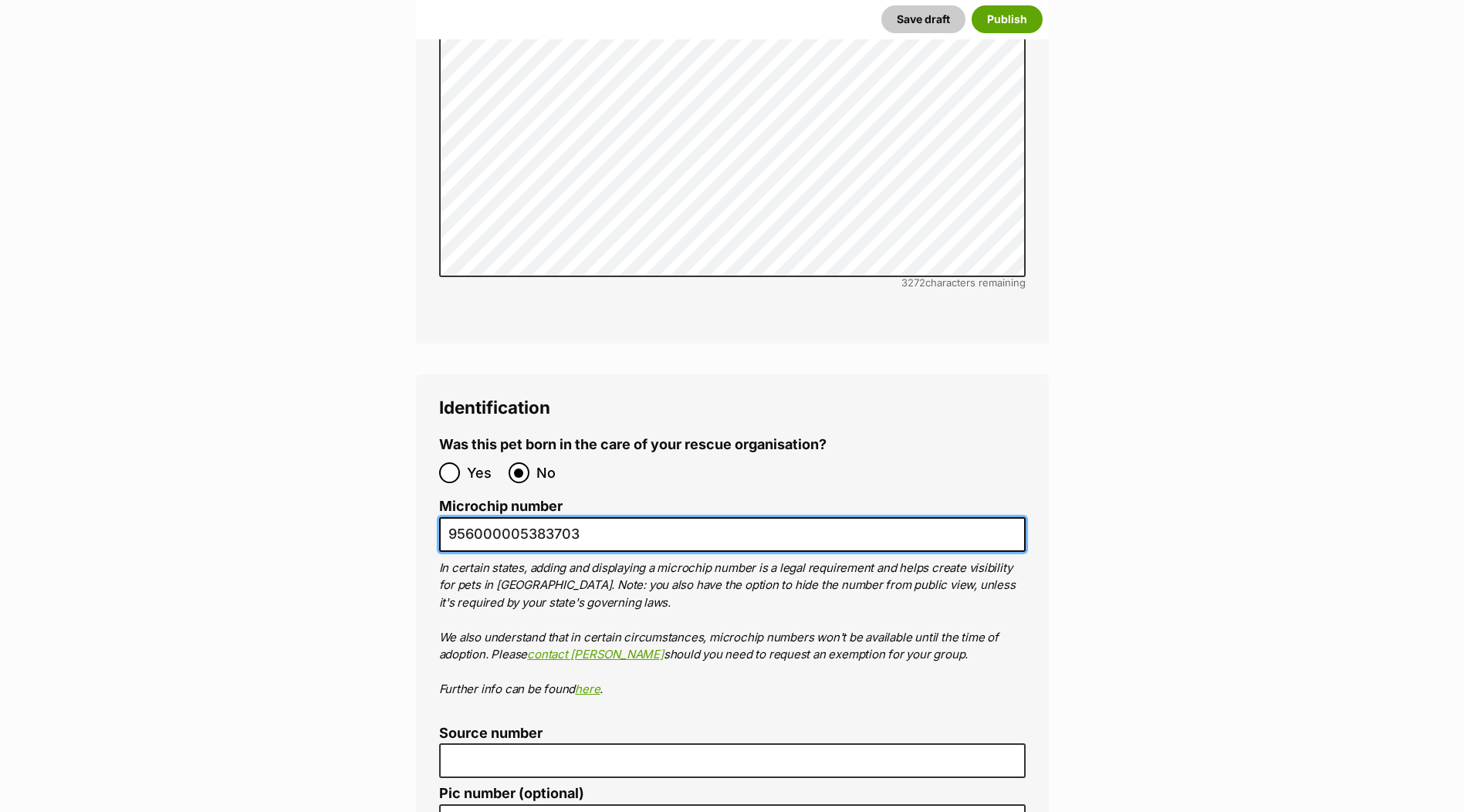
scroll to position [4938, 0]
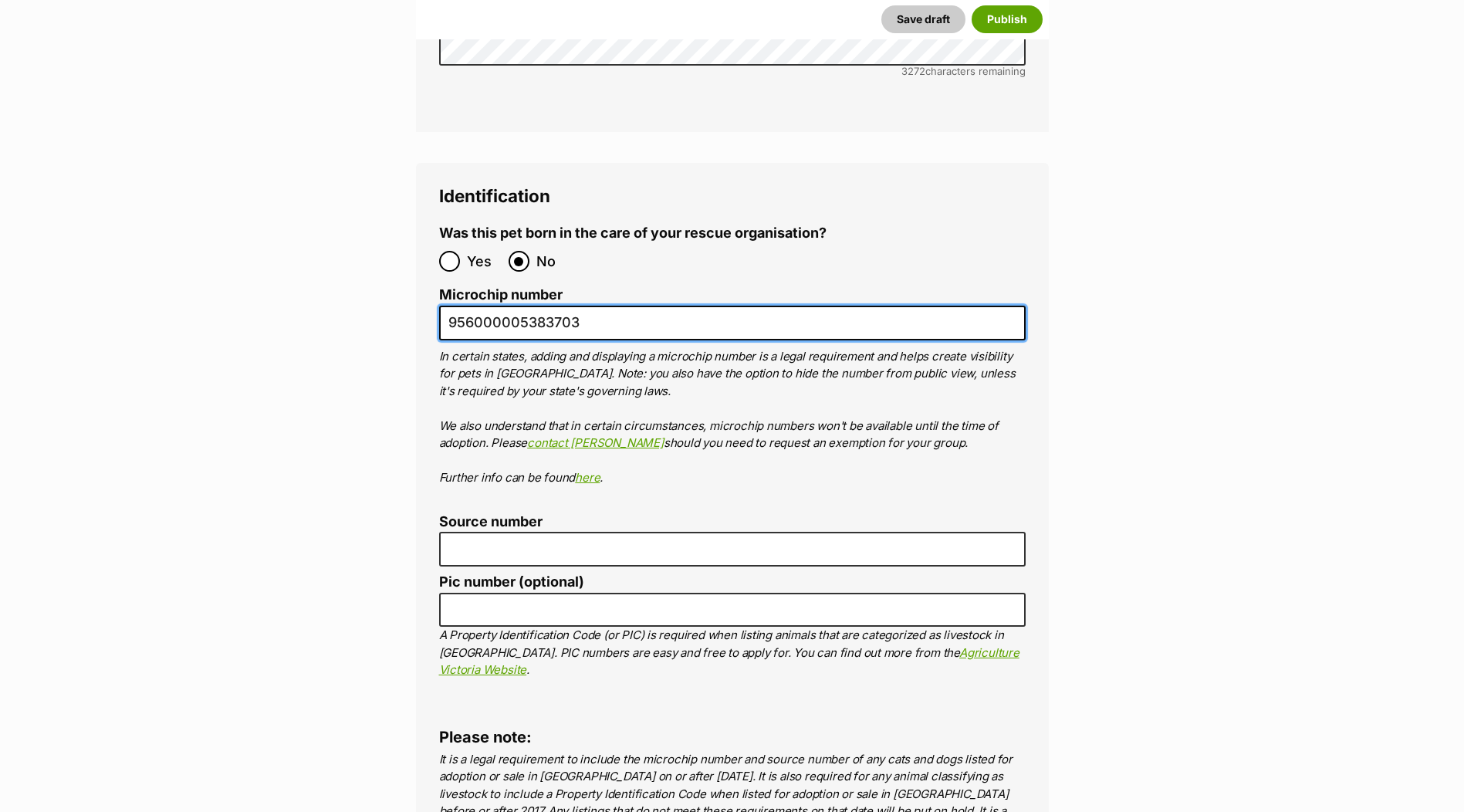
type input "956000005383703"
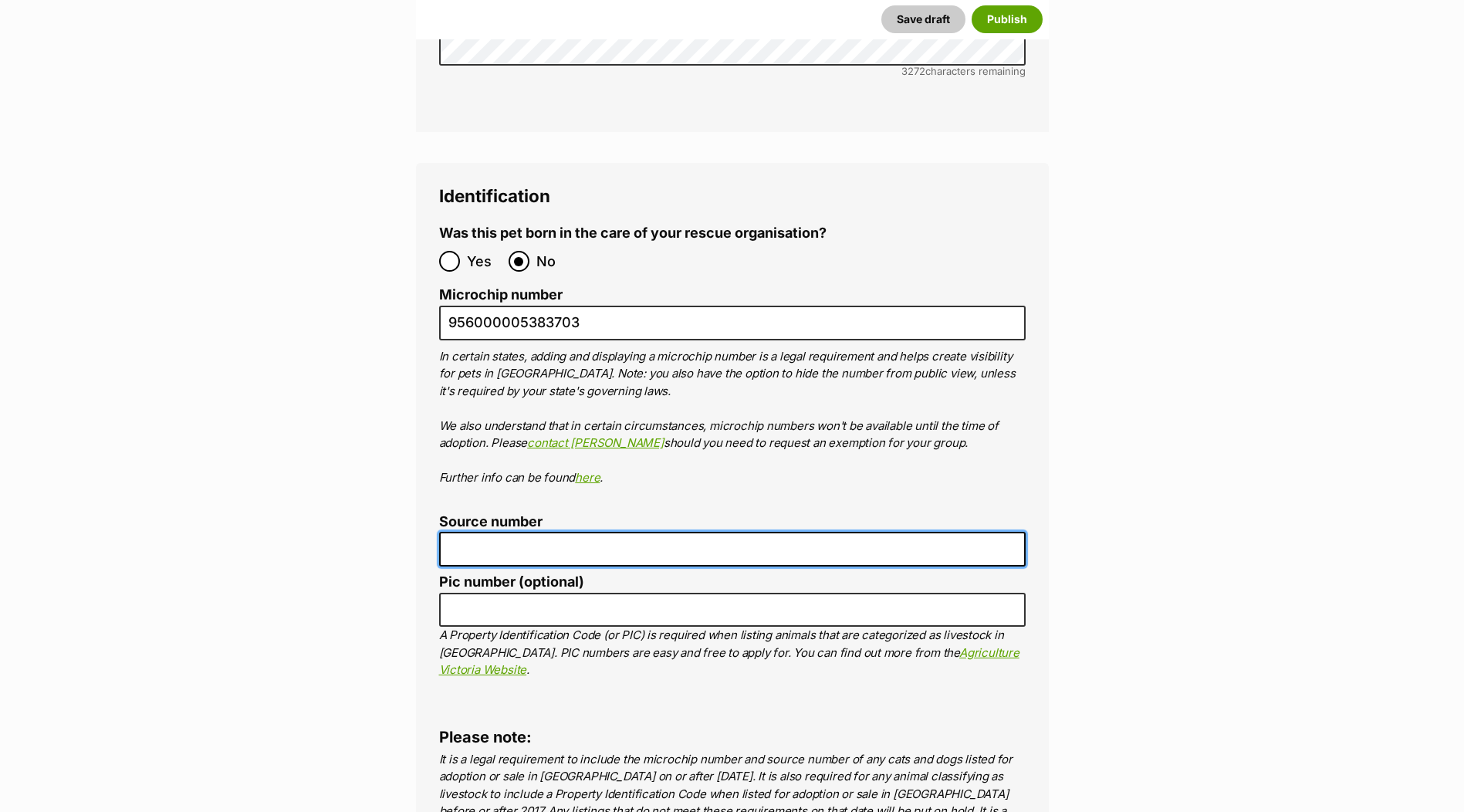
click at [628, 531] on input "Source number" at bounding box center [732, 549] width 587 height 35
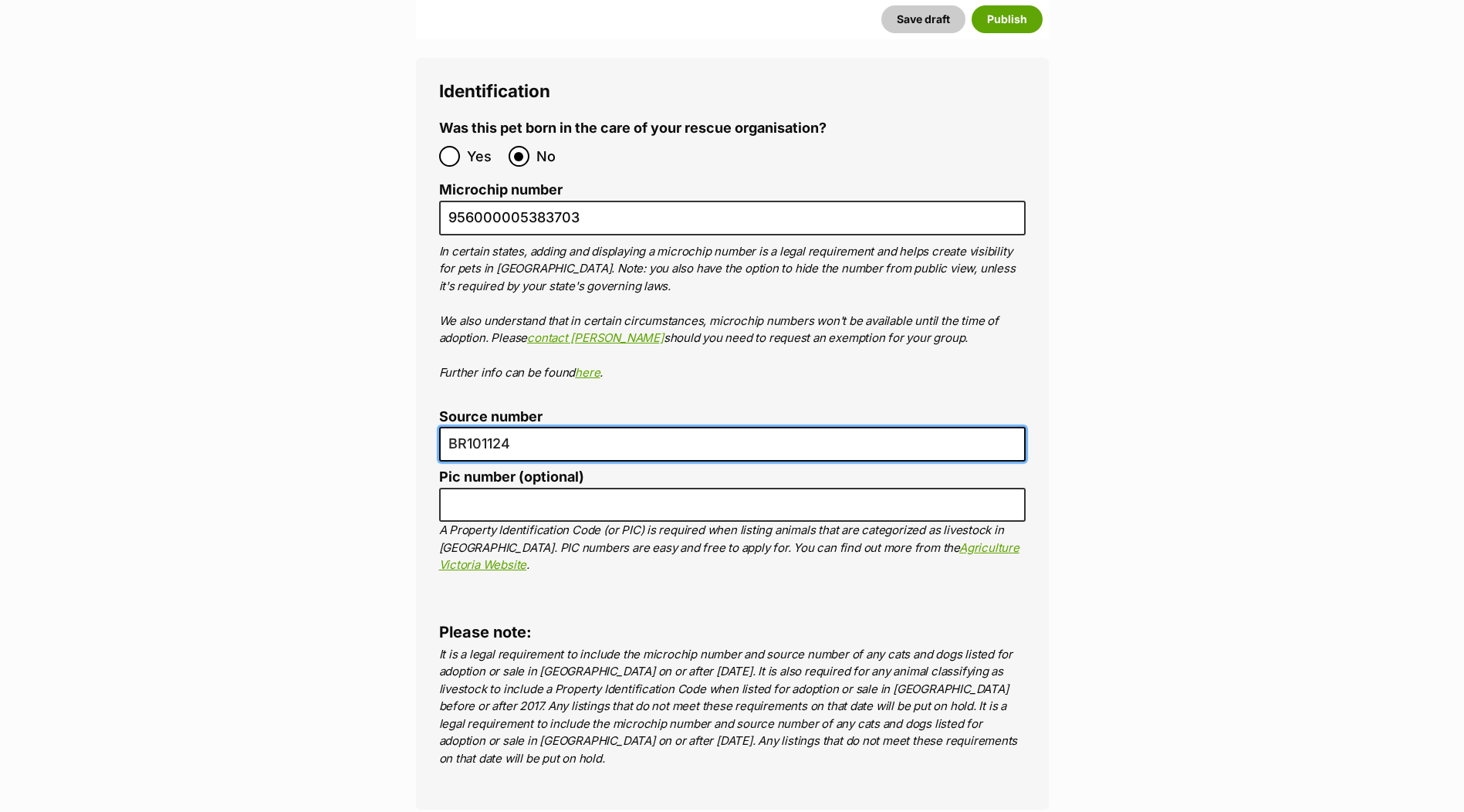
scroll to position [5478, 0]
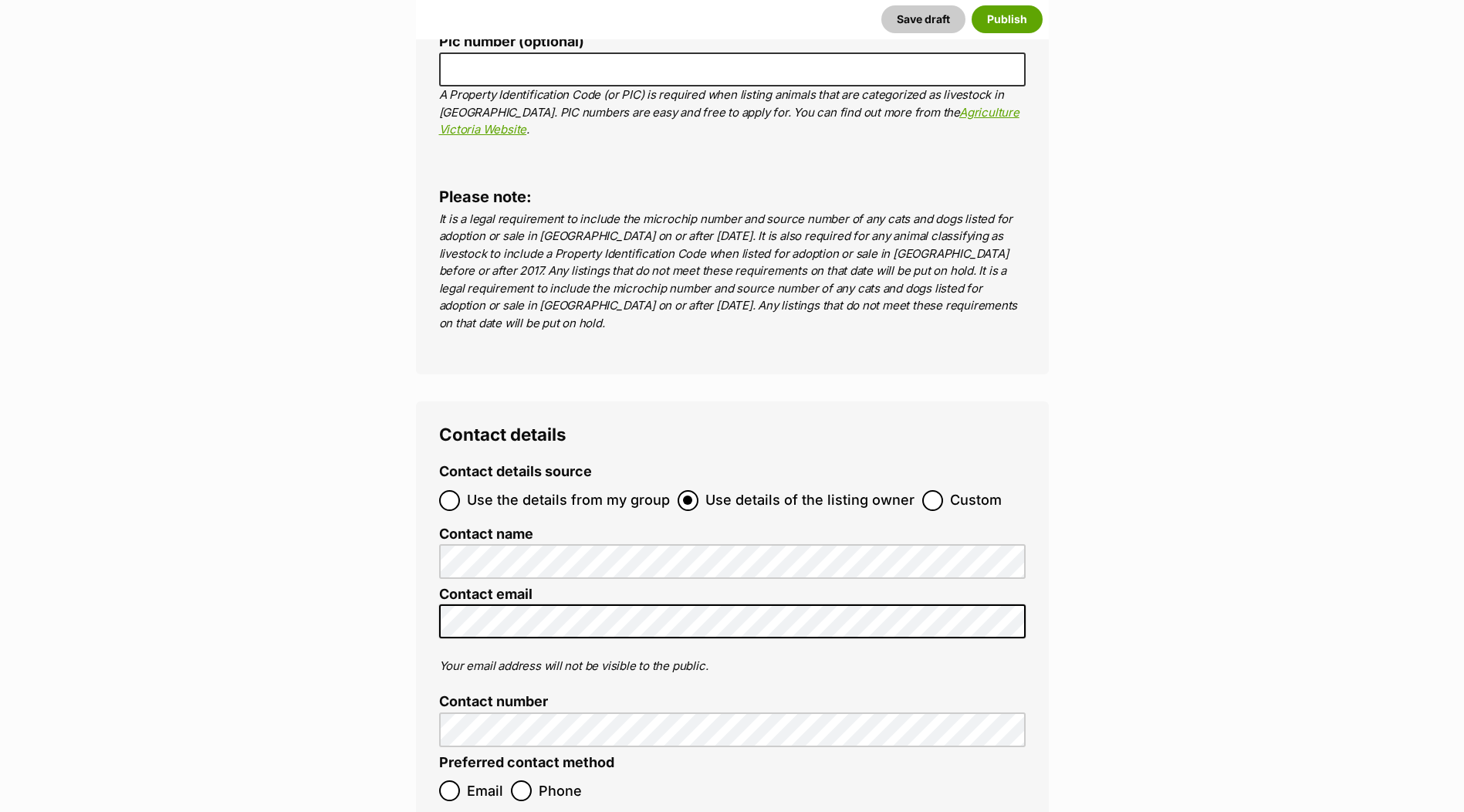
type input "BR101124"
drag, startPoint x: 929, startPoint y: 413, endPoint x: 910, endPoint y: 424, distance: 22.0
click at [922, 490] on input "Custom" at bounding box center [932, 500] width 21 height 21
radio input "true"
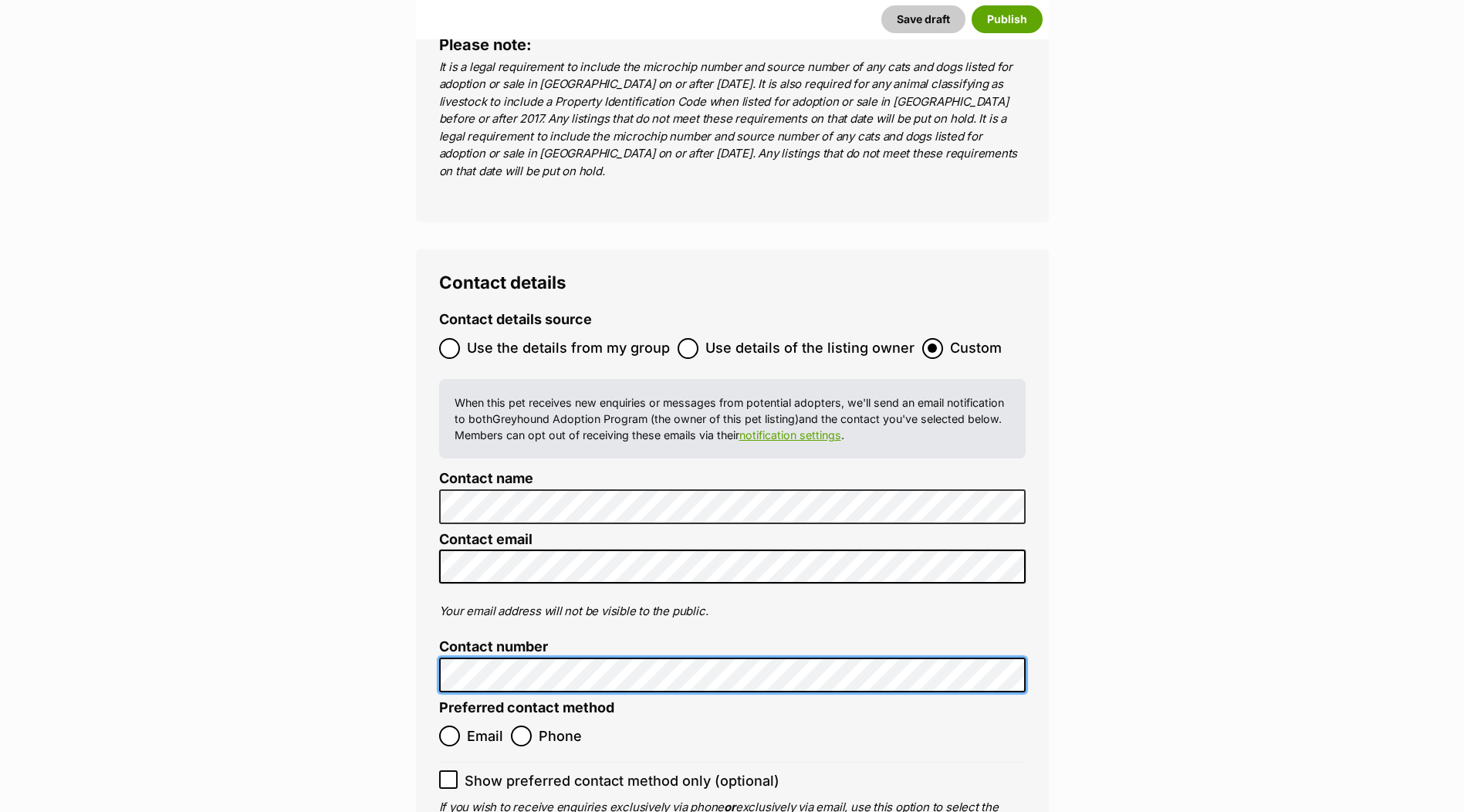
scroll to position [5864, 0]
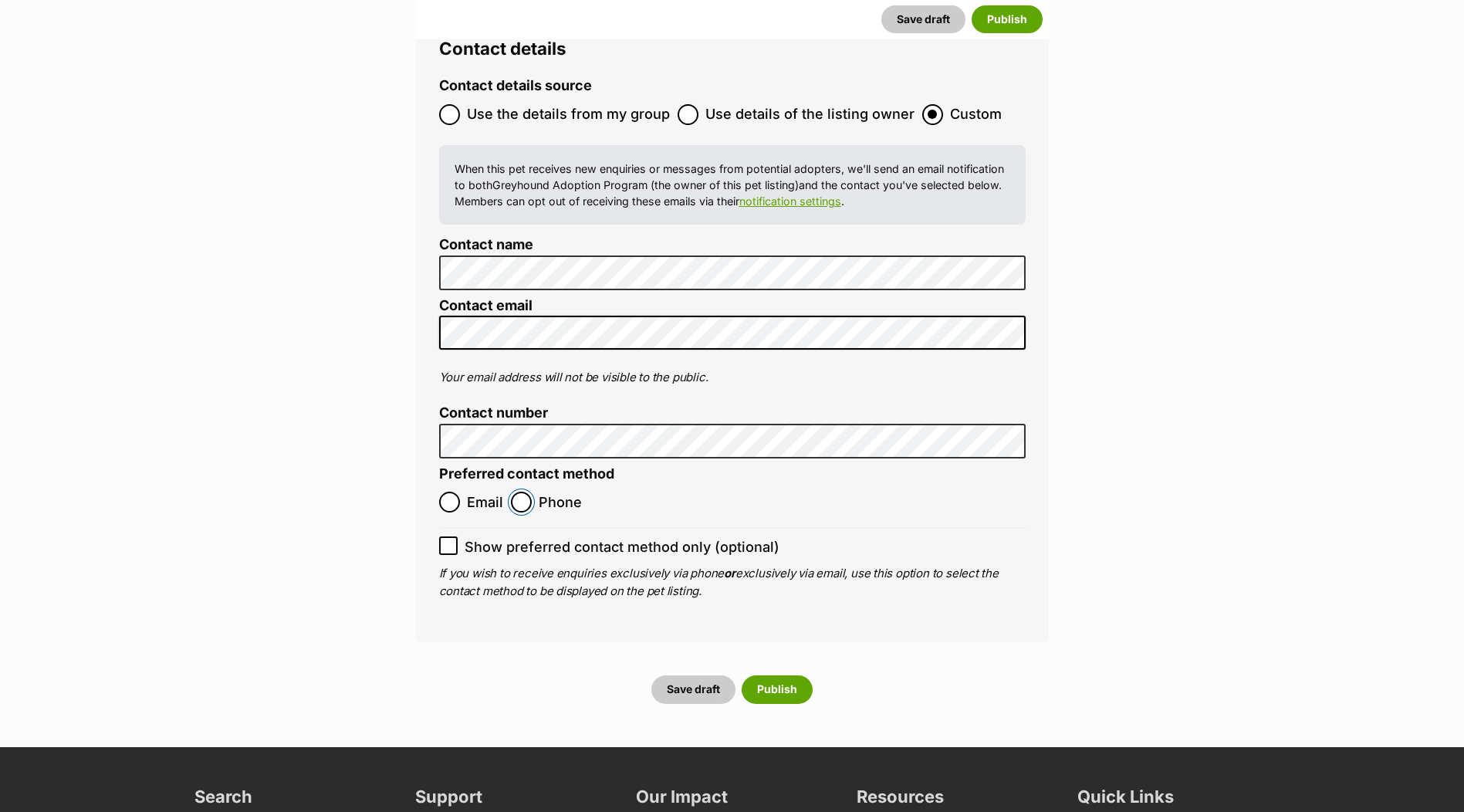
click at [524, 491] on input "Phone" at bounding box center [521, 502] width 21 height 21
radio input "true"
click at [781, 675] on button "Publish" at bounding box center [777, 689] width 71 height 28
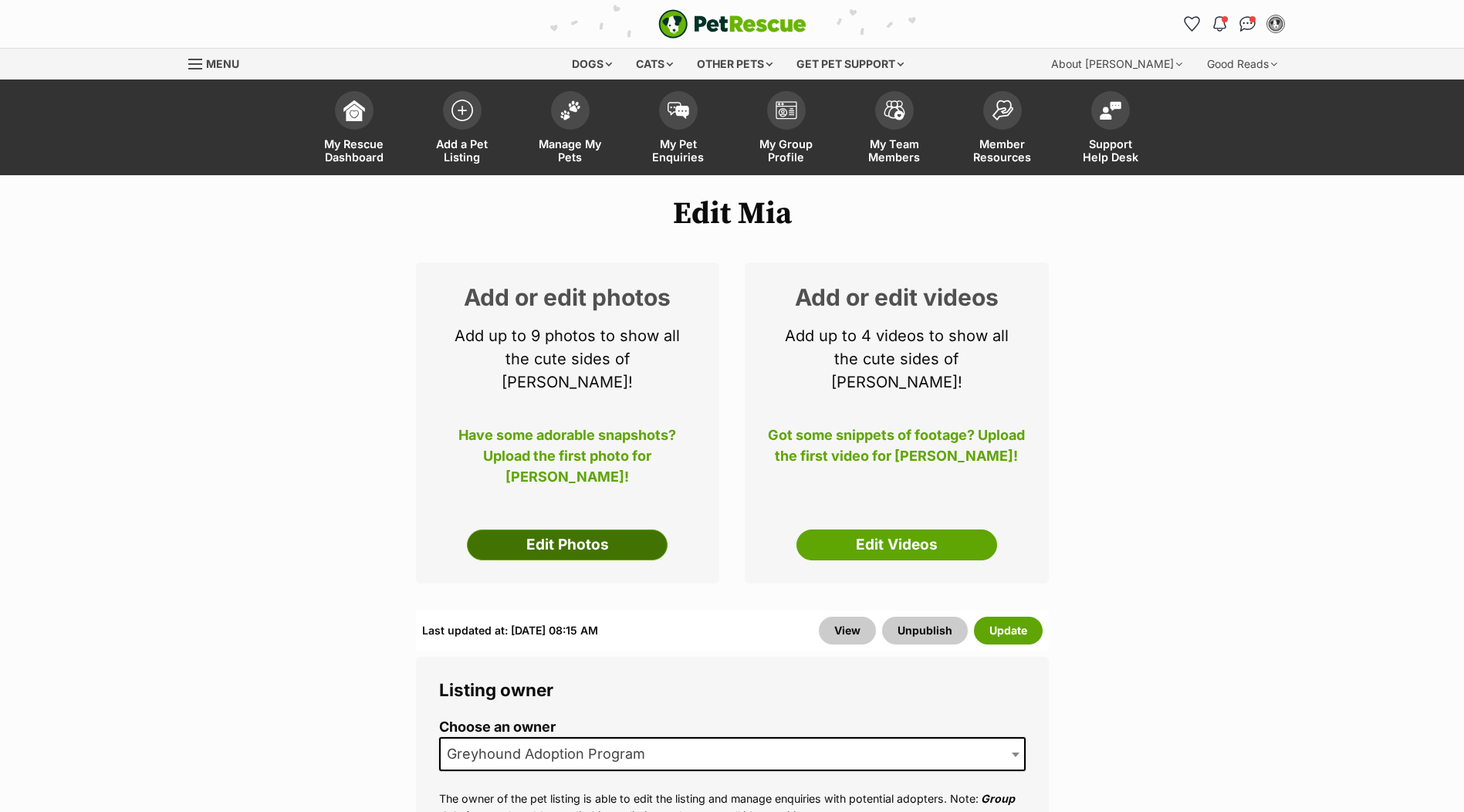
click at [576, 529] on link "Edit Photos" at bounding box center [567, 544] width 200 height 31
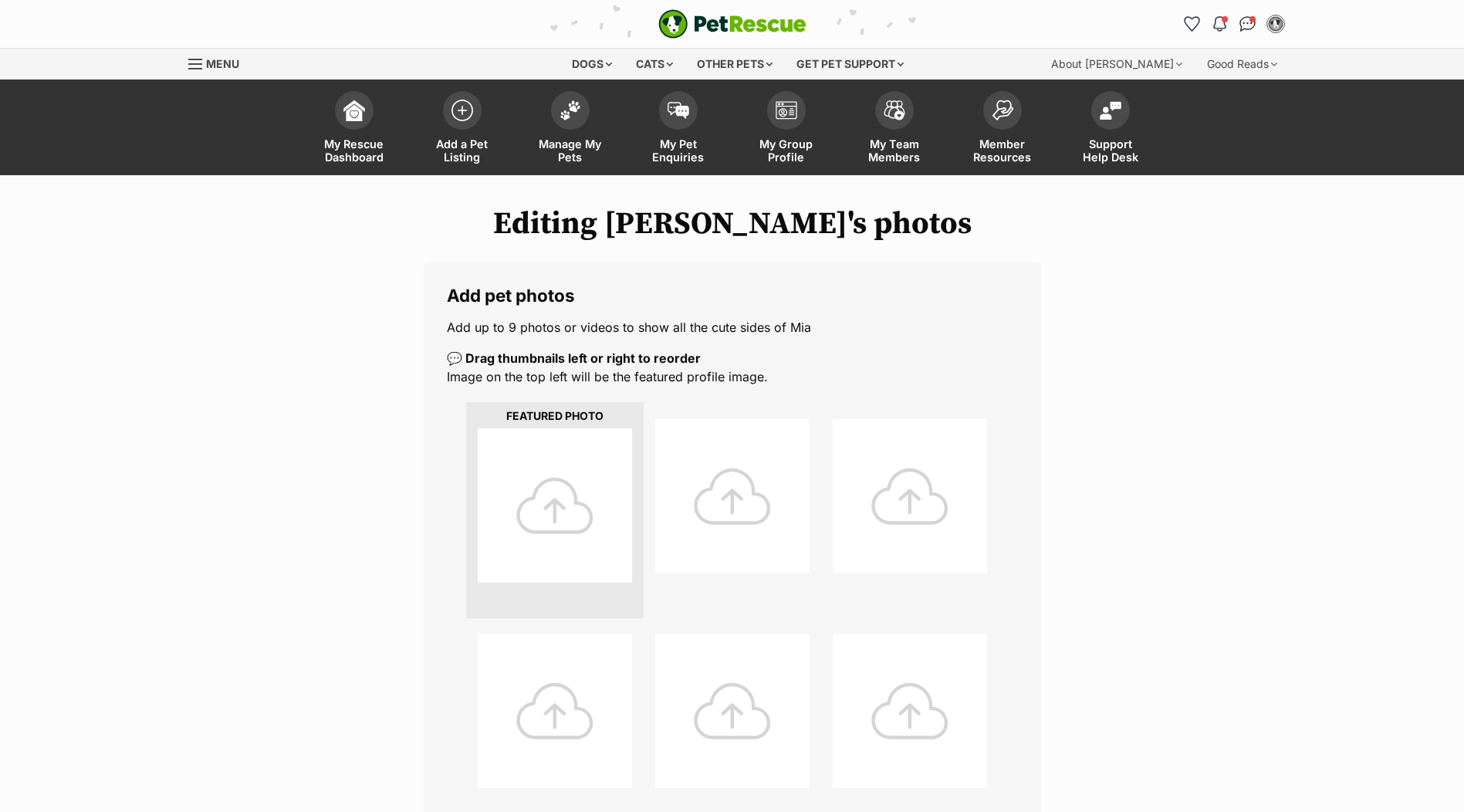
click at [583, 523] on div at bounding box center [555, 505] width 154 height 154
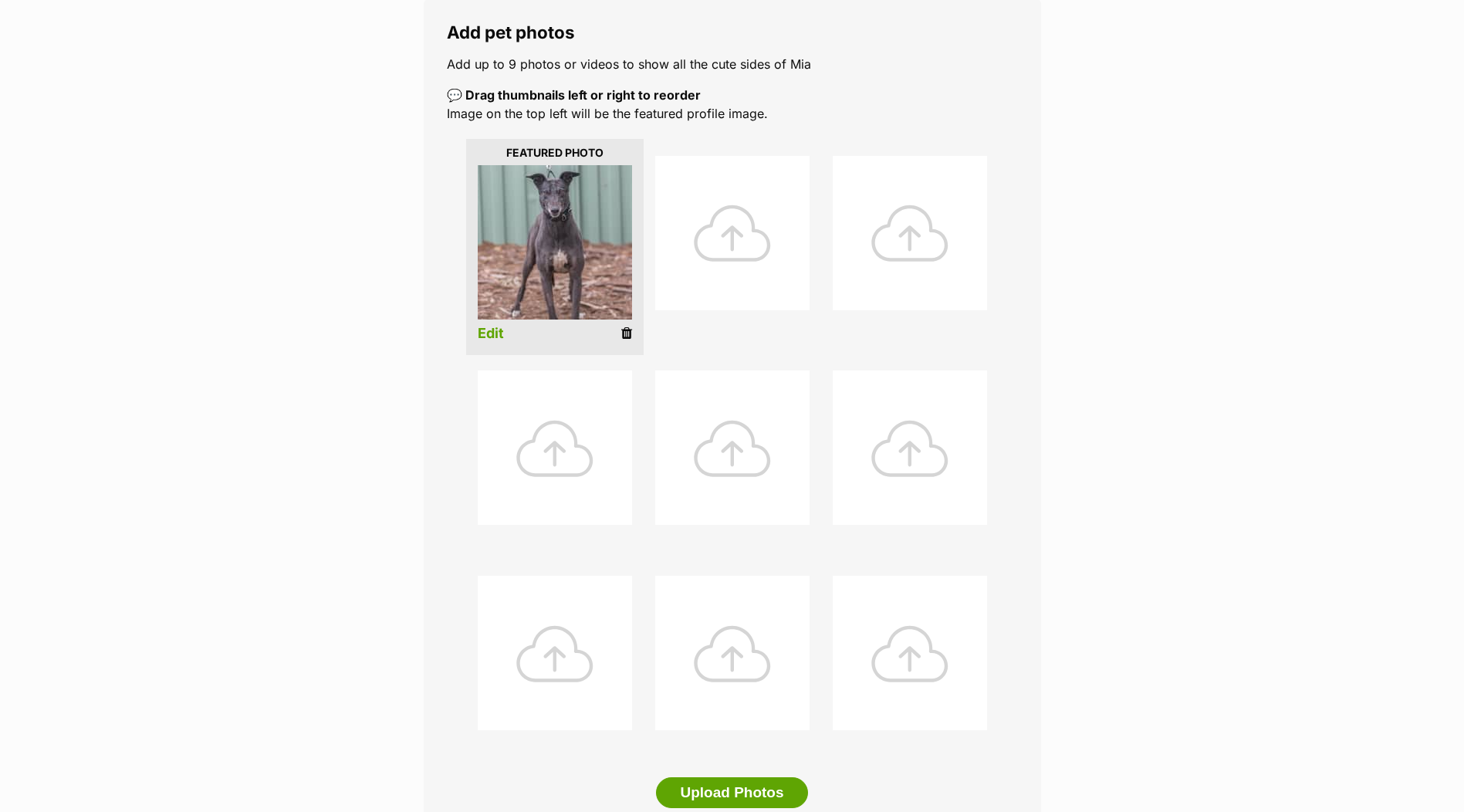
scroll to position [463, 0]
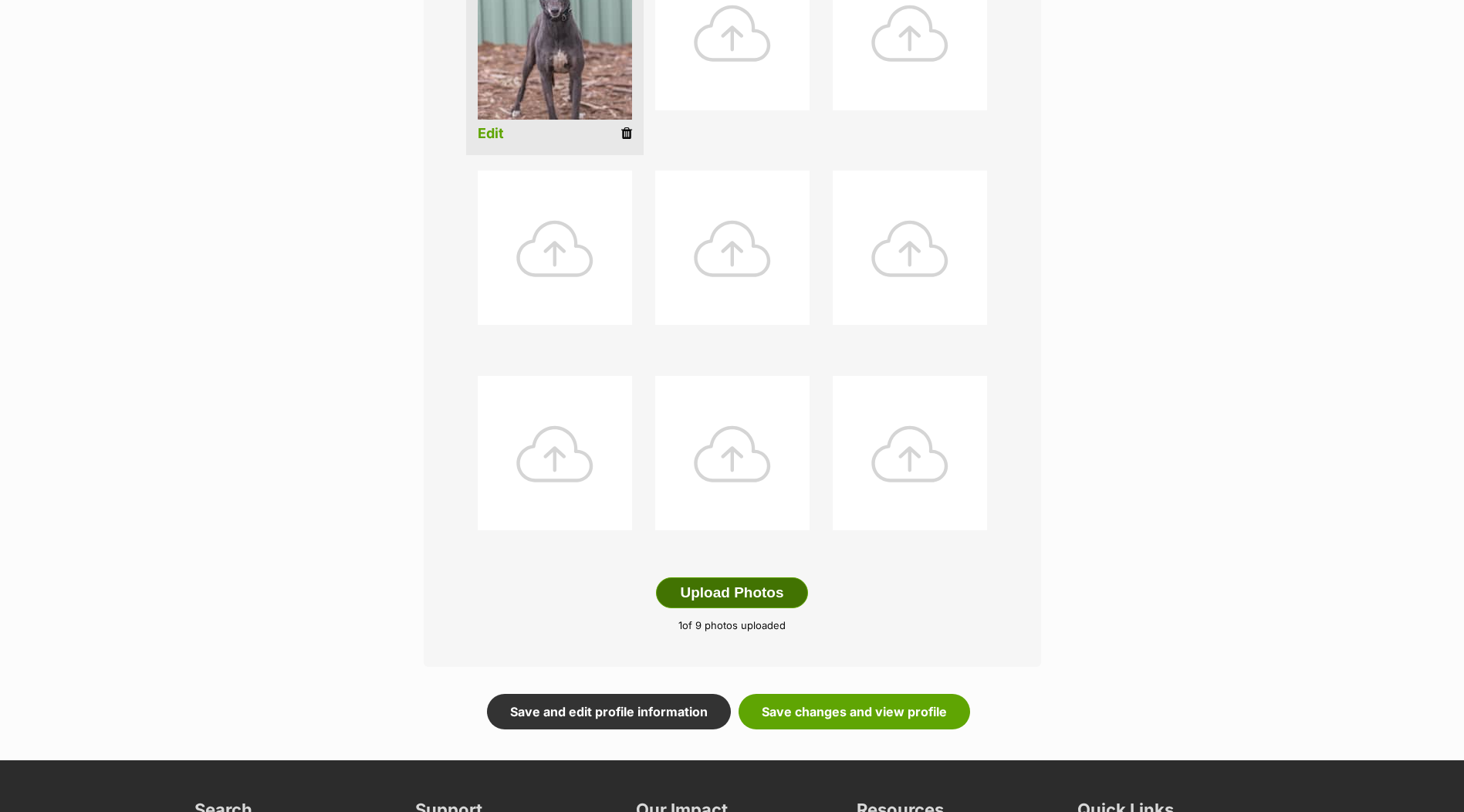
click at [768, 586] on button "Upload Photos" at bounding box center [731, 592] width 151 height 31
click at [851, 704] on link "Save changes and view profile" at bounding box center [854, 711] width 231 height 35
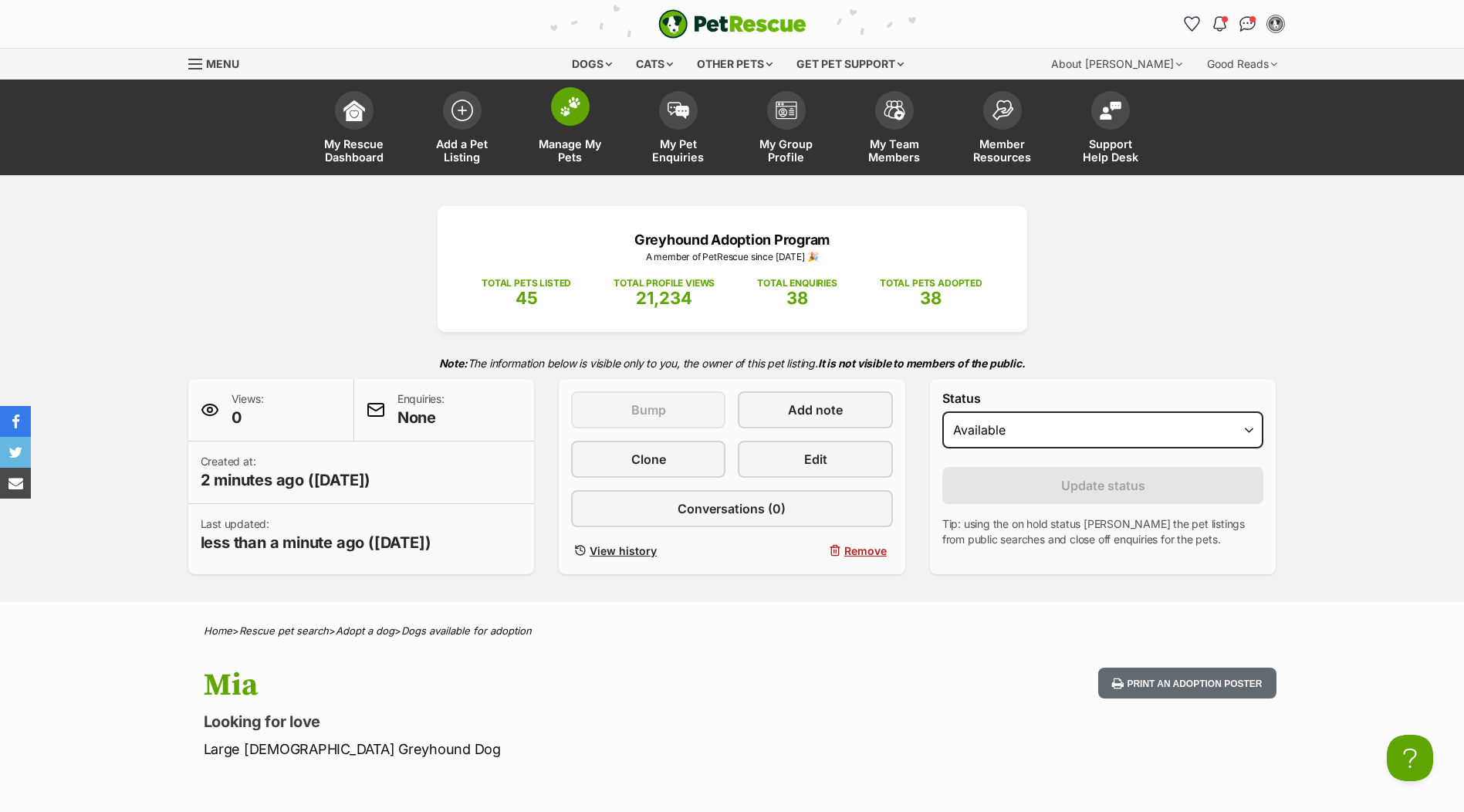
click at [564, 124] on span at bounding box center [570, 106] width 39 height 39
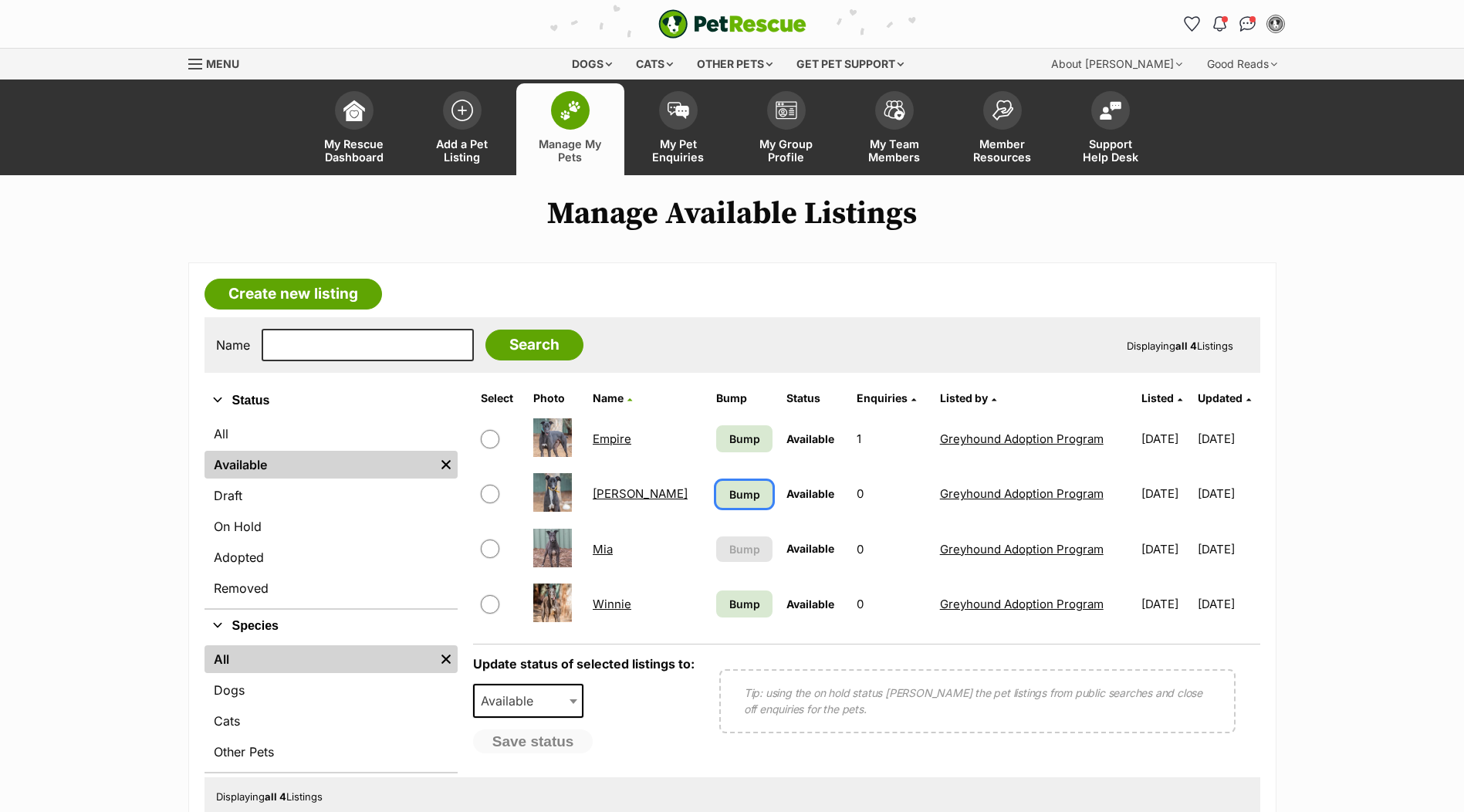
click at [730, 499] on span "Bump" at bounding box center [745, 494] width 31 height 17
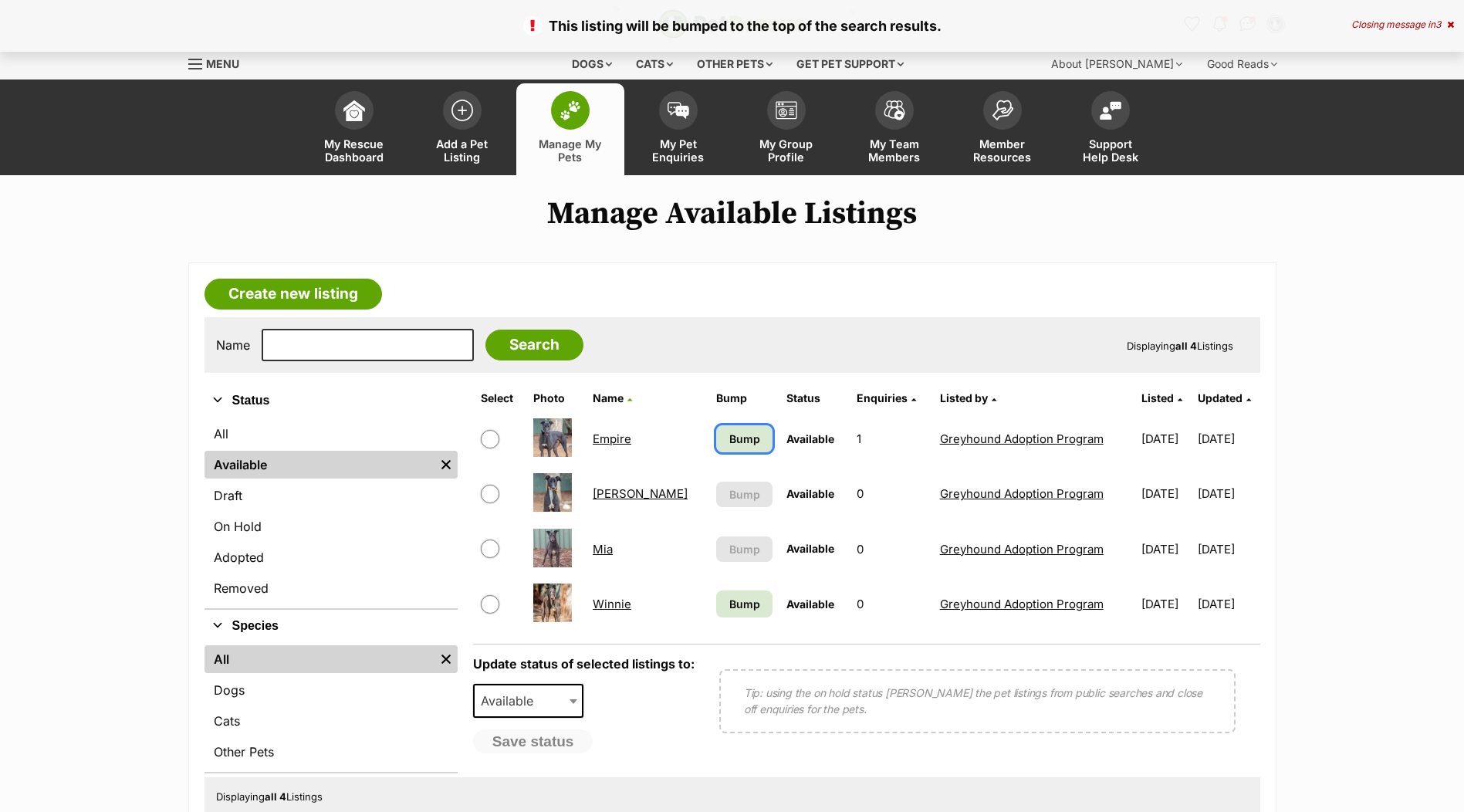
click at [730, 444] on span "Bump" at bounding box center [745, 439] width 31 height 17
click at [730, 607] on span "Bump" at bounding box center [745, 604] width 31 height 17
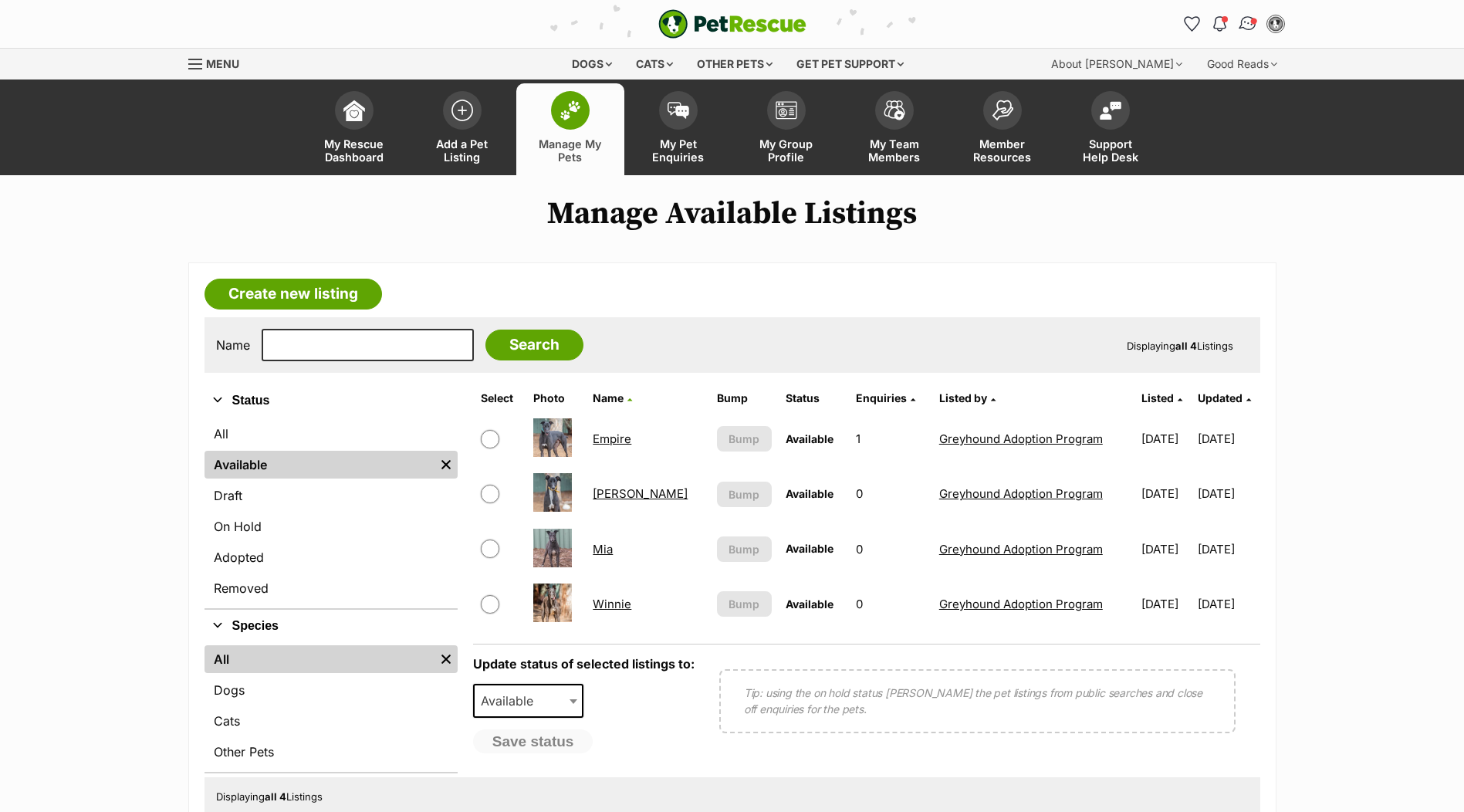
click at [1241, 23] on img "Conversations" at bounding box center [1247, 24] width 21 height 20
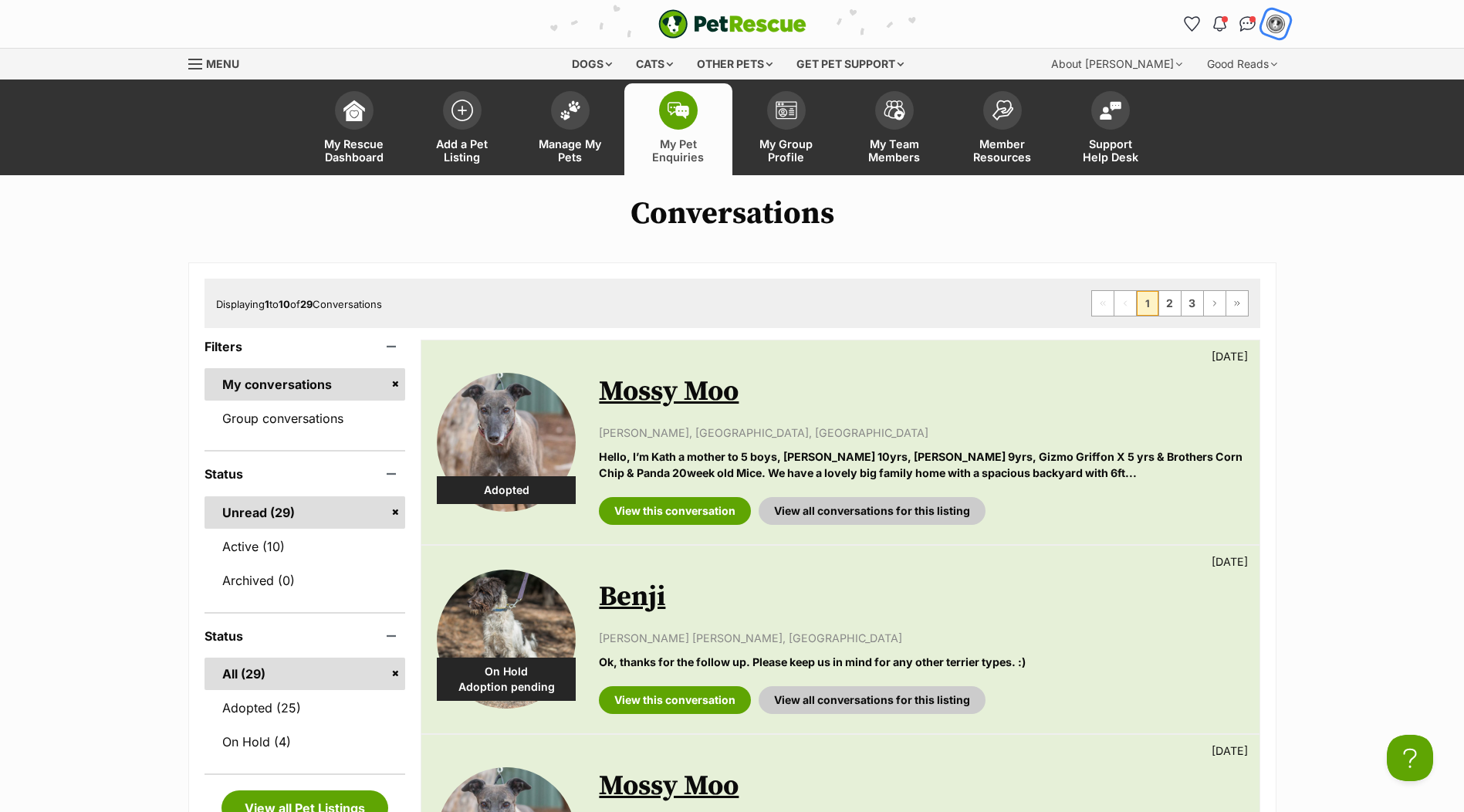
click at [1272, 27] on img "My account" at bounding box center [1276, 24] width 20 height 20
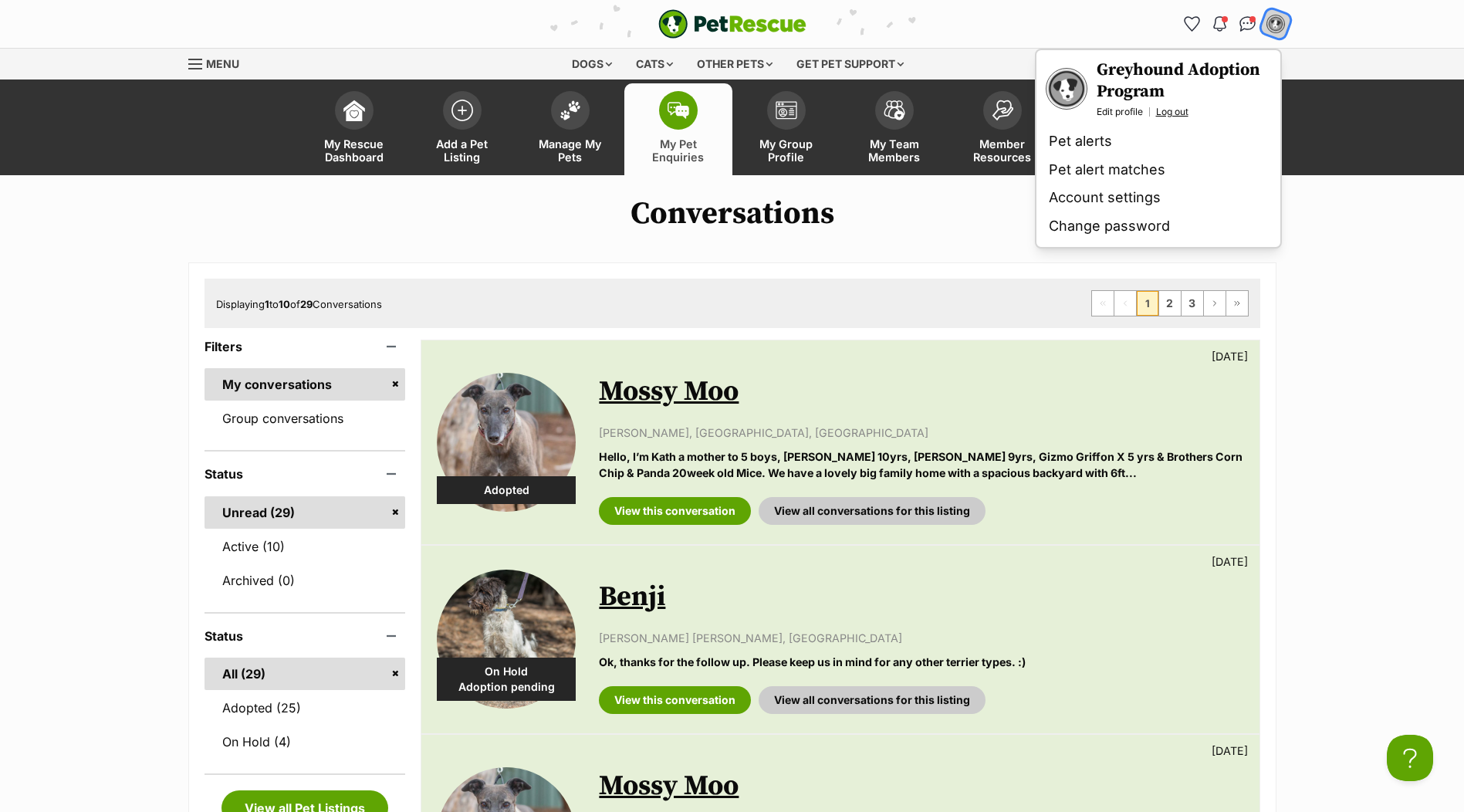
click at [1182, 108] on link "Log out" at bounding box center [1172, 112] width 32 height 13
